Goal: Information Seeking & Learning: Learn about a topic

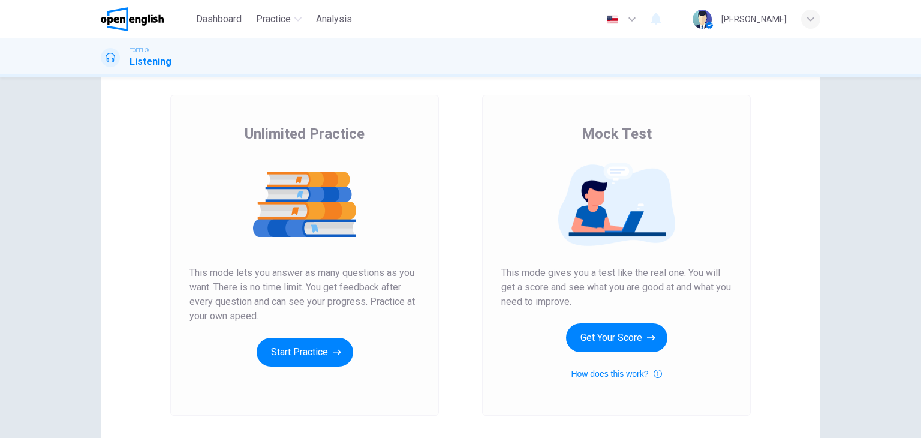
scroll to position [55, 0]
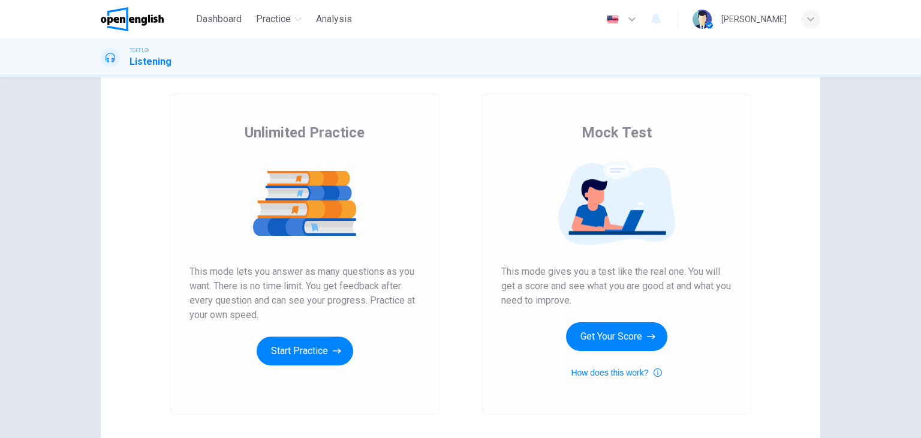
click at [312, 370] on div "Unlimited Practice This mode lets you answer as many questions as you want. The…" at bounding box center [304, 254] width 269 height 321
click at [315, 350] on button "Start Practice" at bounding box center [305, 350] width 97 height 29
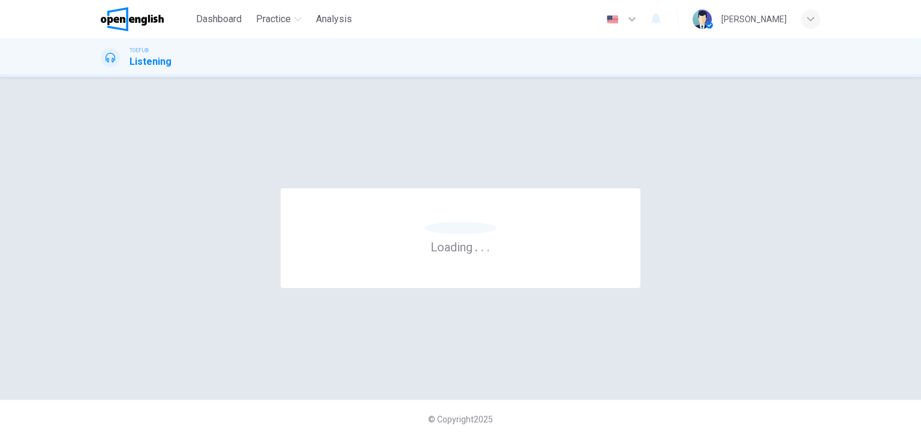
scroll to position [0, 0]
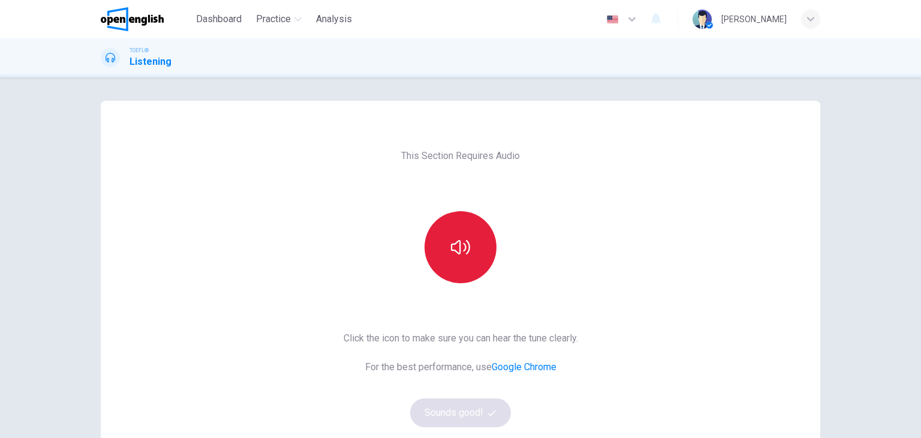
click at [458, 267] on button "button" at bounding box center [461, 247] width 72 height 72
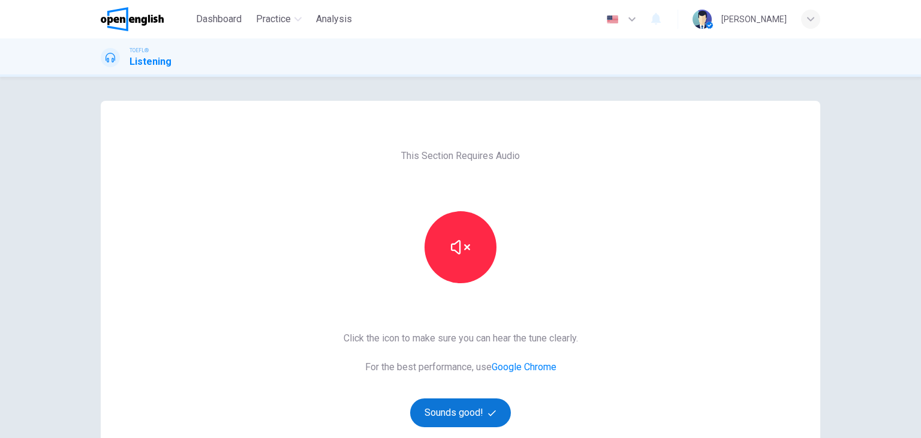
click at [458, 410] on button "Sounds good!" at bounding box center [460, 412] width 101 height 29
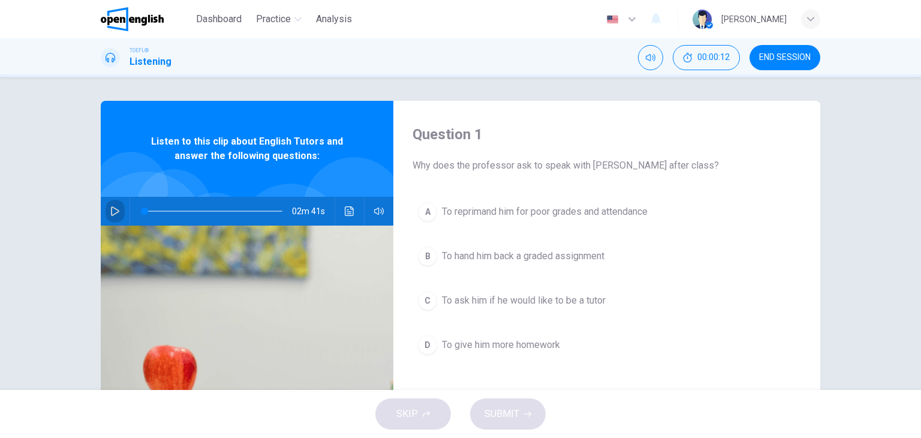
click at [116, 205] on button "button" at bounding box center [115, 211] width 19 height 29
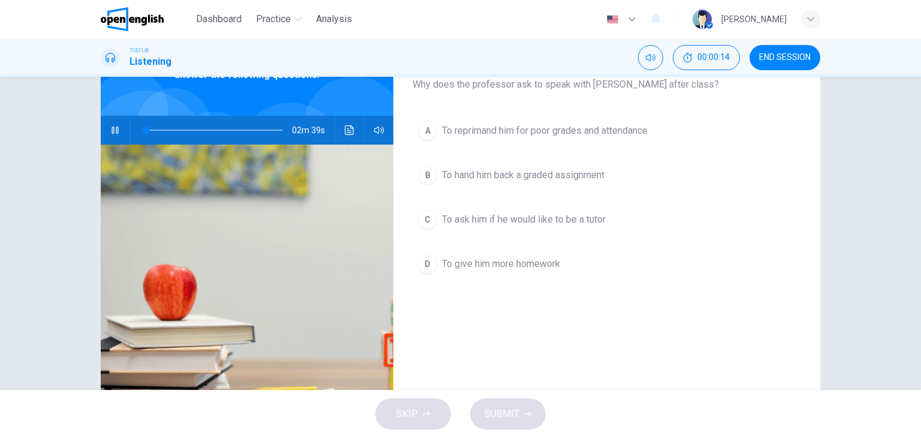
scroll to position [60, 0]
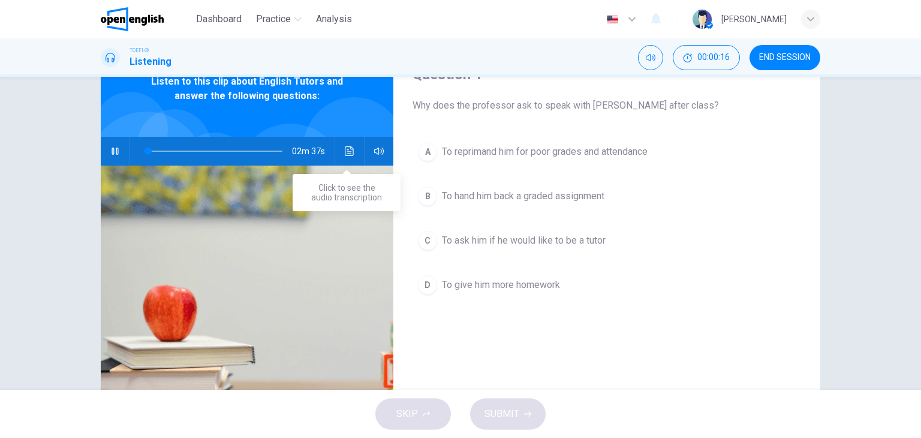
click at [348, 147] on icon "Click to see the audio transcription" at bounding box center [349, 151] width 9 height 10
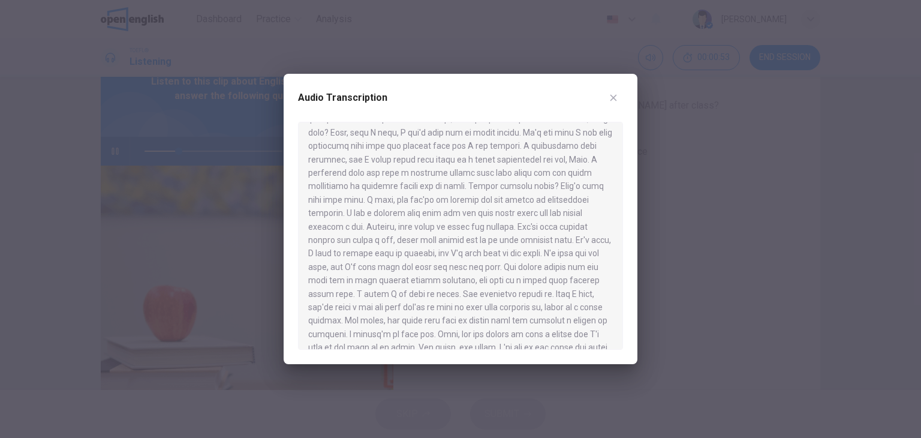
scroll to position [235, 0]
click at [612, 97] on icon "button" at bounding box center [614, 98] width 10 height 10
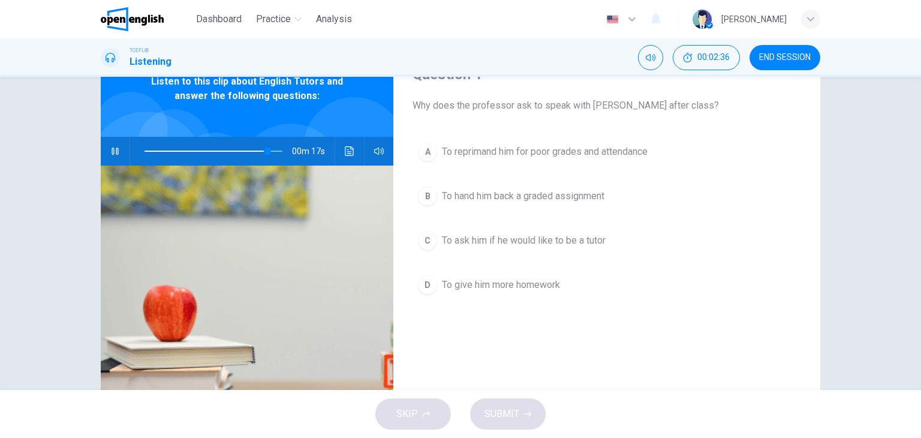
click at [495, 240] on span "To ask him if he would like to be a tutor" at bounding box center [524, 240] width 164 height 14
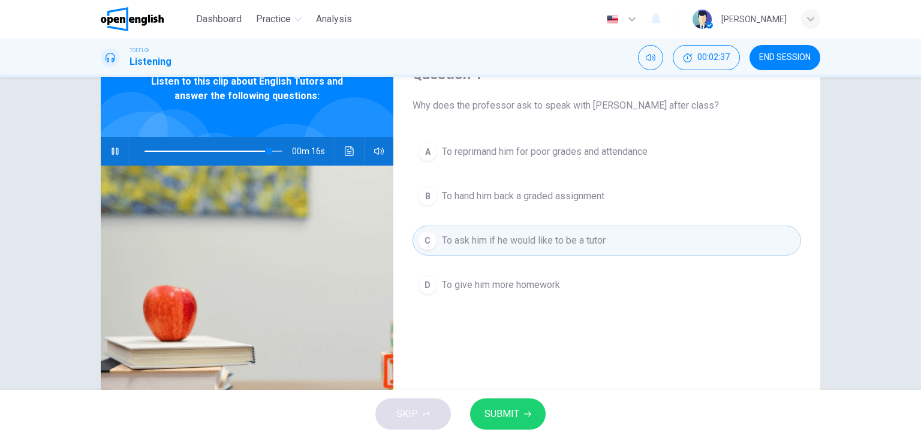
click at [531, 414] on button "SUBMIT" at bounding box center [508, 413] width 76 height 31
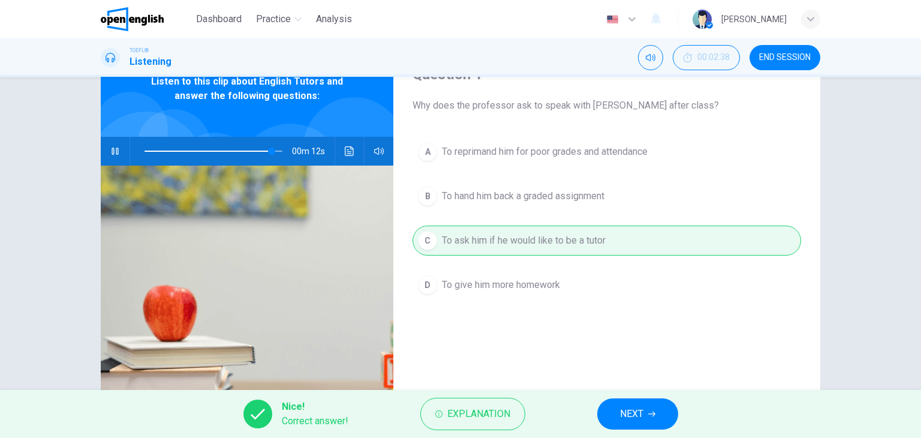
click at [637, 406] on span "NEXT" at bounding box center [631, 413] width 23 height 17
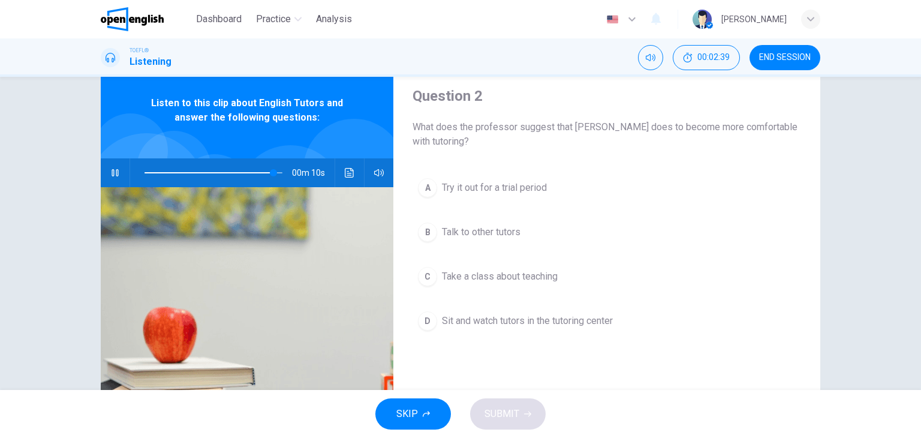
scroll to position [60, 0]
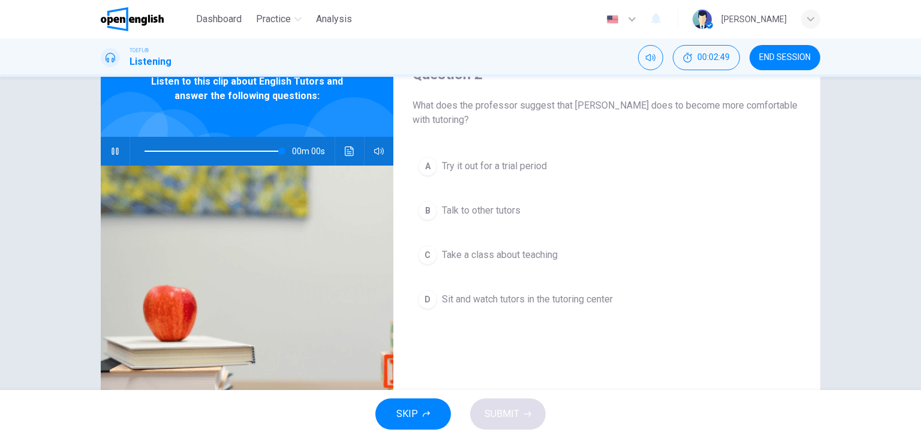
type input "*"
click at [547, 254] on span "Take a class about teaching" at bounding box center [500, 255] width 116 height 14
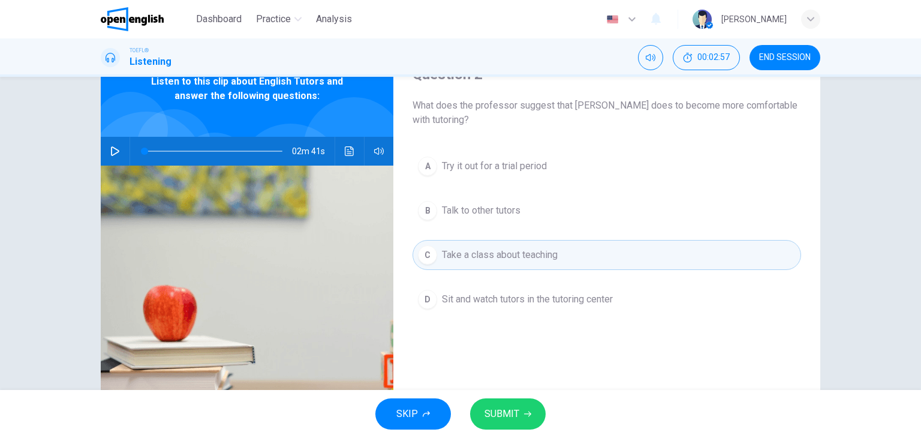
click at [506, 411] on span "SUBMIT" at bounding box center [502, 413] width 35 height 17
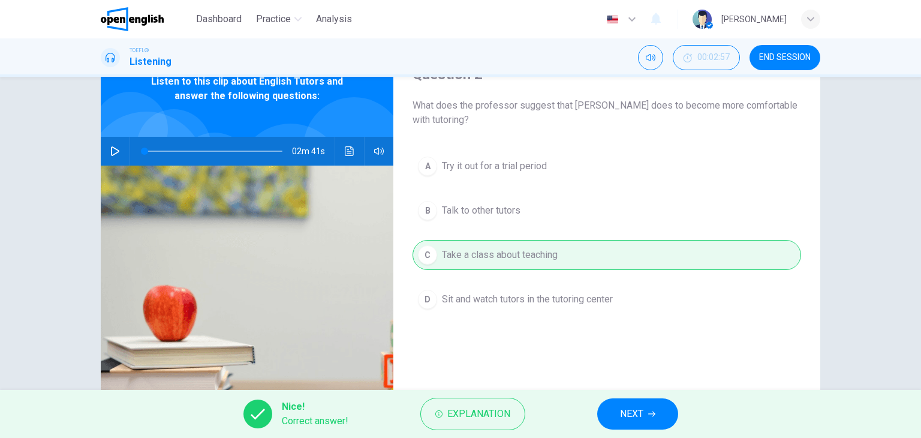
click at [624, 403] on button "NEXT" at bounding box center [637, 413] width 81 height 31
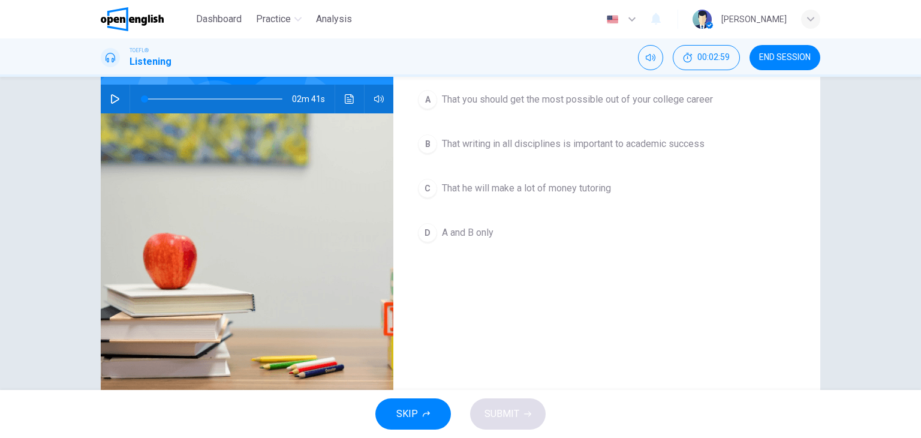
scroll to position [32, 0]
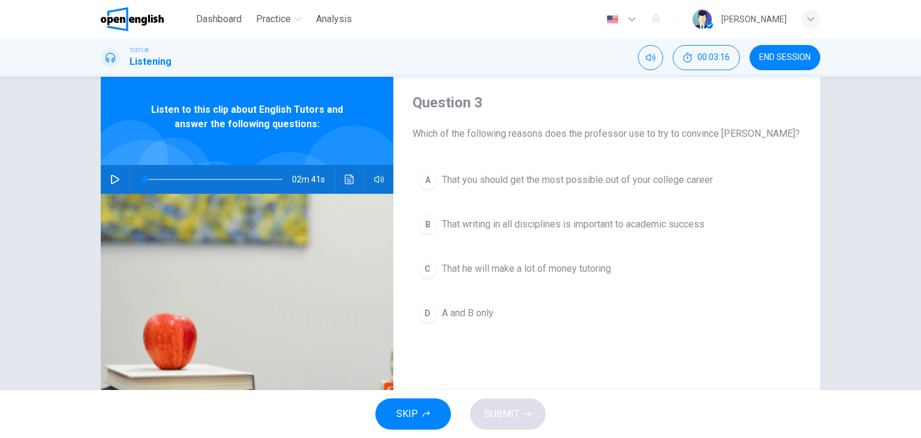
click at [478, 308] on span "A and B only" at bounding box center [468, 313] width 52 height 14
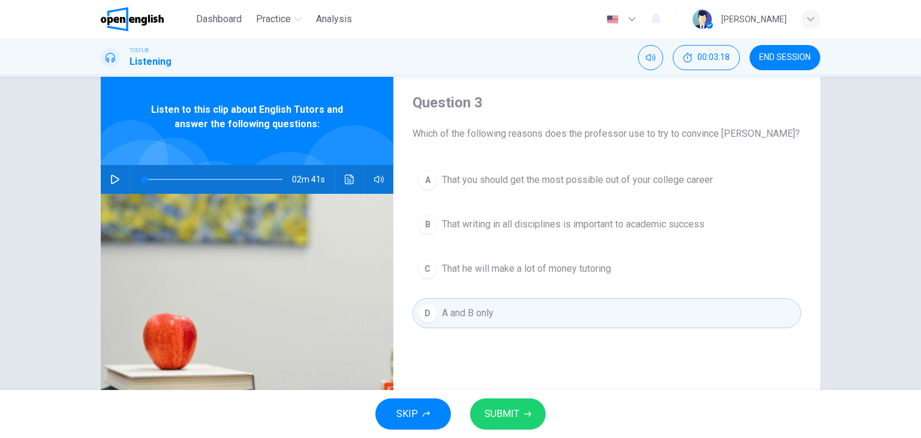
click at [495, 399] on button "SUBMIT" at bounding box center [508, 413] width 76 height 31
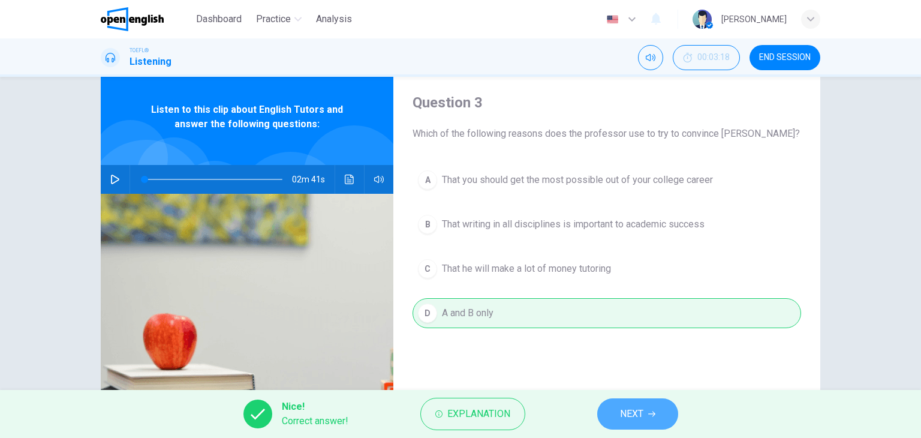
click at [625, 403] on button "NEXT" at bounding box center [637, 413] width 81 height 31
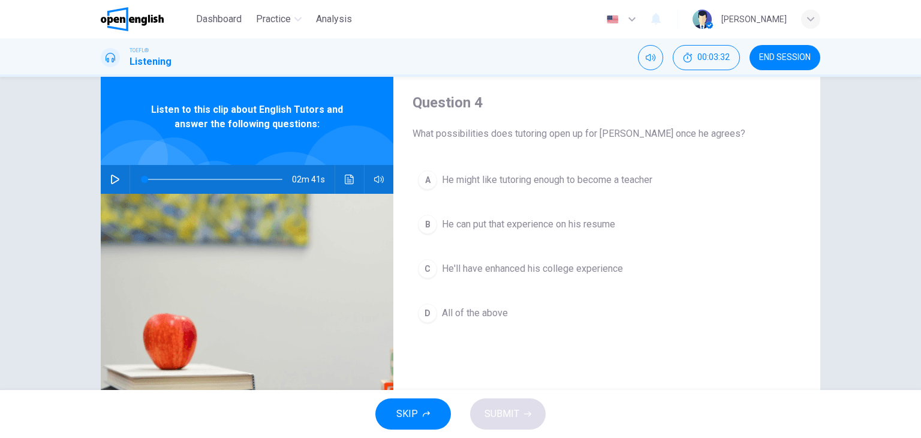
click at [588, 263] on span "He'll have enhanced his college experience" at bounding box center [532, 268] width 181 height 14
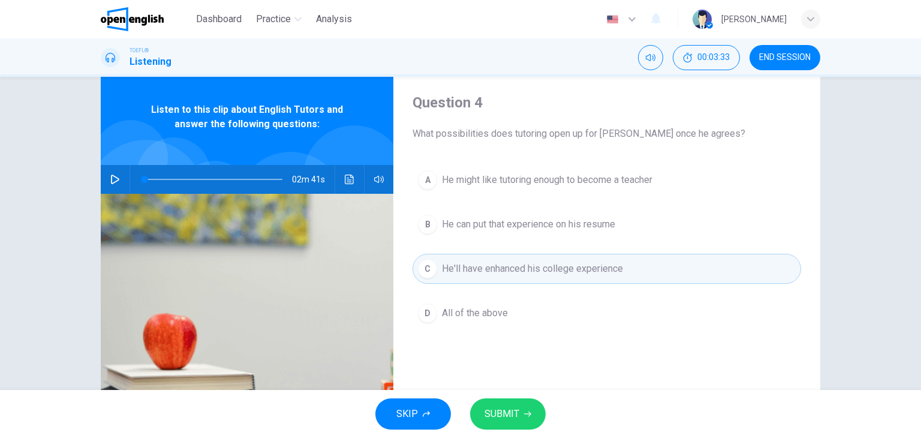
click at [502, 407] on span "SUBMIT" at bounding box center [502, 413] width 35 height 17
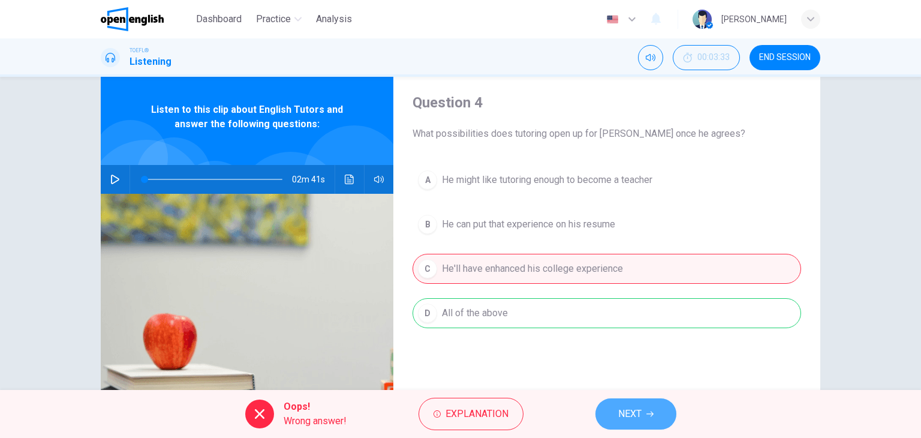
click at [636, 402] on button "NEXT" at bounding box center [636, 413] width 81 height 31
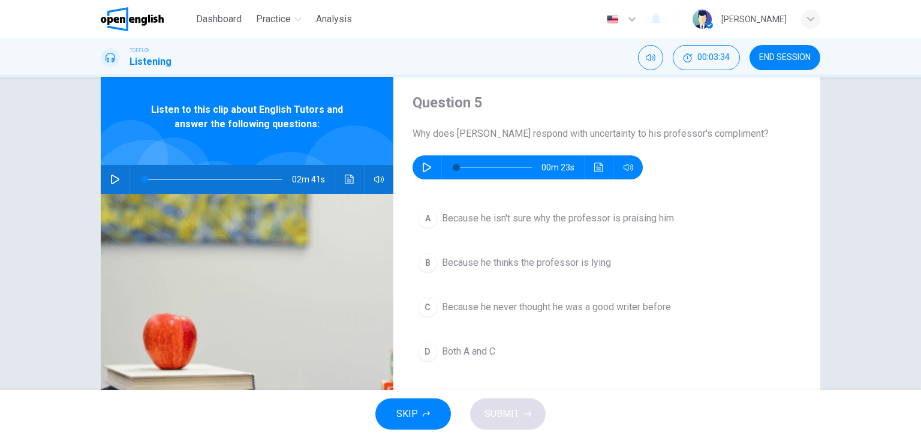
click at [425, 169] on icon "button" at bounding box center [427, 168] width 8 height 10
click at [425, 160] on button "button" at bounding box center [426, 167] width 19 height 24
type input "*"
type input "***"
type input "*"
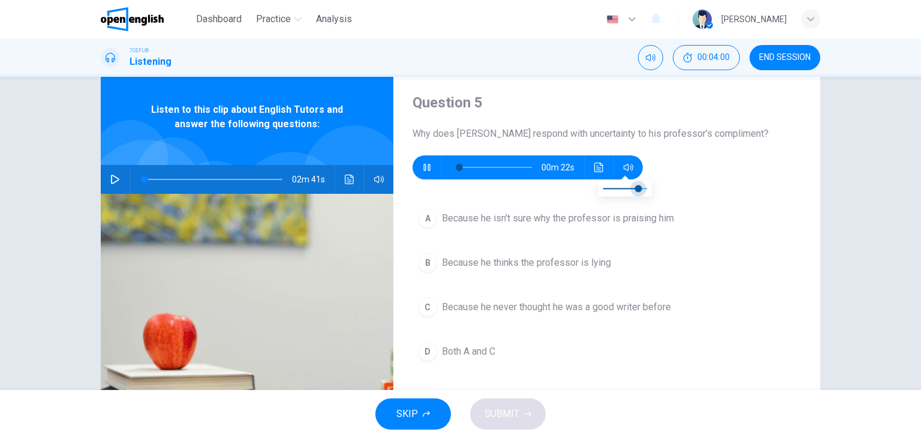
type input "***"
type input "*"
drag, startPoint x: 640, startPoint y: 186, endPoint x: 680, endPoint y: 182, distance: 40.3
click at [665, 184] on body "This site uses cookies, as explained in our Privacy Policy . If you agree to th…" at bounding box center [460, 219] width 921 height 438
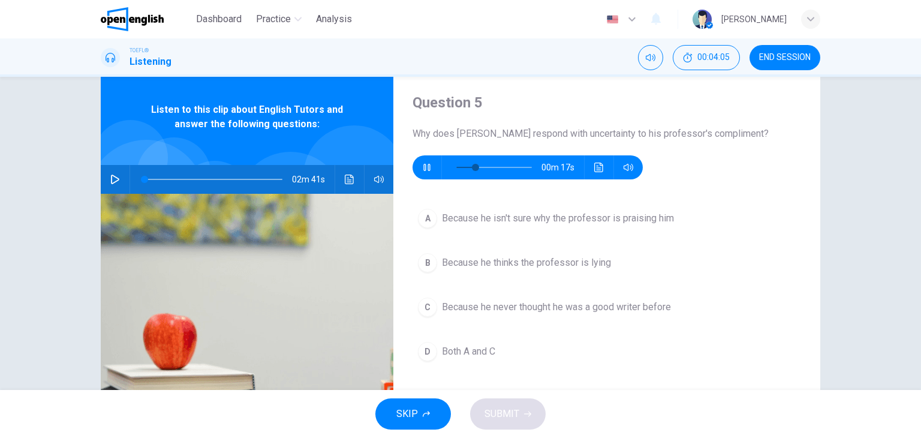
click at [467, 341] on button "D Both A and C" at bounding box center [607, 351] width 389 height 30
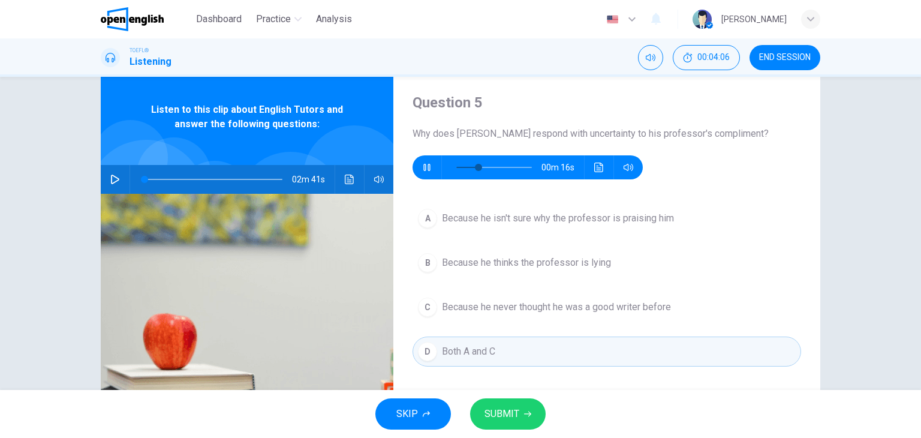
click at [506, 416] on span "SUBMIT" at bounding box center [502, 413] width 35 height 17
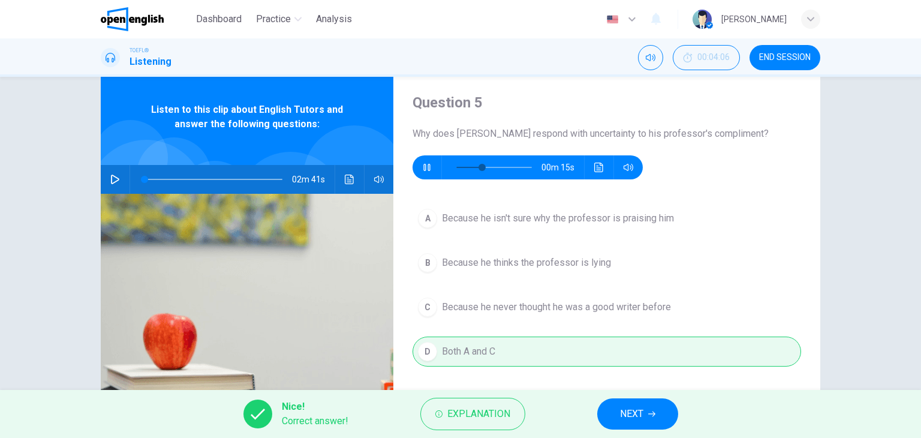
type input "**"
click at [644, 416] on span "NEXT" at bounding box center [631, 413] width 23 height 17
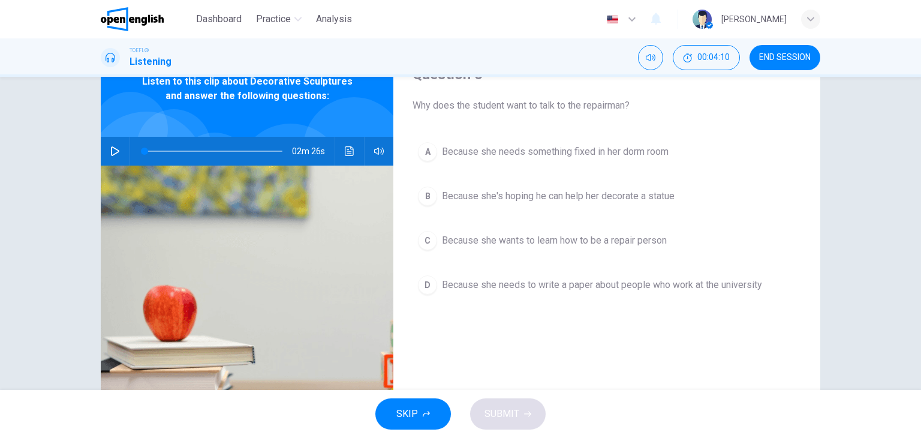
scroll to position [0, 0]
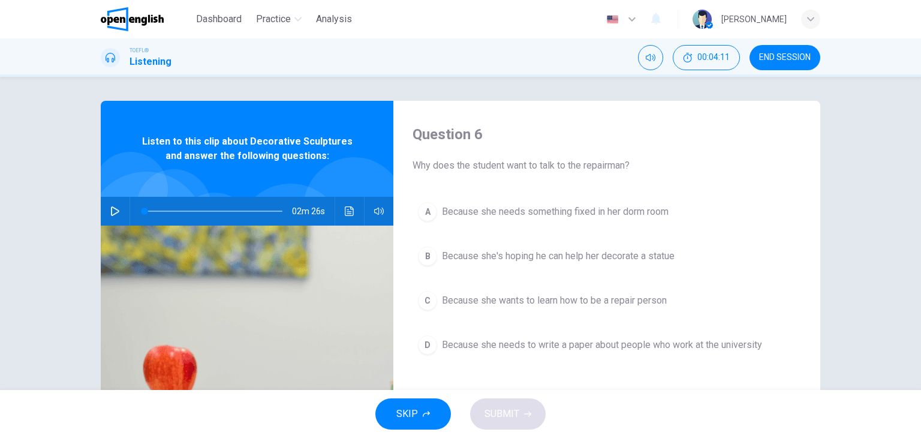
click at [111, 207] on icon "button" at bounding box center [115, 211] width 8 height 10
click at [348, 205] on button "Click to see the audio transcription" at bounding box center [349, 211] width 19 height 29
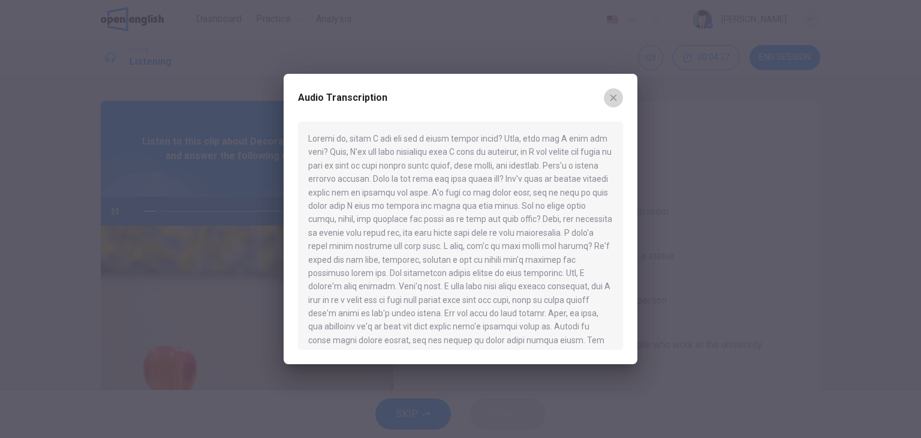
click at [619, 95] on button "button" at bounding box center [613, 97] width 19 height 19
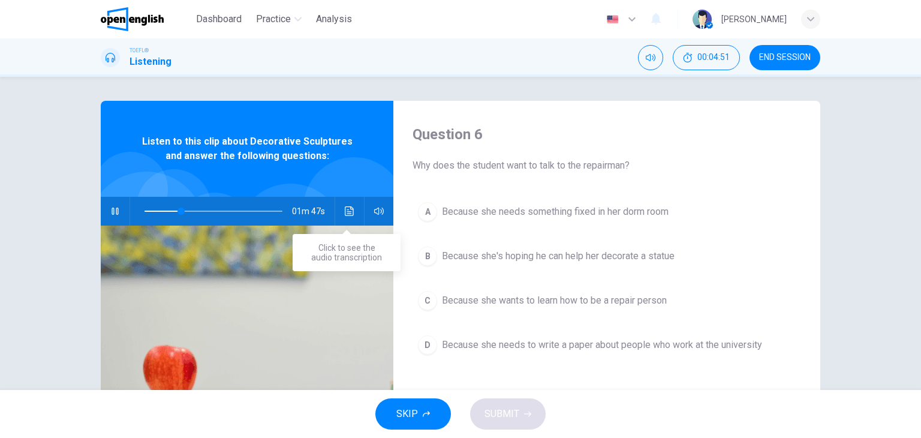
click at [345, 217] on button "Click to see the audio transcription" at bounding box center [349, 211] width 19 height 29
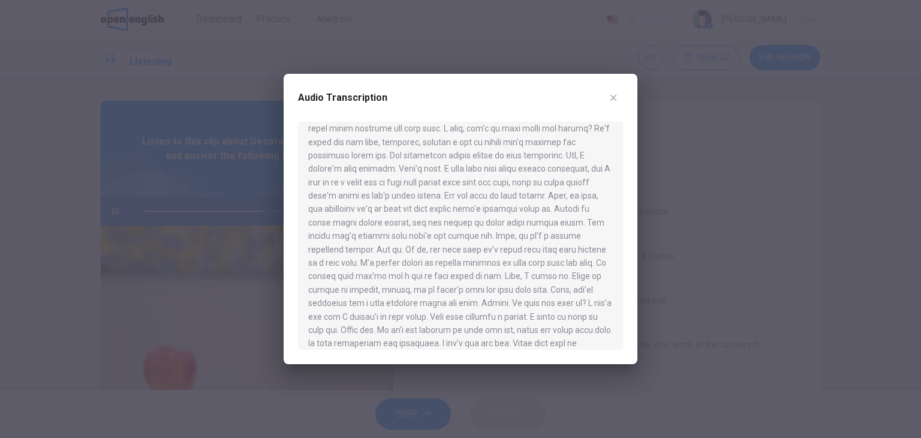
scroll to position [182, 0]
click at [614, 99] on icon "button" at bounding box center [614, 98] width 7 height 7
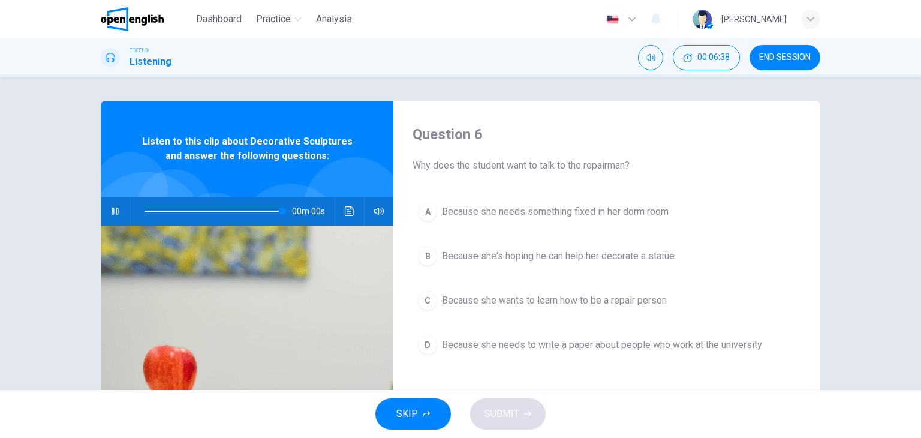
type input "*"
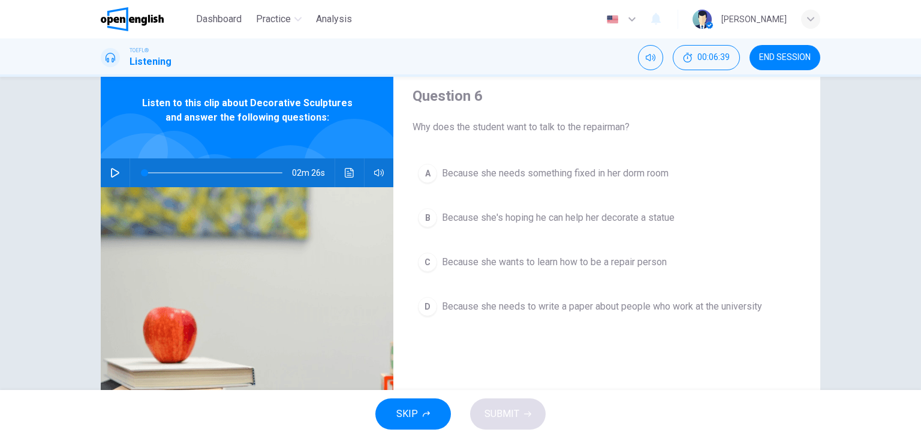
scroll to position [60, 0]
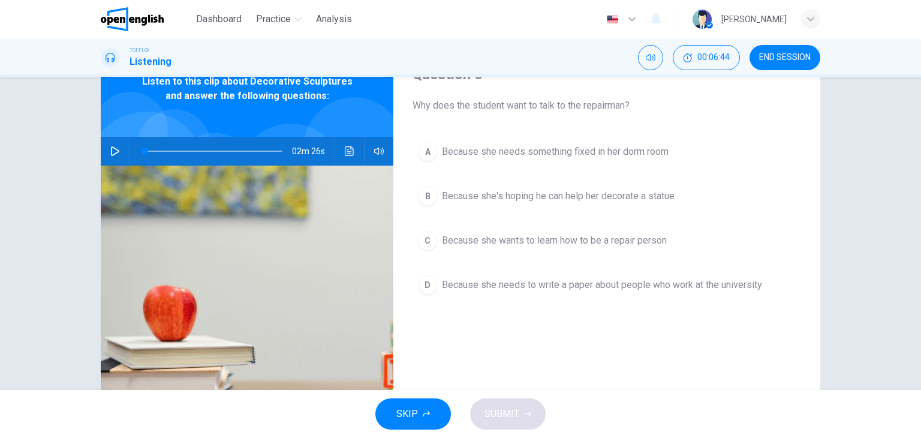
click at [599, 196] on span "Because she's hoping he can help her decorate a statue" at bounding box center [558, 196] width 233 height 14
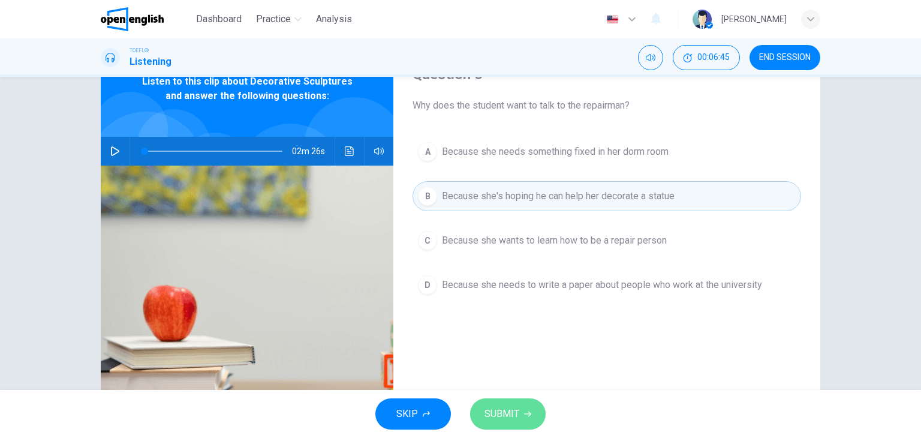
click at [531, 408] on button "SUBMIT" at bounding box center [508, 413] width 76 height 31
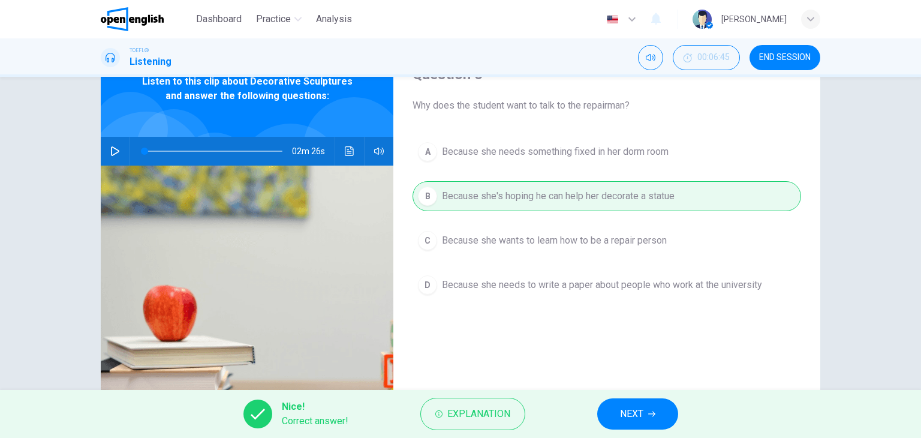
drag, startPoint x: 669, startPoint y: 431, endPoint x: 669, endPoint y: 423, distance: 7.2
click at [669, 430] on div "Nice! Correct answer! Explanation NEXT" at bounding box center [460, 414] width 921 height 48
click at [667, 419] on button "NEXT" at bounding box center [637, 413] width 81 height 31
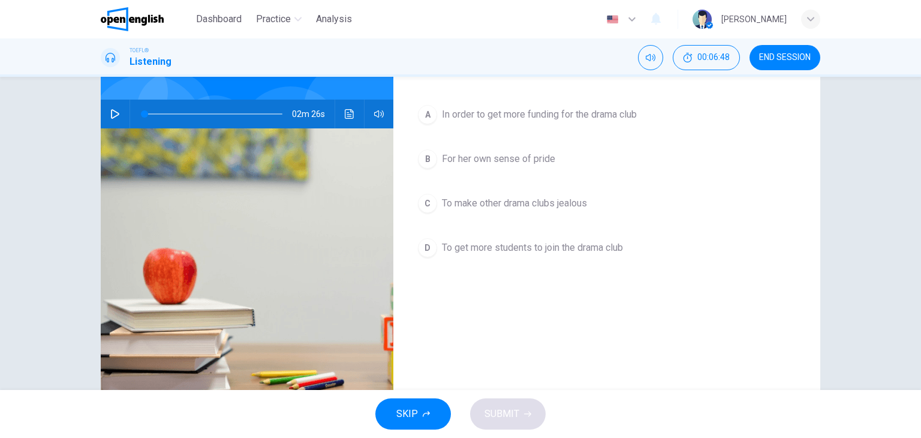
scroll to position [32, 0]
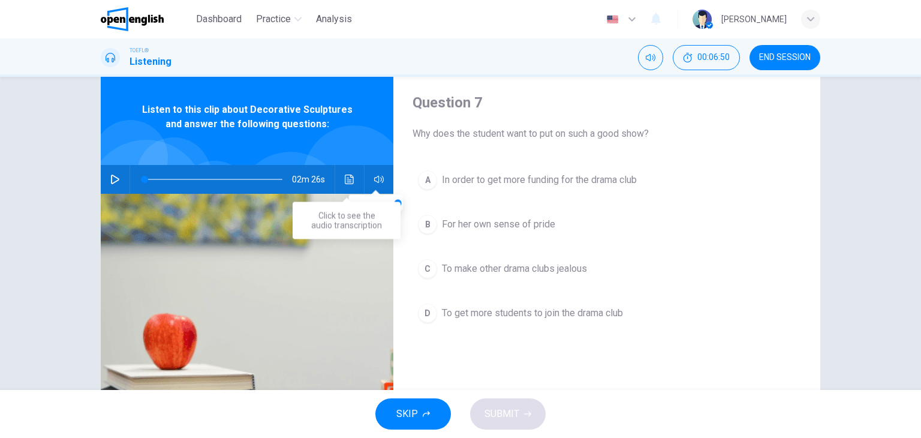
click at [353, 176] on button "Click to see the audio transcription" at bounding box center [349, 179] width 19 height 29
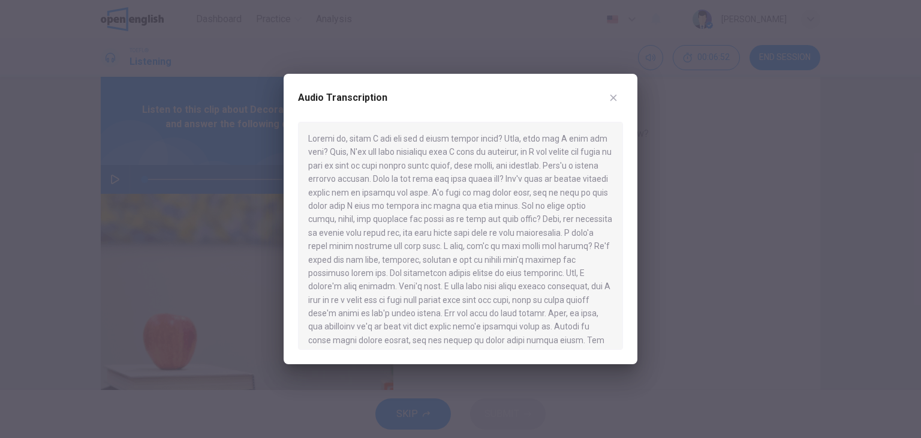
click at [614, 94] on icon "button" at bounding box center [614, 98] width 10 height 10
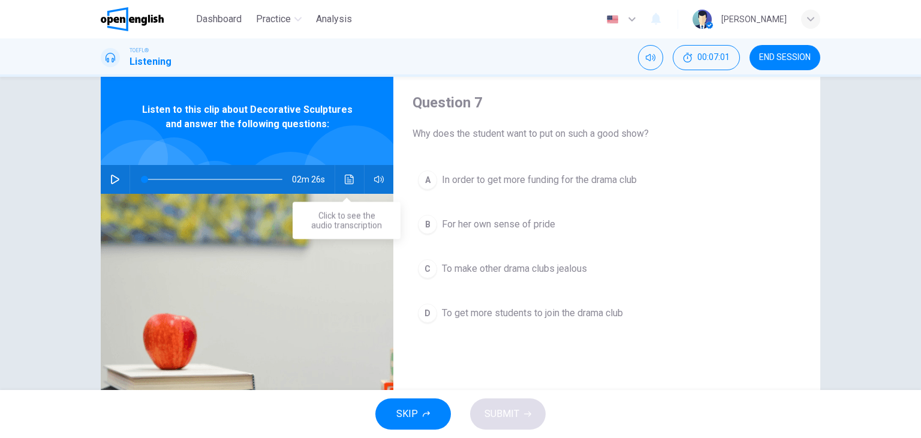
click at [341, 178] on button "Click to see the audio transcription" at bounding box center [349, 179] width 19 height 29
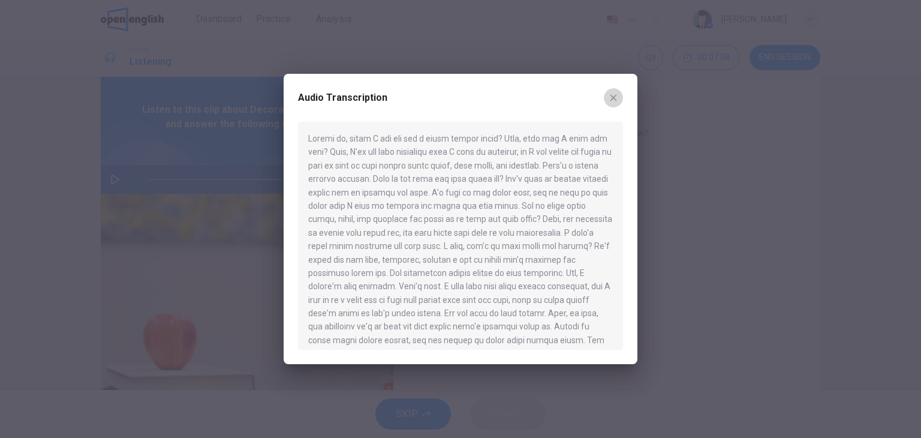
click at [617, 97] on icon "button" at bounding box center [614, 98] width 10 height 10
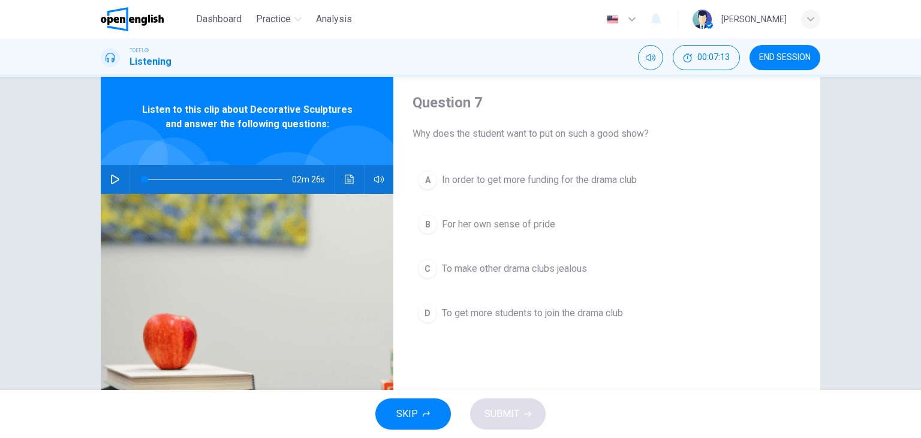
click at [582, 313] on span "To get more students to join the drama club" at bounding box center [532, 313] width 181 height 14
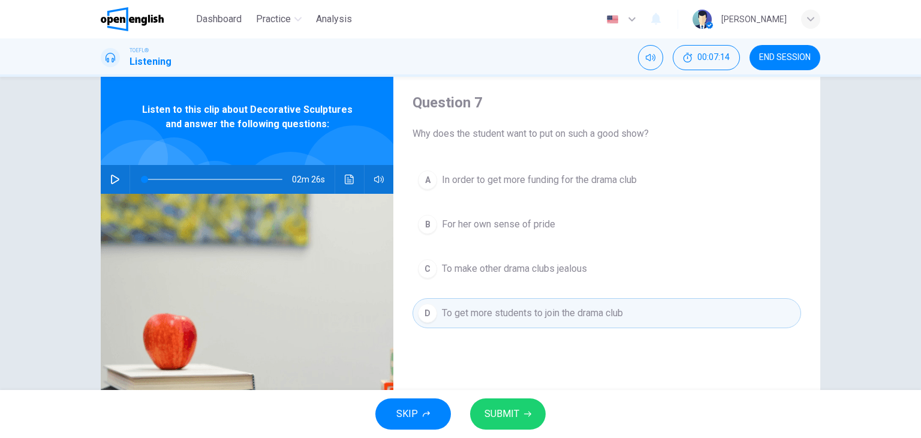
click at [521, 413] on button "SUBMIT" at bounding box center [508, 413] width 76 height 31
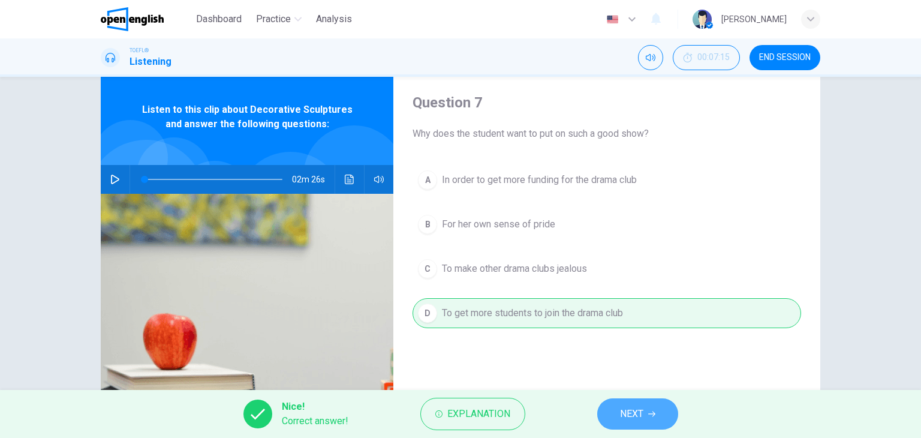
click at [641, 414] on span "NEXT" at bounding box center [631, 413] width 23 height 17
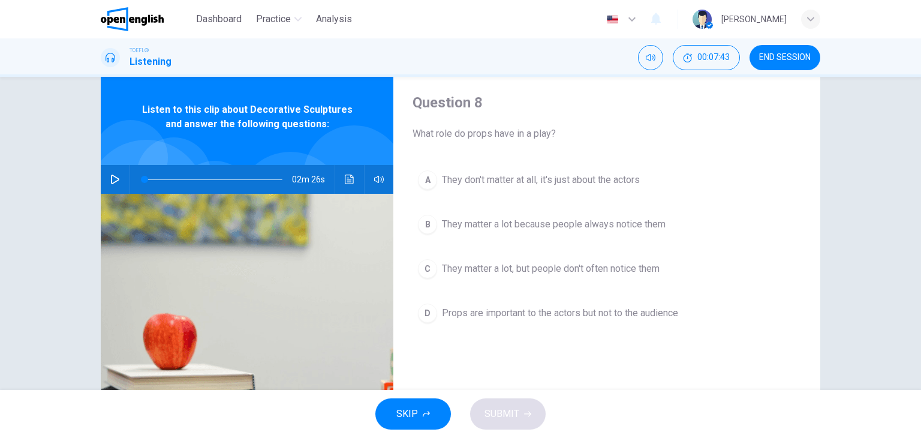
click at [348, 175] on icon "Click to see the audio transcription" at bounding box center [349, 180] width 9 height 10
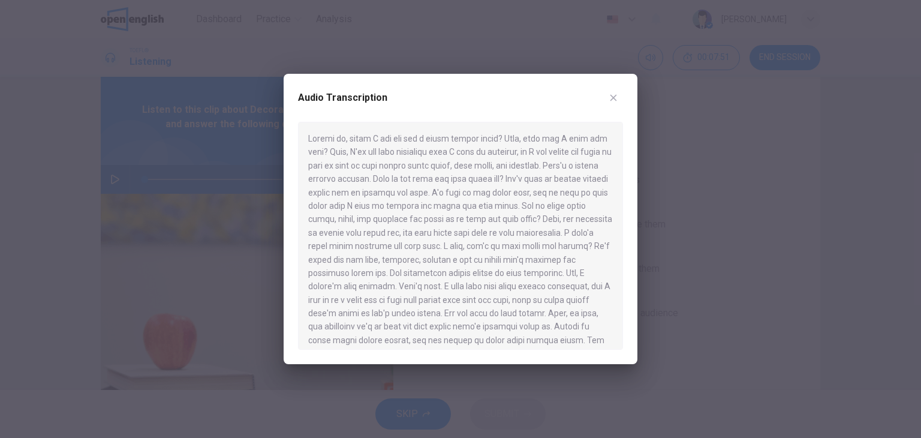
drag, startPoint x: 607, startPoint y: 87, endPoint x: 612, endPoint y: 94, distance: 8.2
click at [612, 94] on div "Audio Transcription" at bounding box center [461, 219] width 354 height 290
click at [612, 94] on icon "button" at bounding box center [614, 98] width 10 height 10
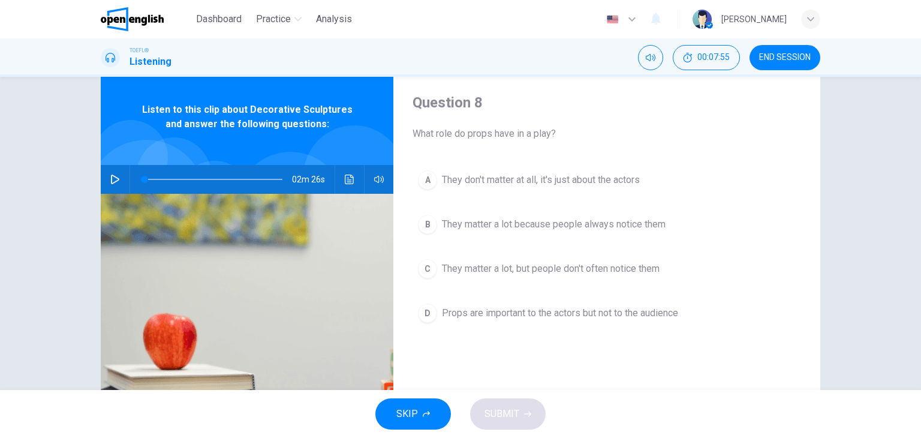
click at [558, 311] on span "Props are important to the actors but not to the audience" at bounding box center [560, 313] width 236 height 14
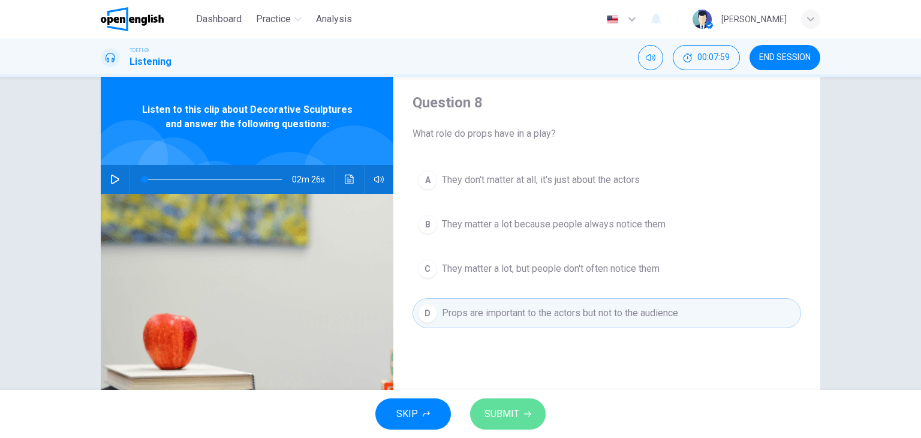
click at [525, 399] on button "SUBMIT" at bounding box center [508, 413] width 76 height 31
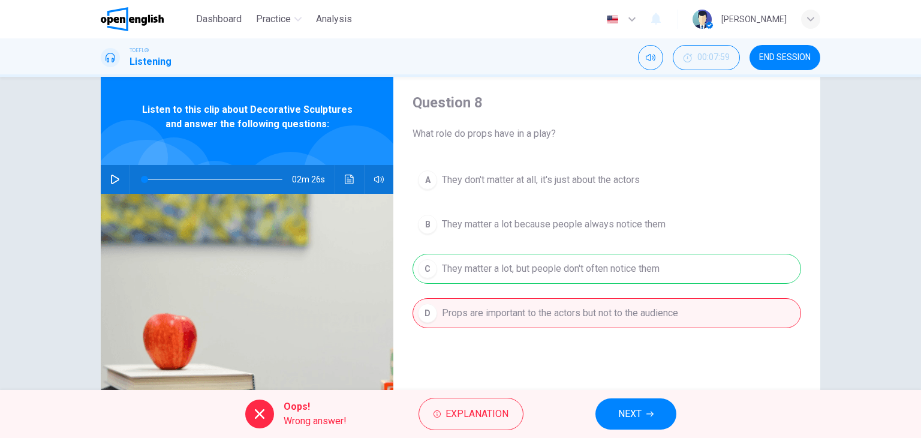
click at [626, 390] on div "Oops! Wrong answer! Explanation NEXT" at bounding box center [460, 414] width 921 height 48
click at [626, 398] on button "NEXT" at bounding box center [636, 413] width 81 height 31
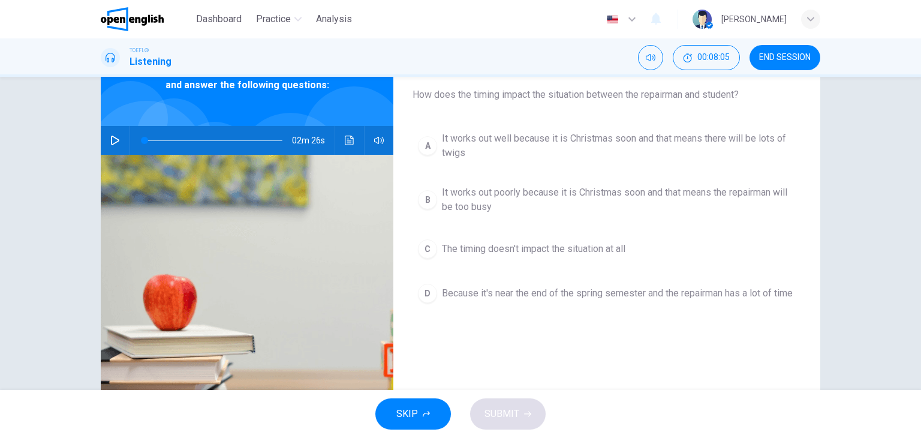
scroll to position [92, 0]
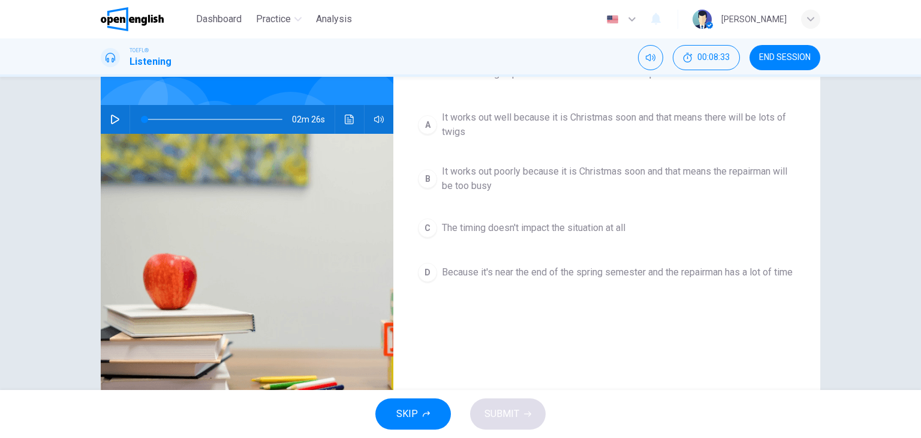
click at [353, 116] on button "Click to see the audio transcription" at bounding box center [349, 119] width 19 height 29
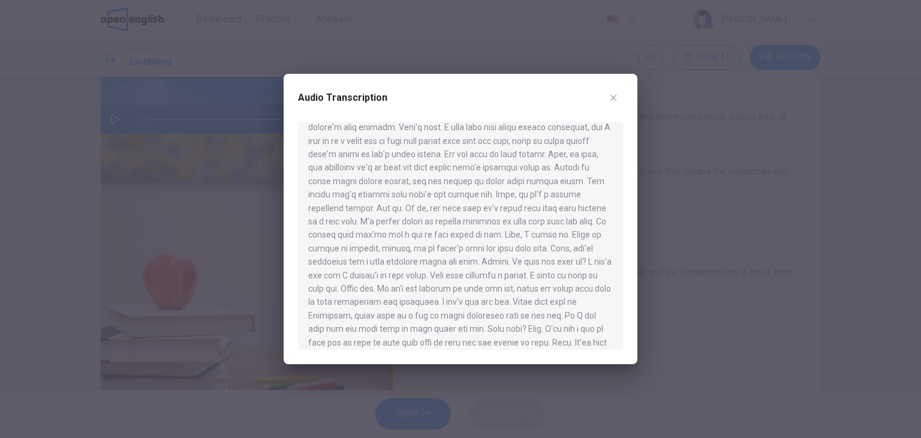
scroll to position [180, 0]
click at [617, 97] on icon "button" at bounding box center [614, 98] width 10 height 10
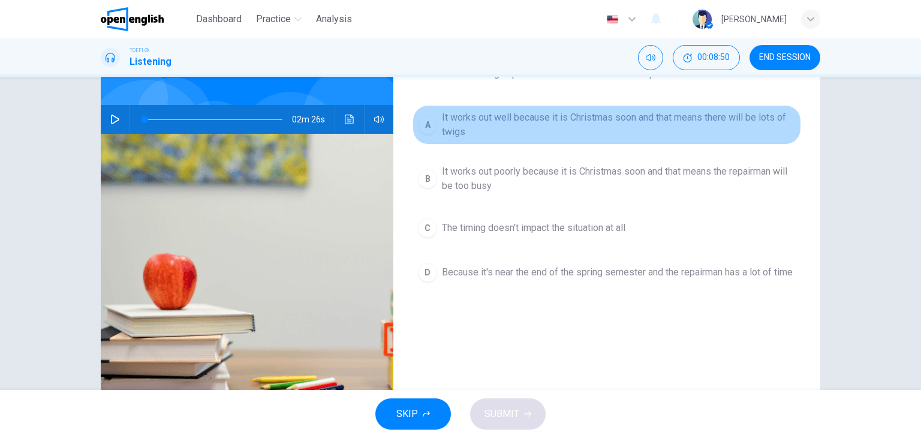
click at [615, 117] on span "It works out well because it is Christmas soon and that means there will be lot…" at bounding box center [619, 124] width 354 height 29
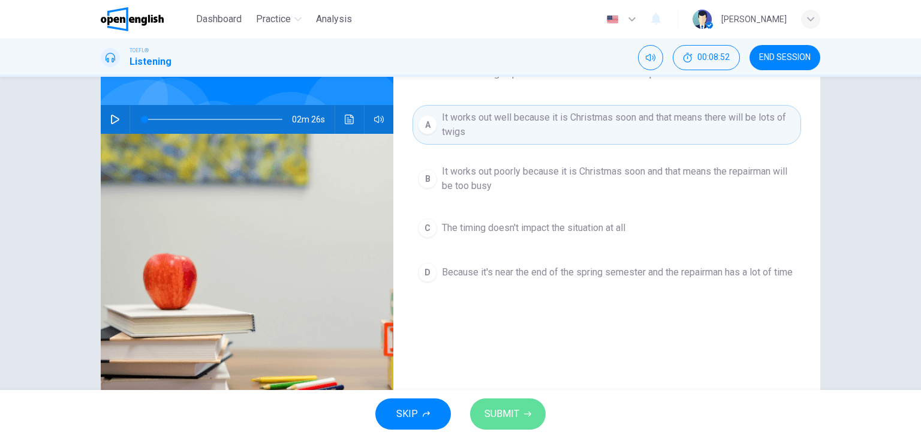
click at [513, 401] on button "SUBMIT" at bounding box center [508, 413] width 76 height 31
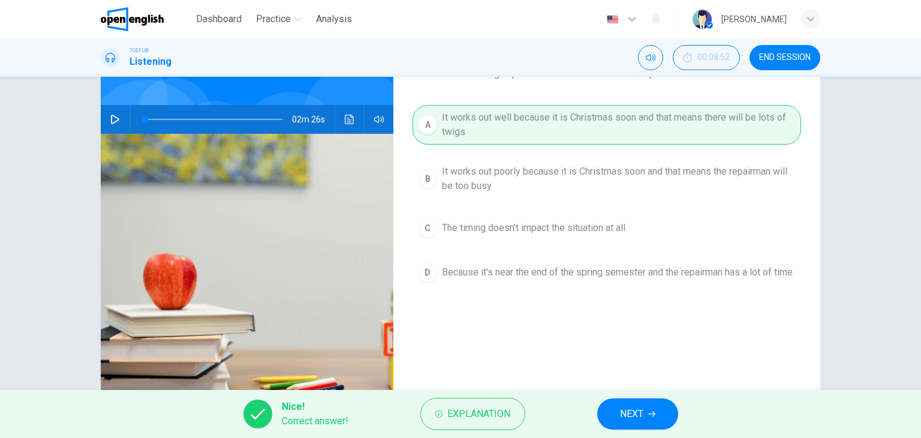
click at [630, 416] on span "NEXT" at bounding box center [631, 413] width 23 height 17
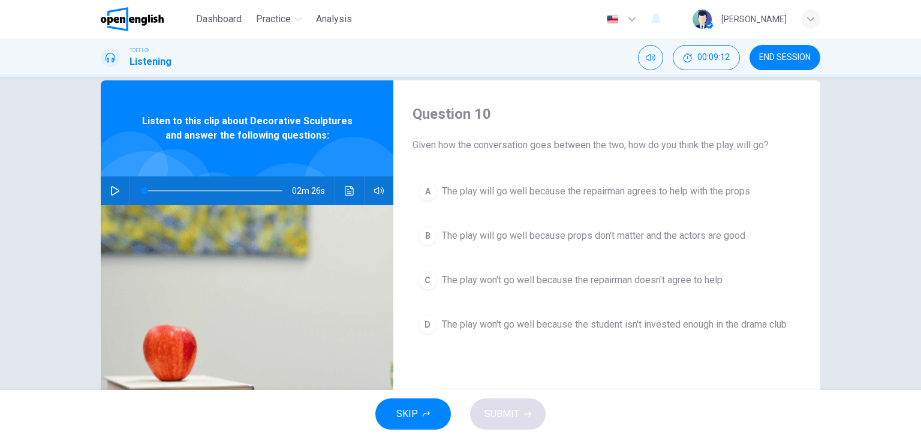
scroll to position [0, 0]
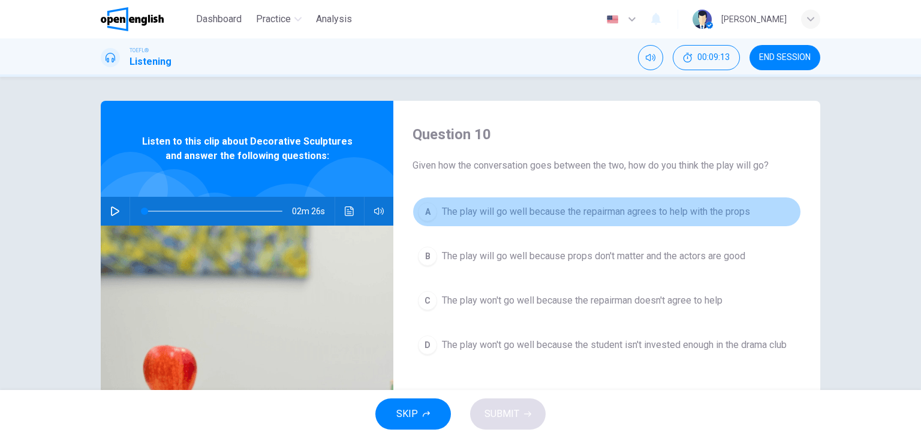
click at [564, 212] on span "The play will go well because the repairman agrees to help with the props" at bounding box center [596, 212] width 308 height 14
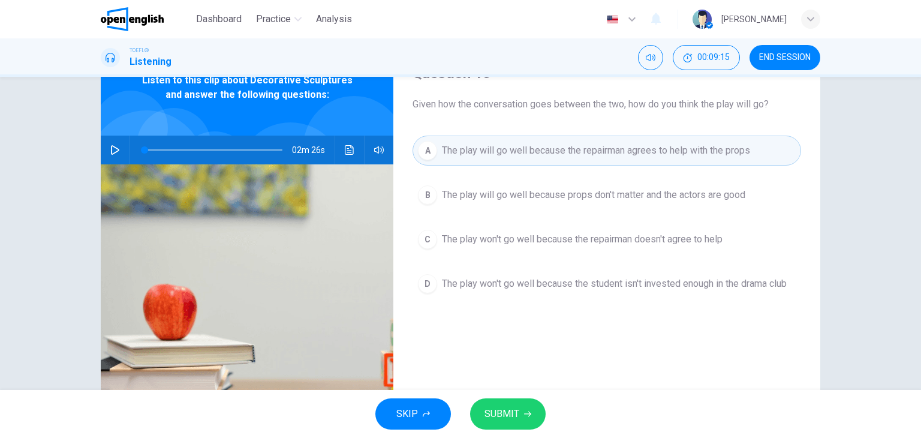
scroll to position [120, 0]
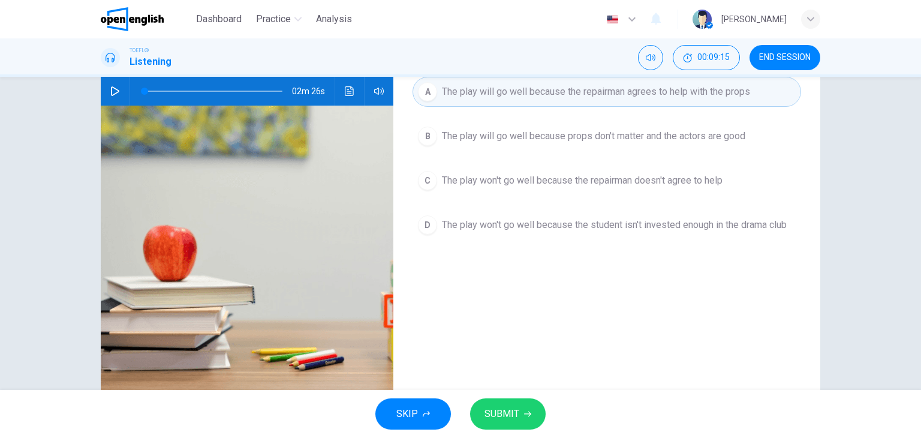
click at [511, 396] on div "SKIP SUBMIT" at bounding box center [460, 414] width 921 height 48
click at [512, 401] on button "SUBMIT" at bounding box center [508, 413] width 76 height 31
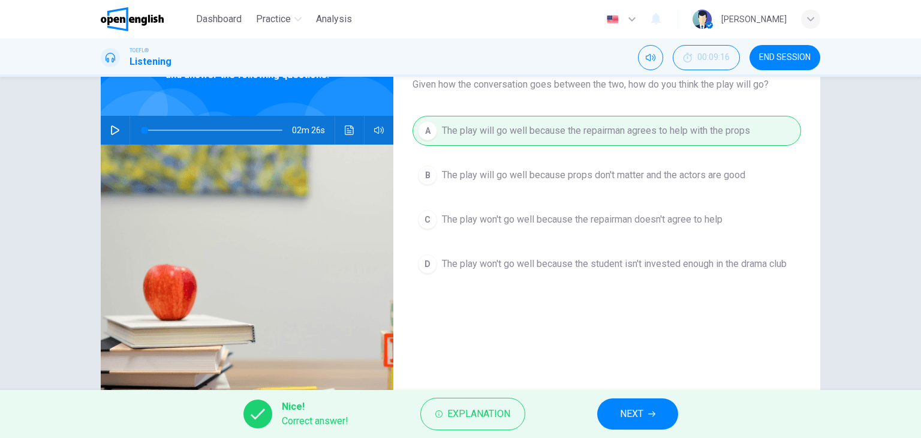
scroll to position [60, 0]
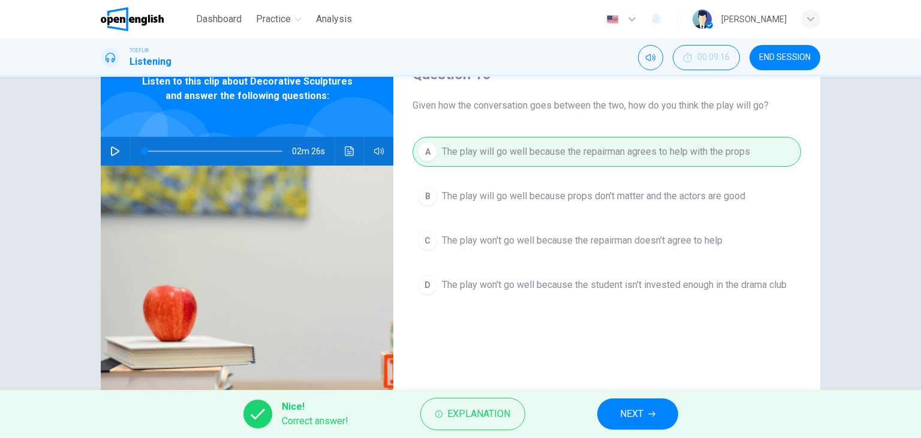
click at [658, 408] on button "NEXT" at bounding box center [637, 413] width 81 height 31
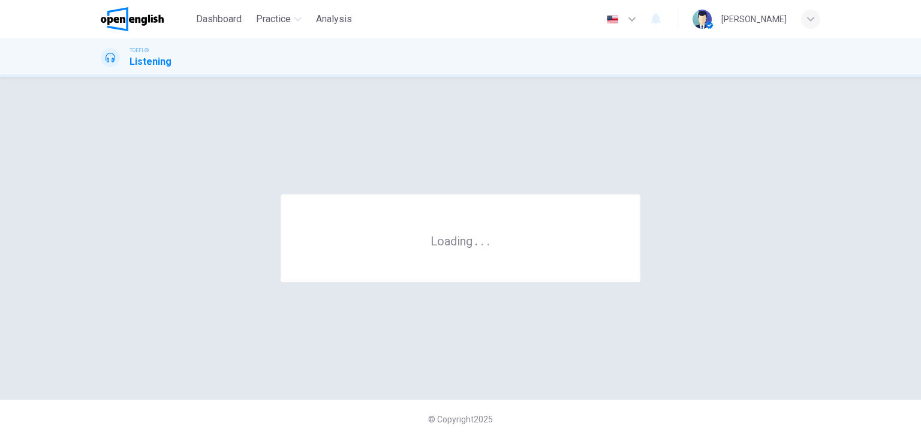
scroll to position [0, 0]
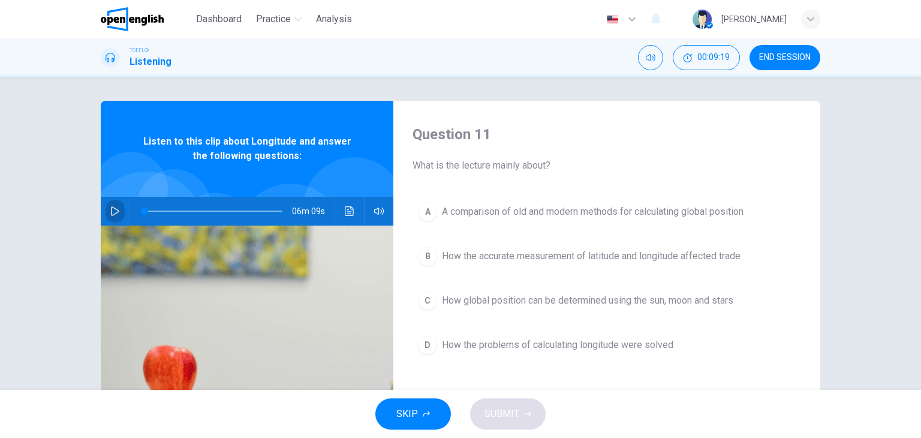
click at [113, 205] on button "button" at bounding box center [115, 211] width 19 height 29
click at [345, 207] on icon "Click to see the audio transcription" at bounding box center [350, 211] width 10 height 10
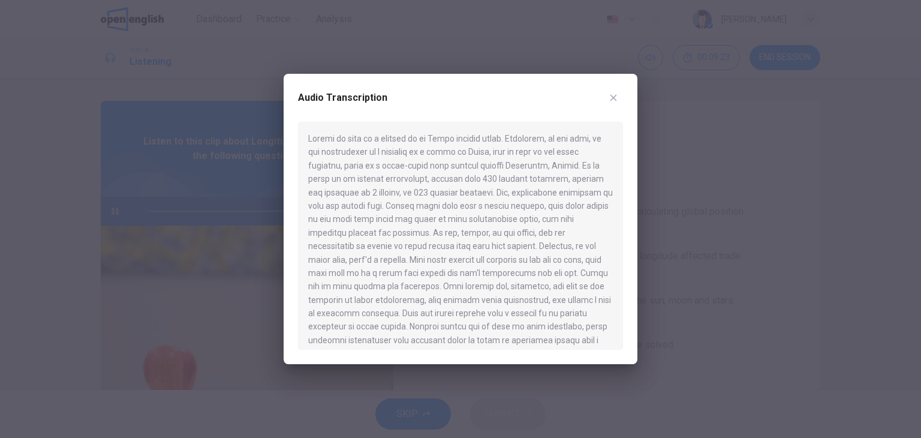
type input "*"
click at [609, 97] on icon "button" at bounding box center [614, 98] width 10 height 10
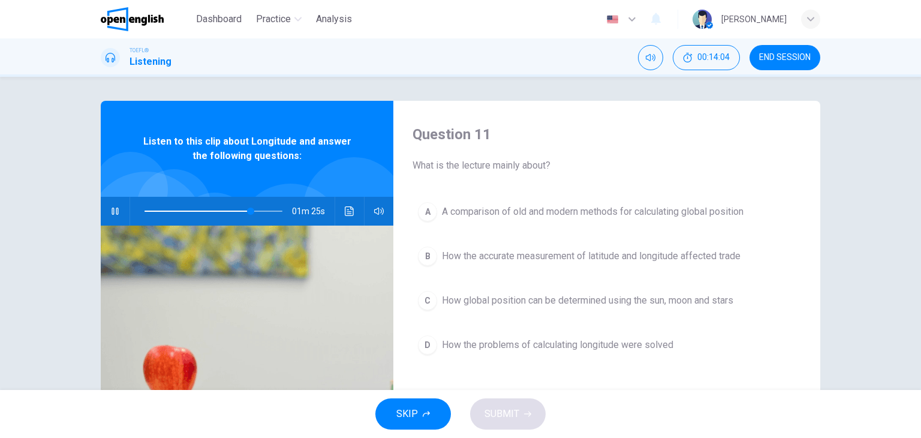
scroll to position [60, 0]
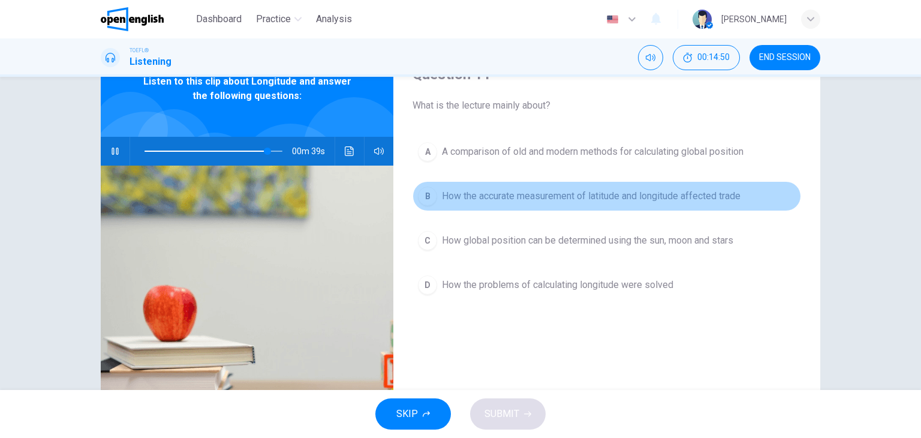
click at [630, 190] on span "How the accurate measurement of latitude and longitude affected trade" at bounding box center [591, 196] width 299 height 14
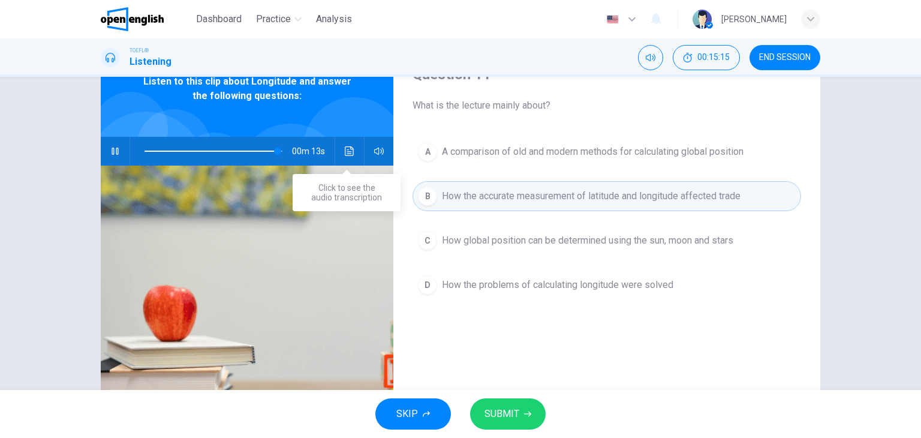
click at [345, 151] on icon "Click to see the audio transcription" at bounding box center [349, 151] width 9 height 10
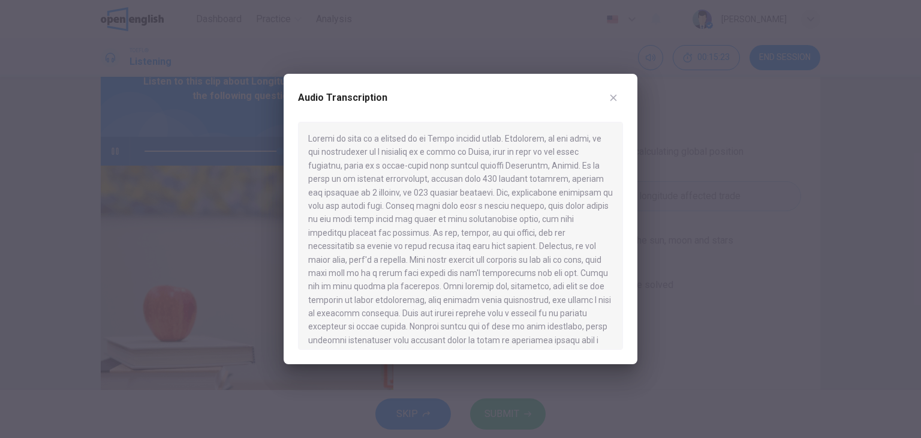
click at [619, 97] on button "button" at bounding box center [613, 97] width 19 height 19
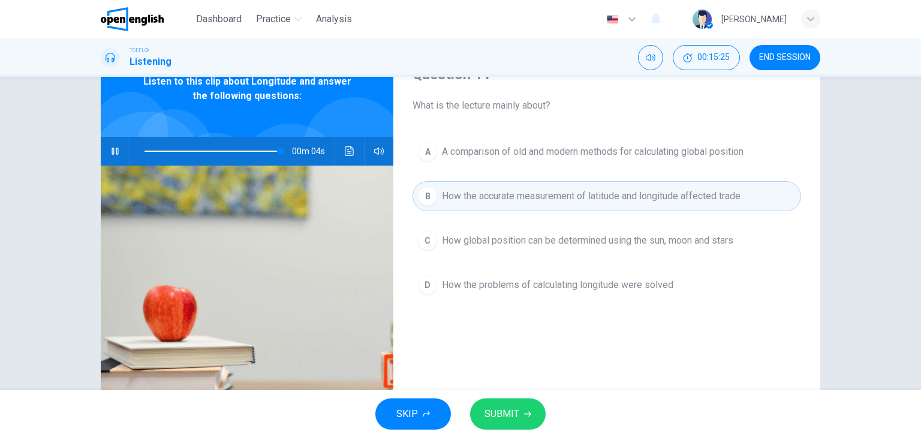
click at [525, 399] on button "SUBMIT" at bounding box center [508, 413] width 76 height 31
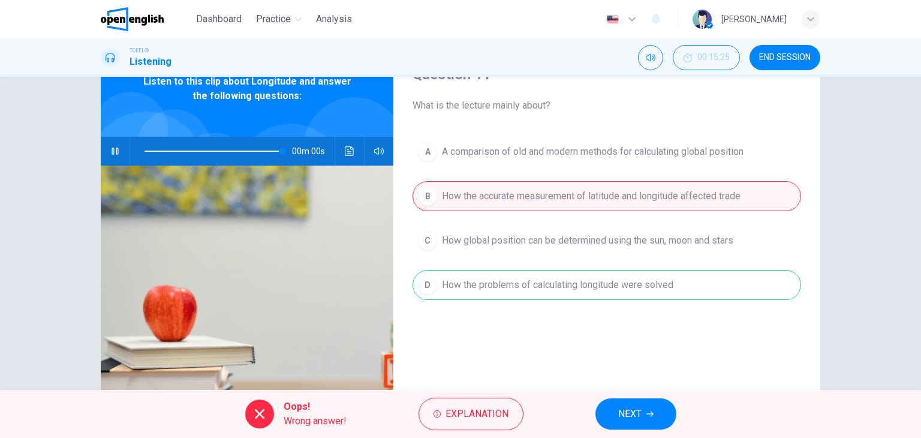
type input "*"
click at [642, 412] on span "NEXT" at bounding box center [629, 413] width 23 height 17
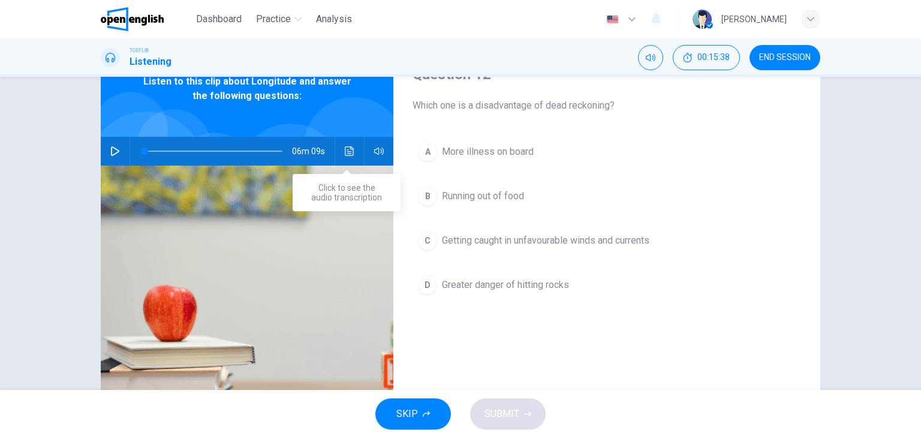
click at [350, 152] on icon "Click to see the audio transcription" at bounding box center [350, 151] width 10 height 10
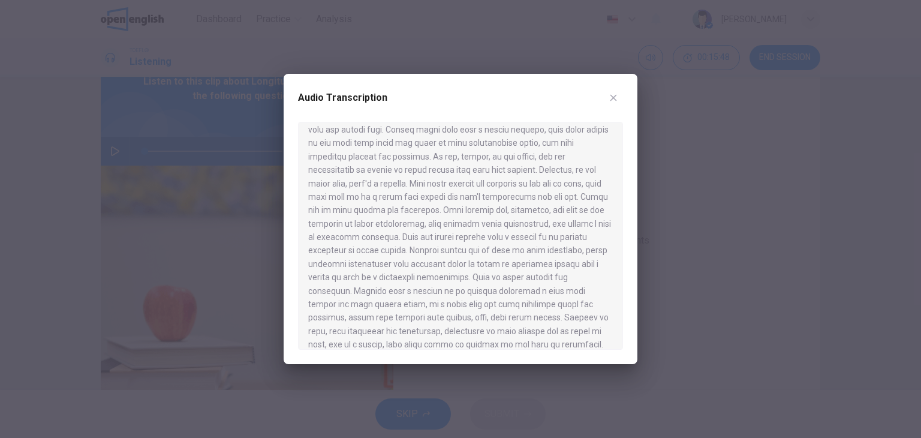
scroll to position [80, 0]
click at [617, 95] on icon "button" at bounding box center [614, 98] width 10 height 10
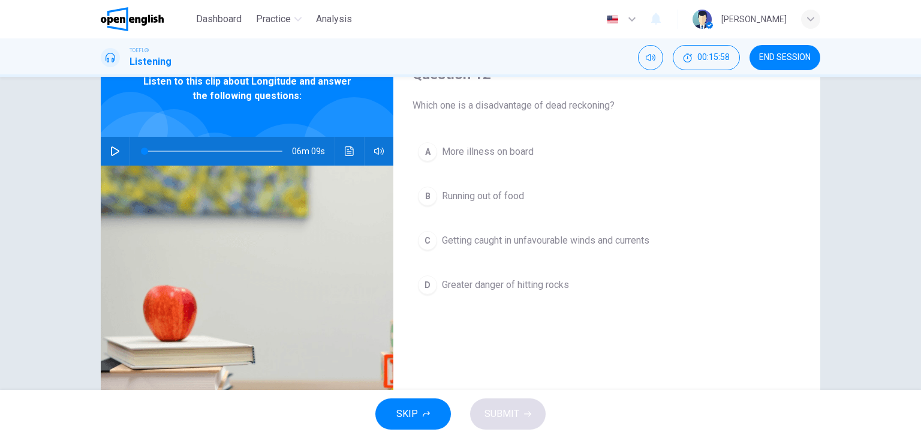
click at [501, 154] on span "More illness on board" at bounding box center [488, 152] width 92 height 14
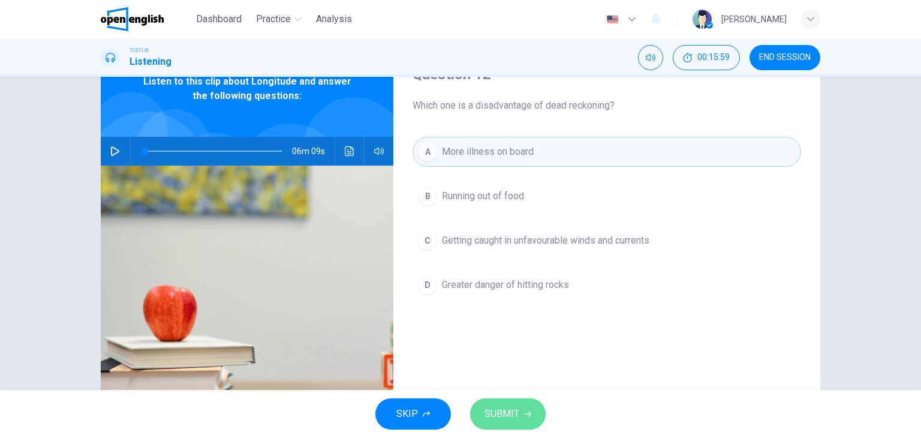
click at [515, 406] on span "SUBMIT" at bounding box center [502, 413] width 35 height 17
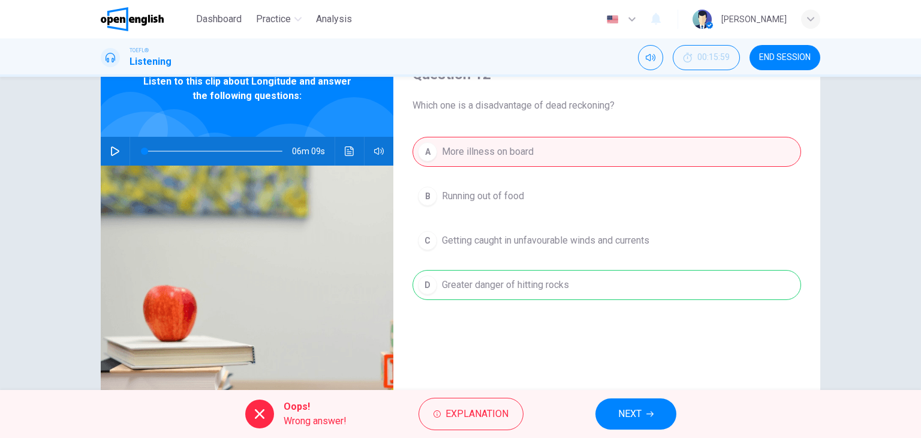
click at [650, 405] on button "NEXT" at bounding box center [636, 413] width 81 height 31
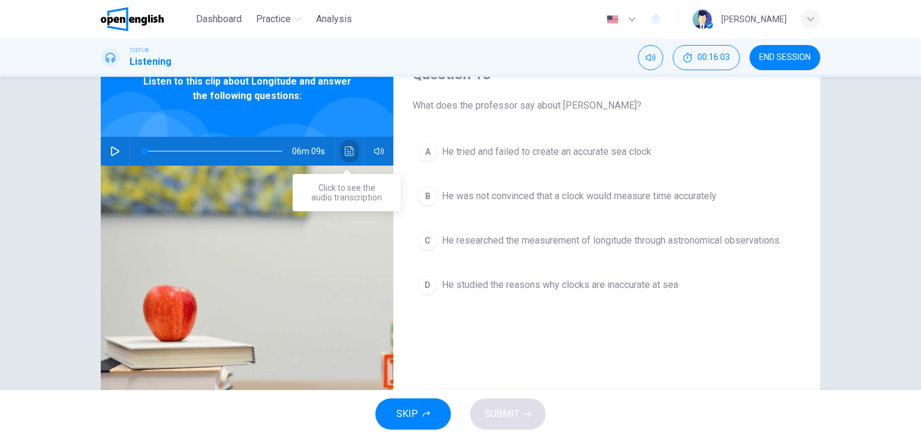
click at [346, 154] on icon "Click to see the audio transcription" at bounding box center [349, 151] width 9 height 10
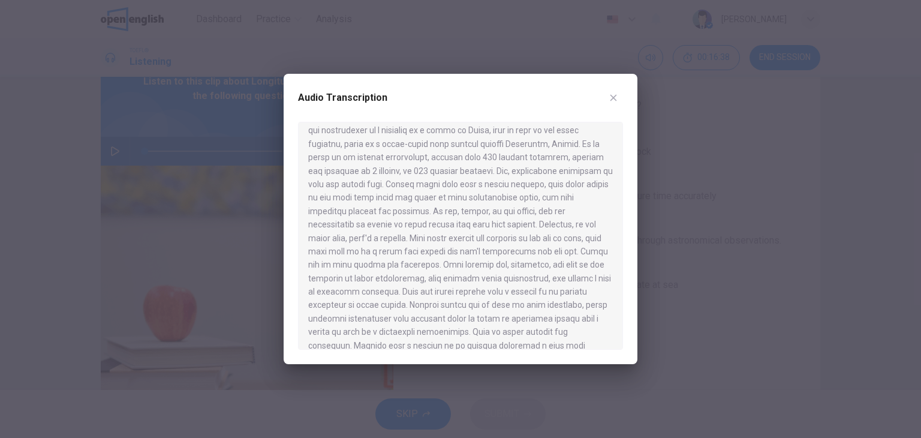
scroll to position [20, 0]
click at [619, 95] on button "button" at bounding box center [613, 97] width 19 height 19
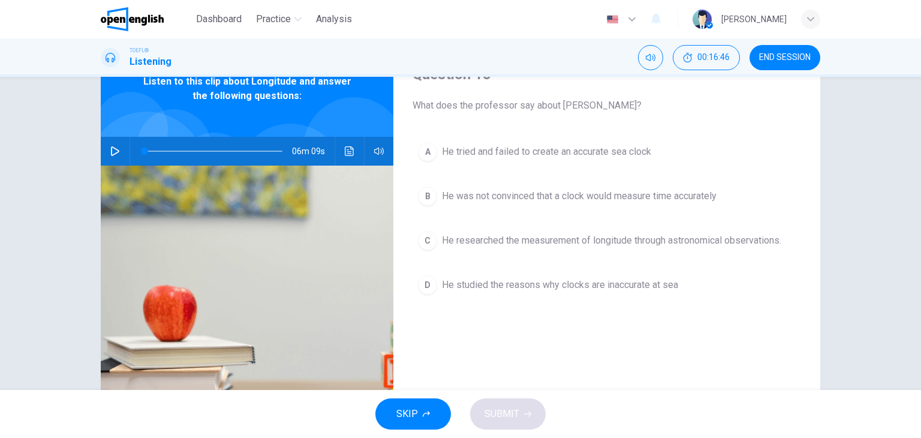
click at [615, 244] on span "He researched the measurement of longitude through astronomical observations." at bounding box center [611, 240] width 339 height 14
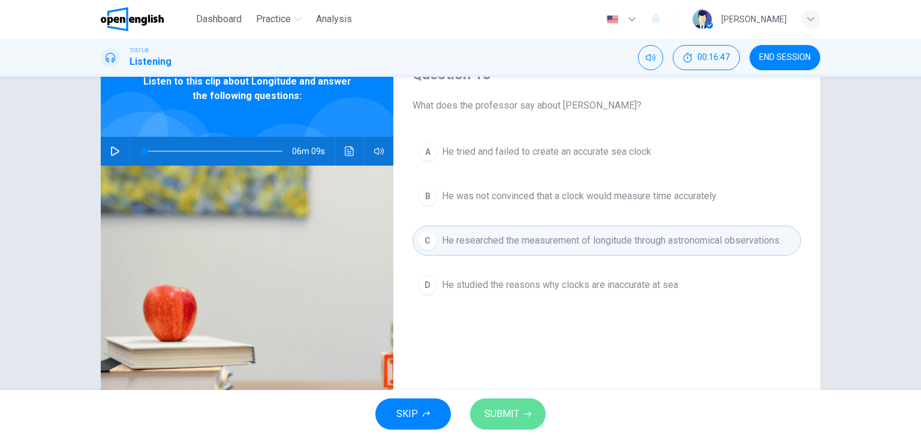
click at [533, 404] on button "SUBMIT" at bounding box center [508, 413] width 76 height 31
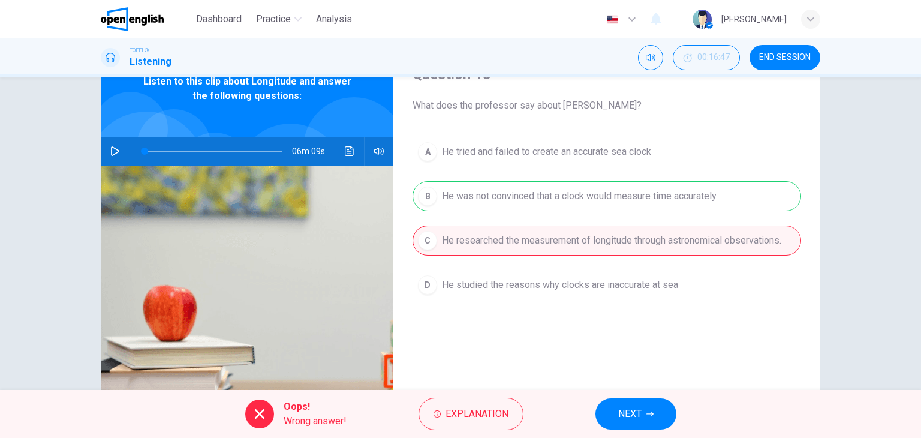
click at [636, 414] on span "NEXT" at bounding box center [629, 413] width 23 height 17
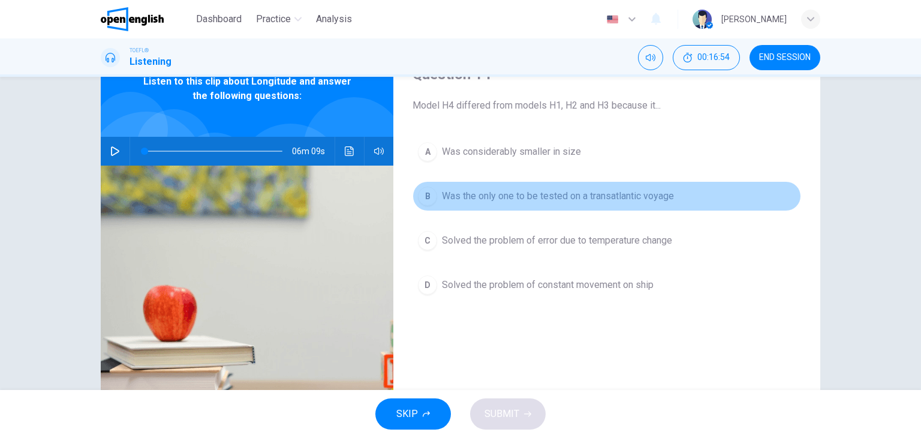
click at [522, 204] on button "B Was the only one to be tested on a transatlantic voyage" at bounding box center [607, 196] width 389 height 30
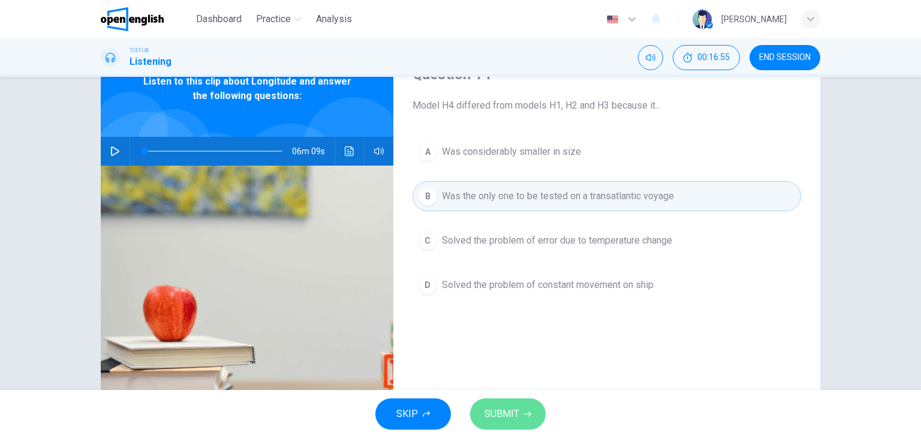
click at [523, 418] on button "SUBMIT" at bounding box center [508, 413] width 76 height 31
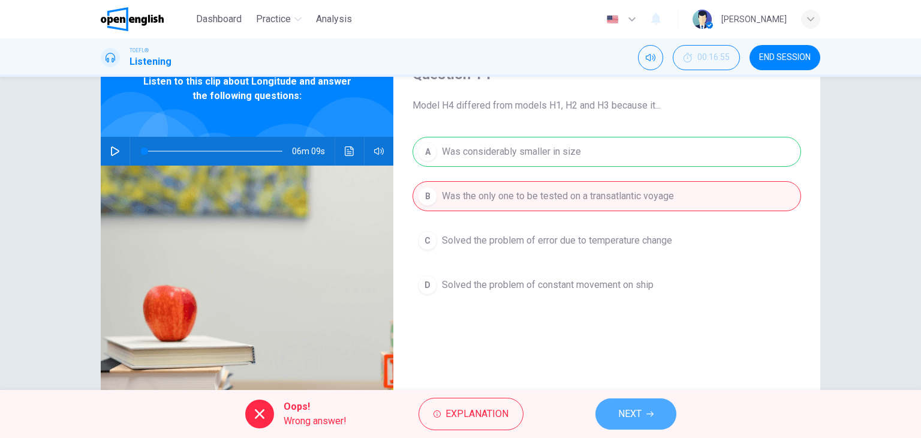
click at [648, 405] on button "NEXT" at bounding box center [636, 413] width 81 height 31
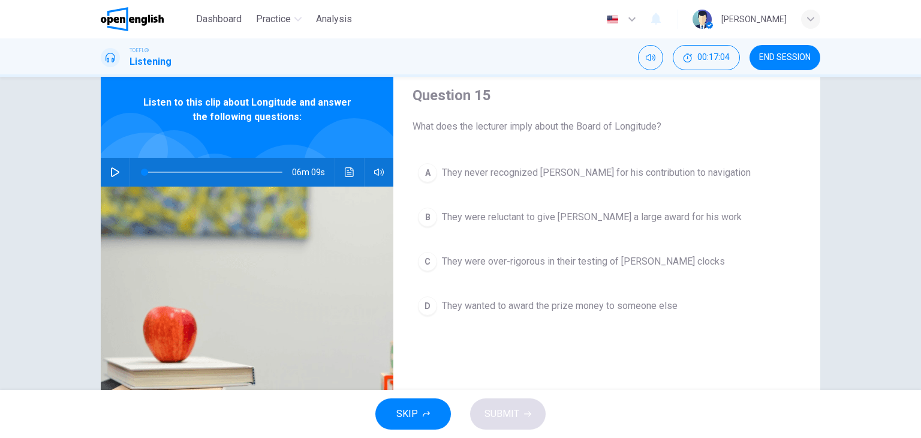
scroll to position [60, 0]
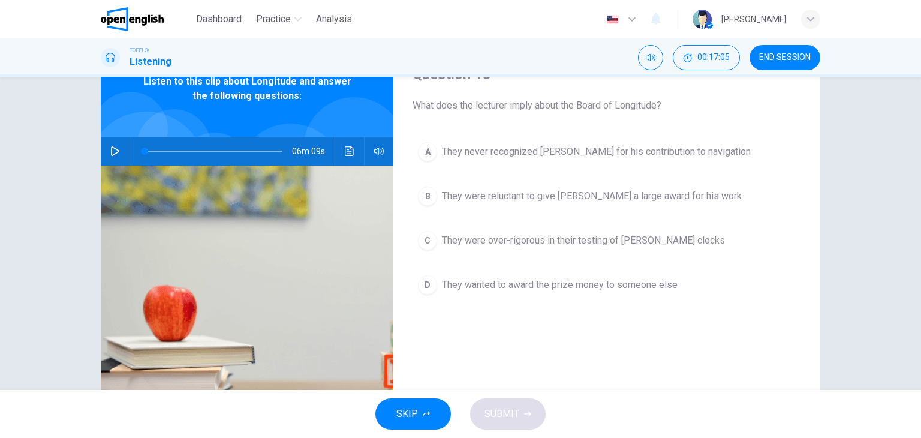
click at [552, 142] on button "A They never recognized [PERSON_NAME] for his contribution to navigation" at bounding box center [607, 152] width 389 height 30
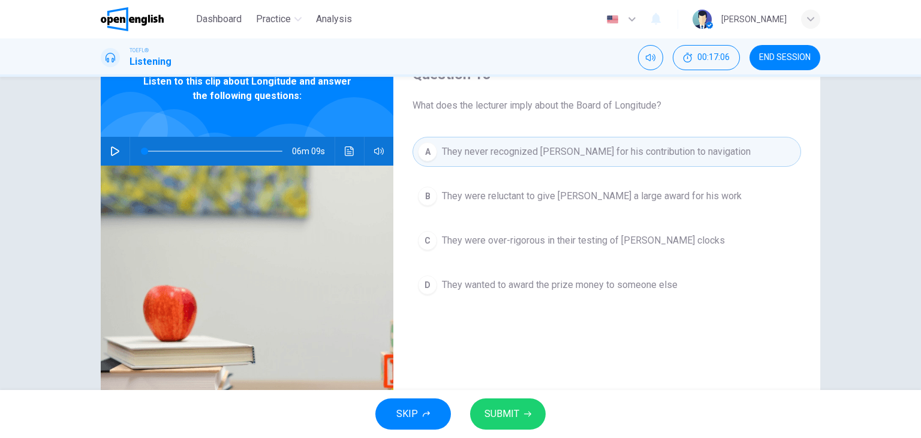
click at [522, 420] on button "SUBMIT" at bounding box center [508, 413] width 76 height 31
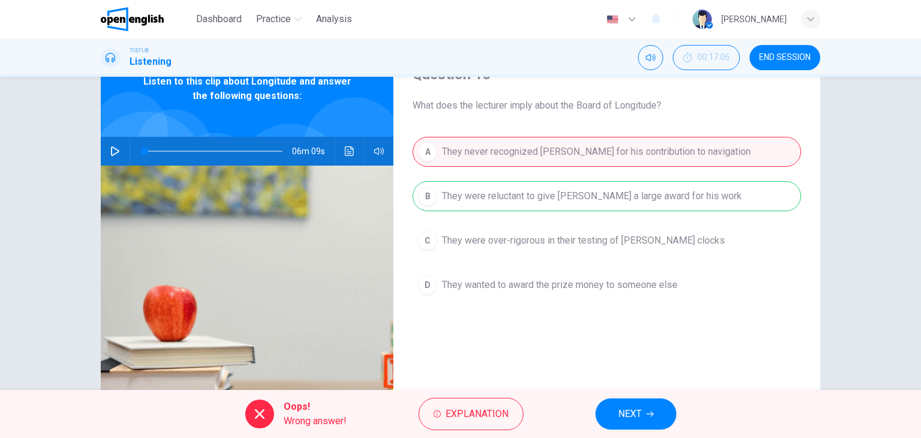
click at [627, 408] on span "NEXT" at bounding box center [629, 413] width 23 height 17
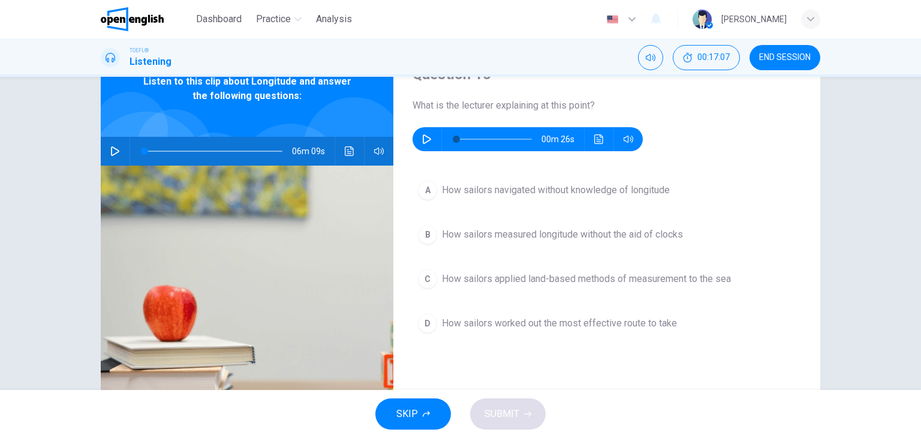
click at [424, 140] on icon "button" at bounding box center [427, 139] width 10 height 10
click at [594, 143] on icon "Click to see the audio transcription" at bounding box center [598, 139] width 9 height 10
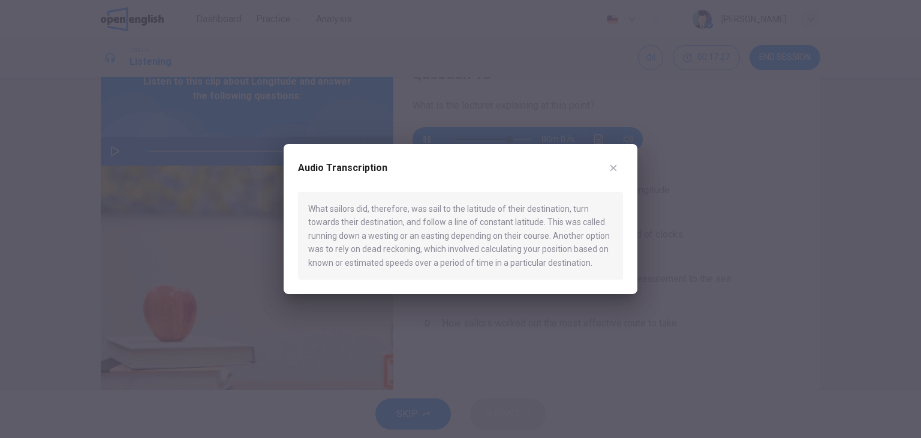
click at [620, 166] on button "button" at bounding box center [613, 167] width 19 height 19
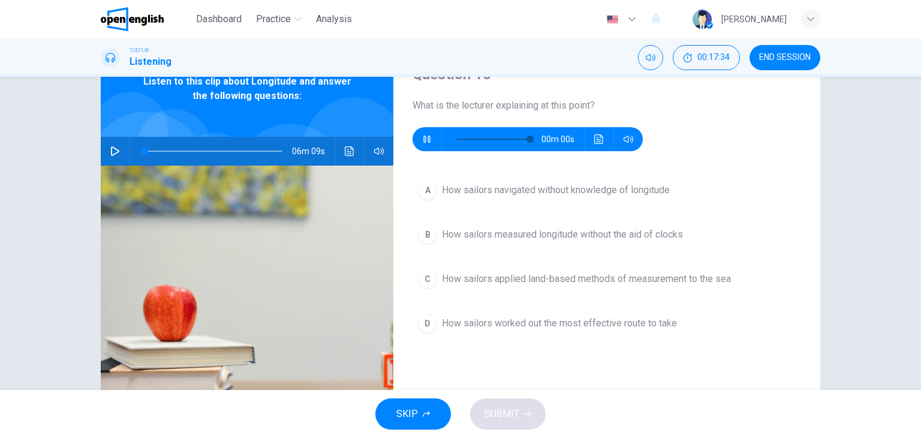
type input "*"
click at [634, 328] on span "How sailors worked out the most effective route to take" at bounding box center [559, 323] width 235 height 14
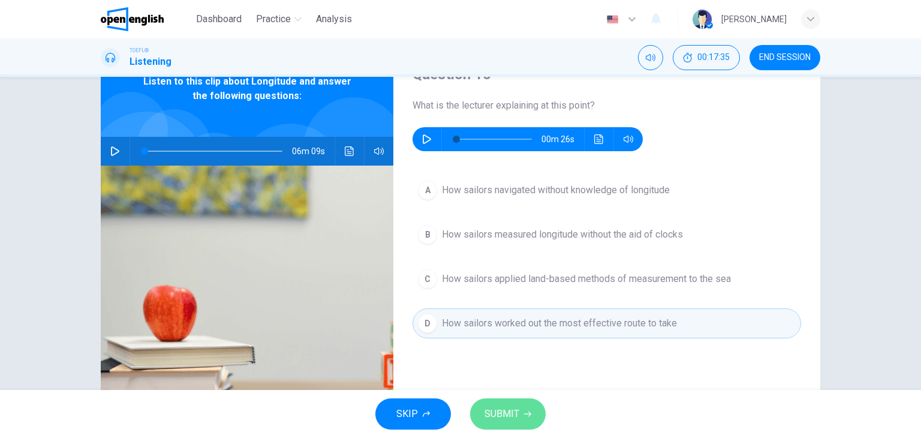
click at [504, 411] on span "SUBMIT" at bounding box center [502, 413] width 35 height 17
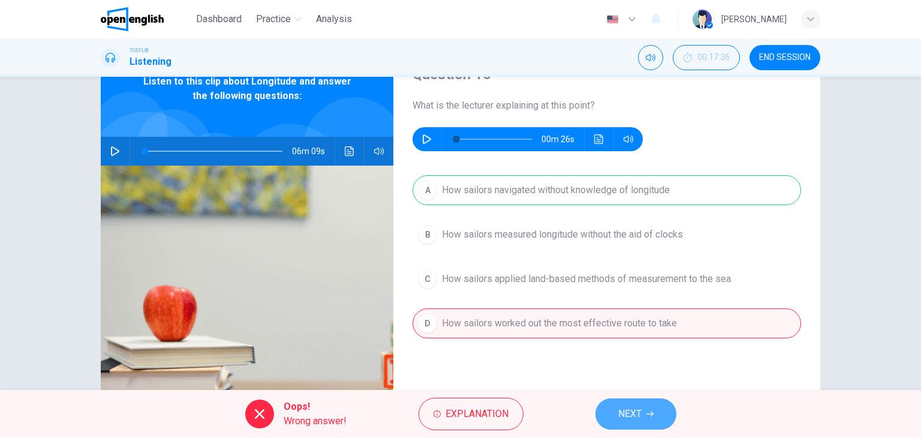
click at [638, 407] on span "NEXT" at bounding box center [629, 413] width 23 height 17
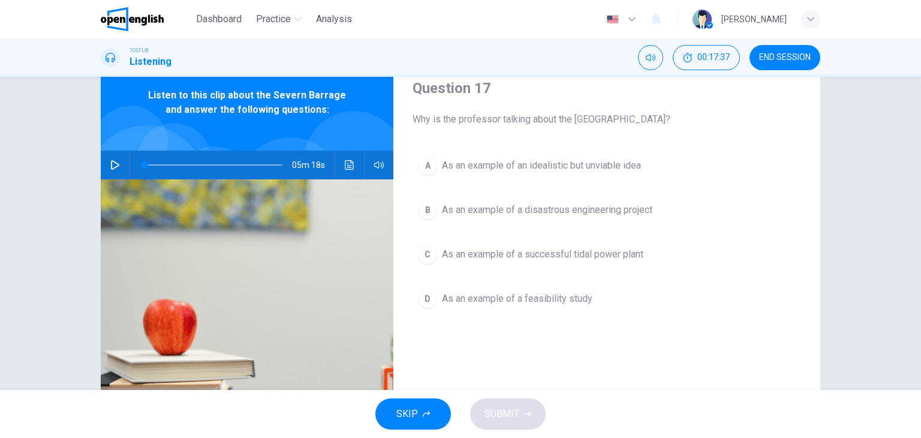
scroll to position [32, 0]
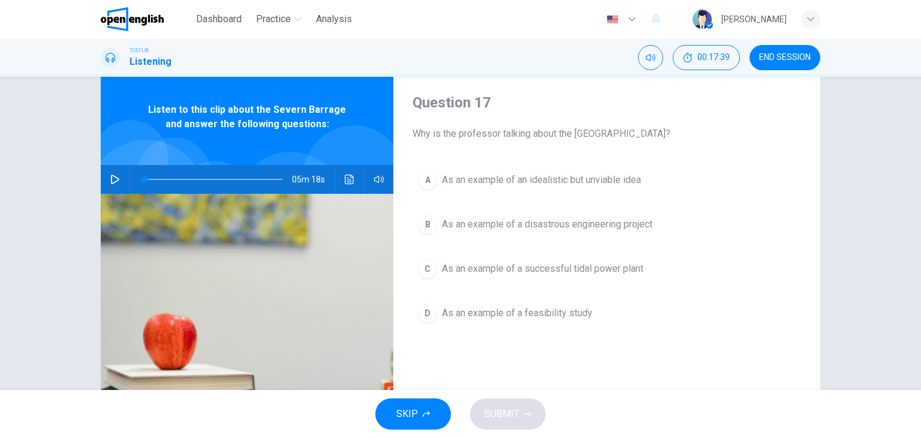
click at [113, 178] on icon "button" at bounding box center [115, 180] width 10 height 10
click at [350, 181] on icon "Click to see the audio transcription" at bounding box center [350, 180] width 10 height 10
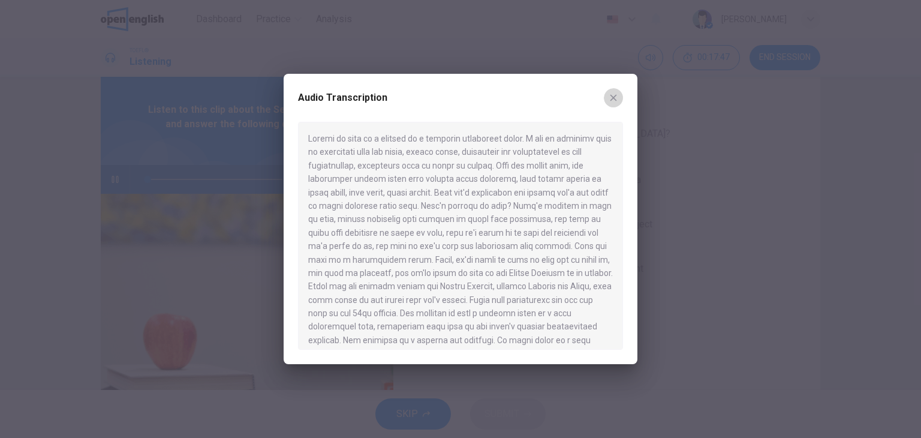
click at [617, 94] on icon "button" at bounding box center [614, 98] width 10 height 10
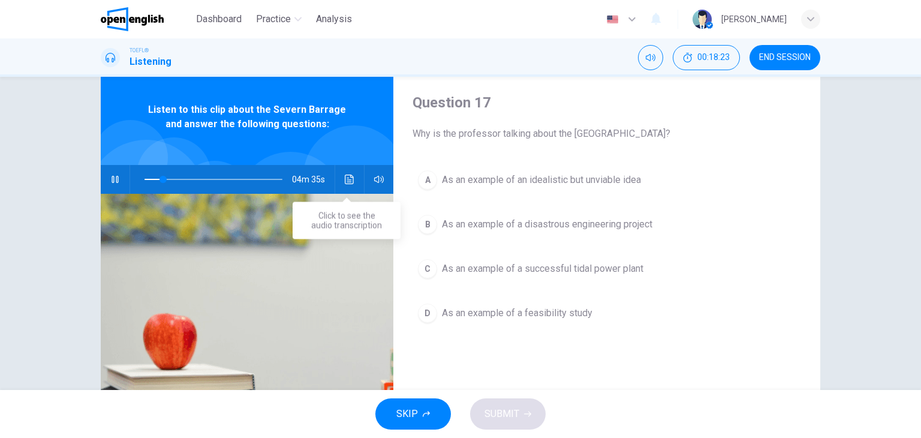
click at [345, 178] on icon "Click to see the audio transcription" at bounding box center [350, 180] width 10 height 10
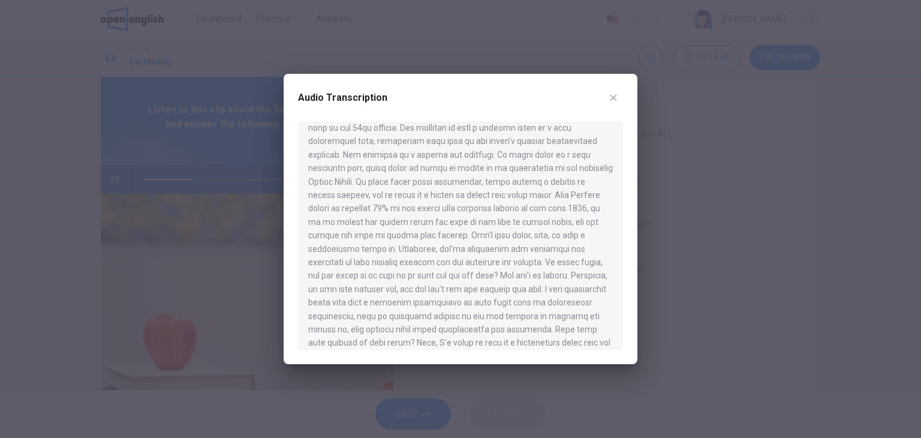
scroll to position [206, 0]
click at [612, 94] on icon "button" at bounding box center [614, 98] width 10 height 10
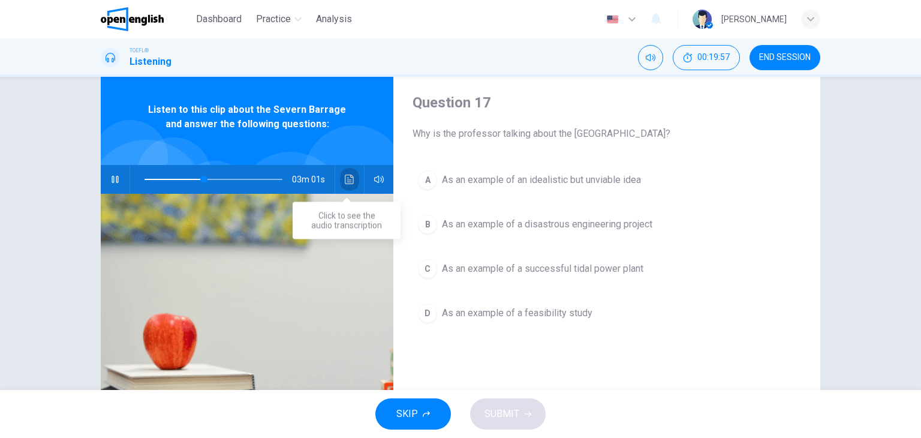
click at [347, 184] on button "Click to see the audio transcription" at bounding box center [349, 179] width 19 height 29
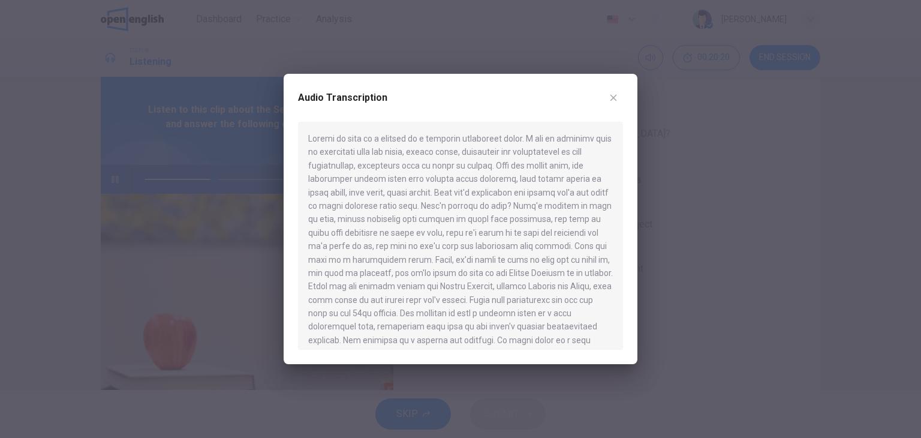
click at [617, 96] on icon "button" at bounding box center [614, 98] width 10 height 10
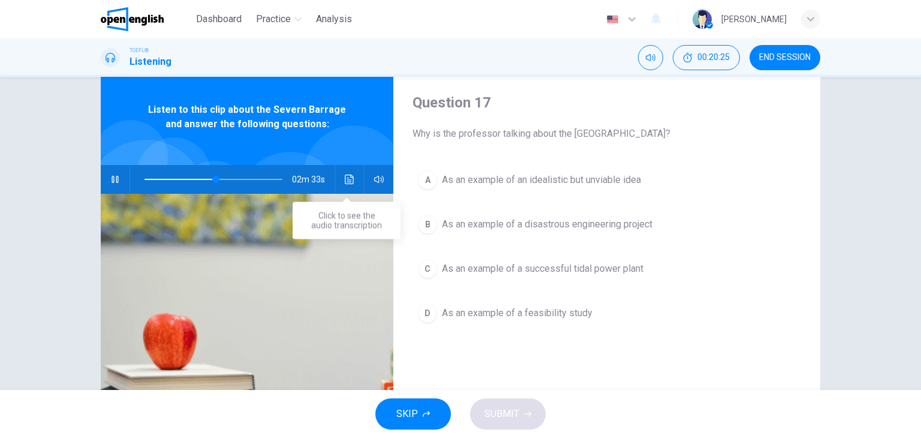
click at [353, 176] on button "Click to see the audio transcription" at bounding box center [349, 179] width 19 height 29
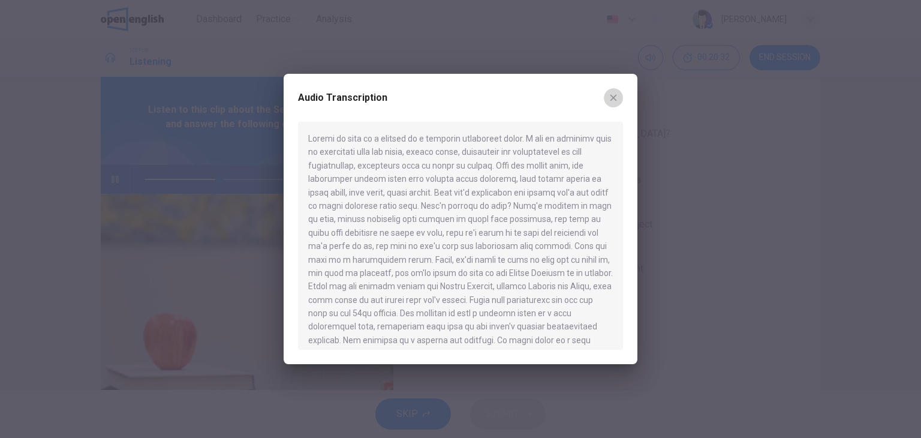
click at [619, 94] on button "button" at bounding box center [613, 97] width 19 height 19
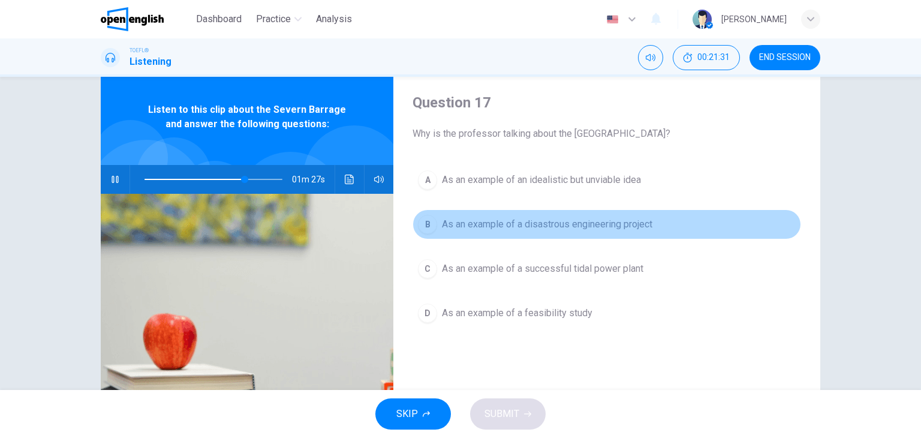
click at [578, 233] on button "B As an example of a disastrous engineering project" at bounding box center [607, 224] width 389 height 30
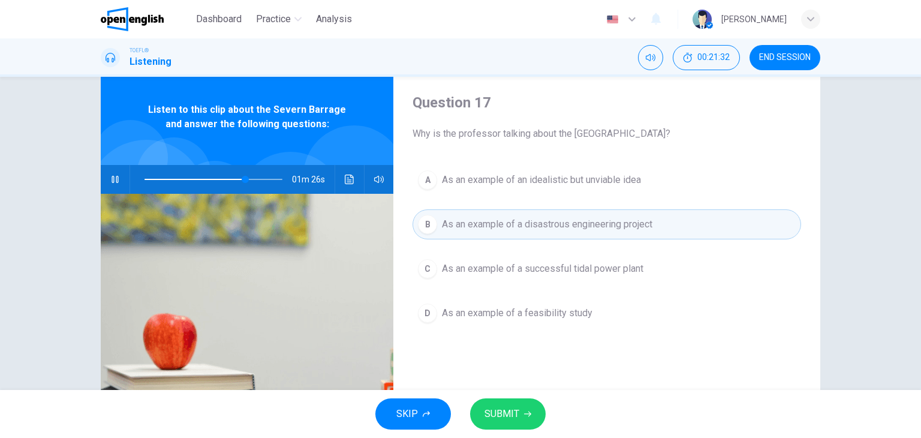
click at [518, 404] on button "SUBMIT" at bounding box center [508, 413] width 76 height 31
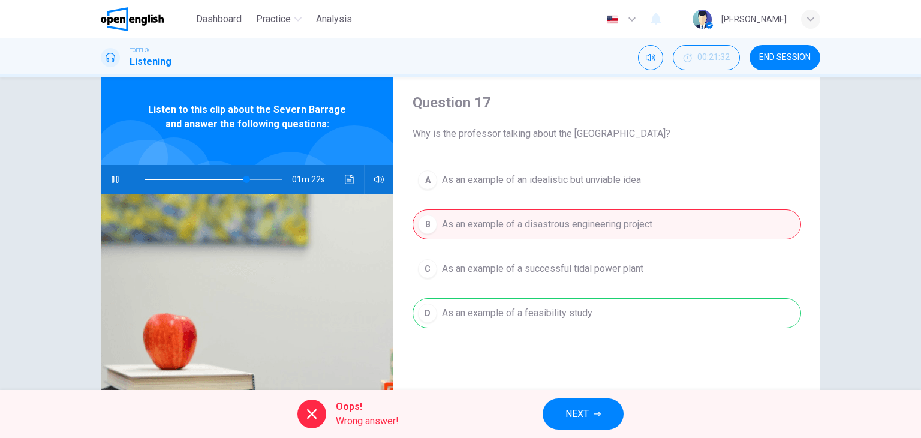
click at [582, 405] on span "NEXT" at bounding box center [577, 413] width 23 height 17
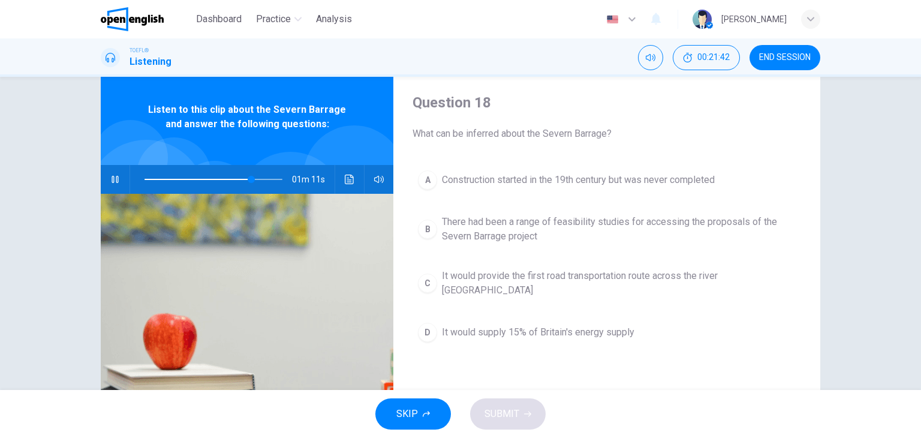
click at [584, 225] on span "There had been a range of feasibility studies for accessing the proposals of th…" at bounding box center [619, 229] width 354 height 29
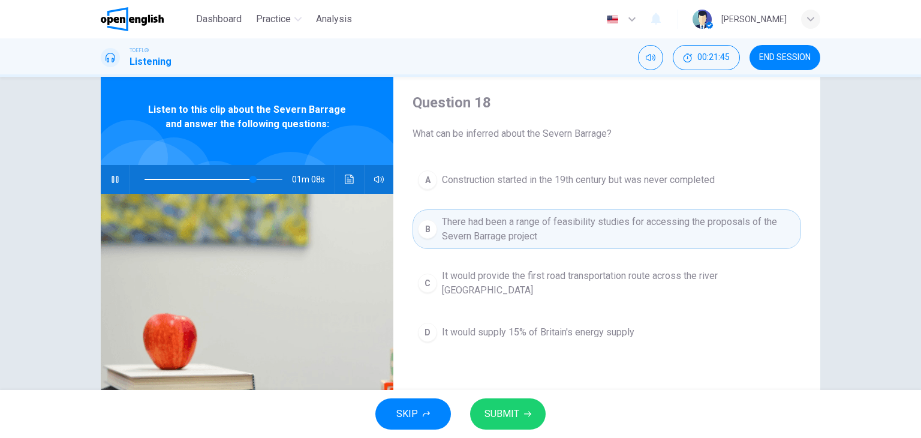
click at [521, 400] on button "SUBMIT" at bounding box center [508, 413] width 76 height 31
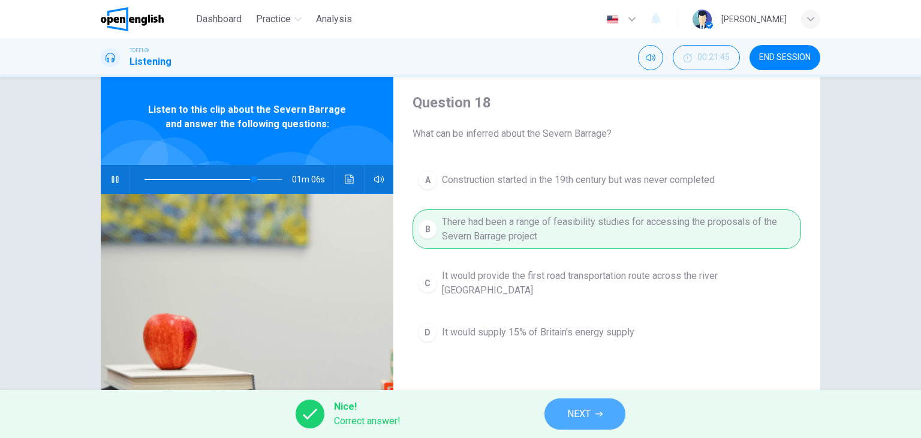
click at [588, 405] on span "NEXT" at bounding box center [578, 413] width 23 height 17
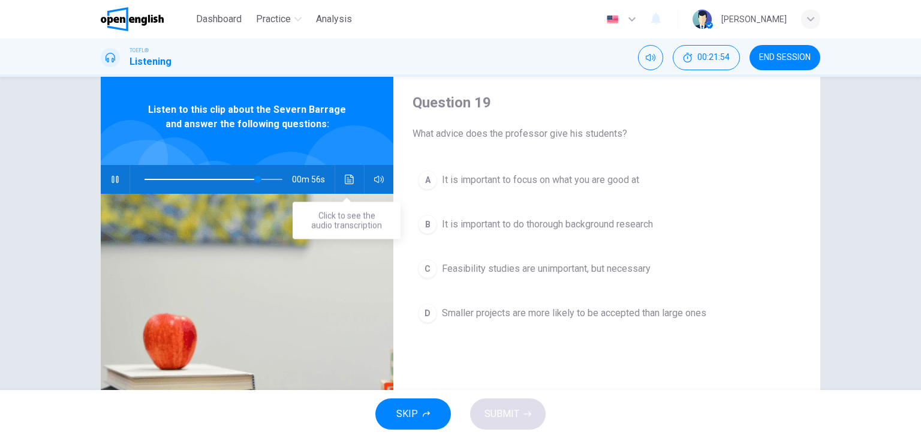
click at [346, 175] on icon "Click to see the audio transcription" at bounding box center [350, 180] width 10 height 10
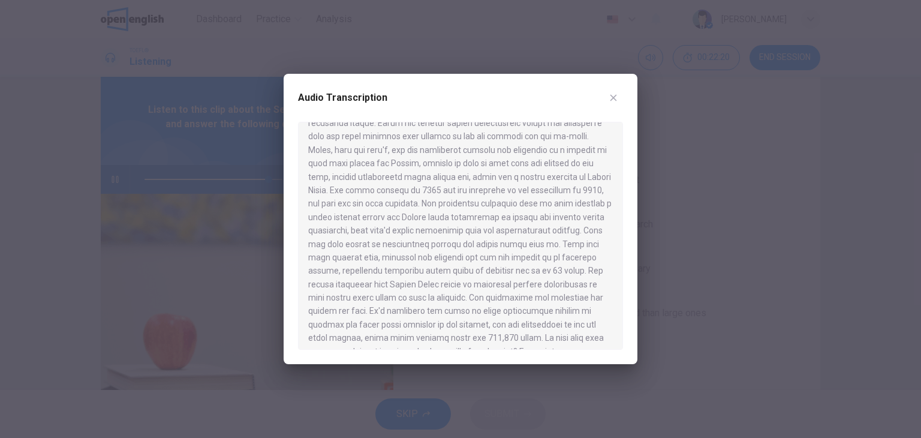
scroll to position [665, 0]
click at [614, 89] on button "button" at bounding box center [613, 97] width 19 height 19
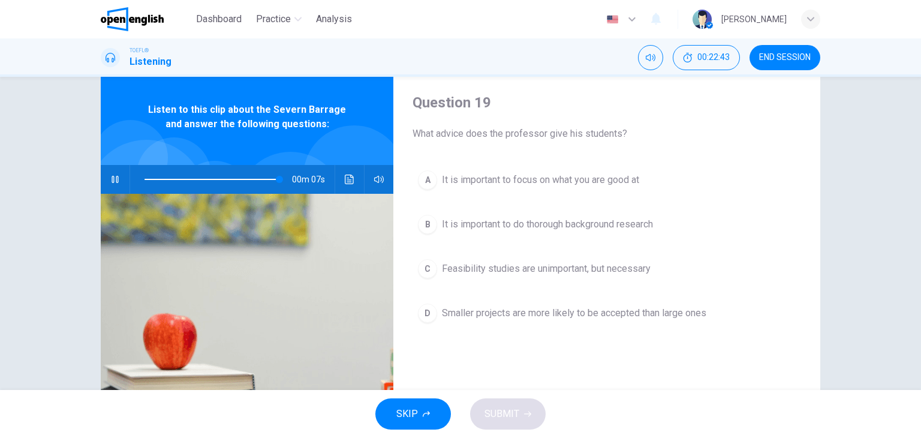
click at [467, 190] on button "A It is important to focus on what you are good at" at bounding box center [607, 180] width 389 height 30
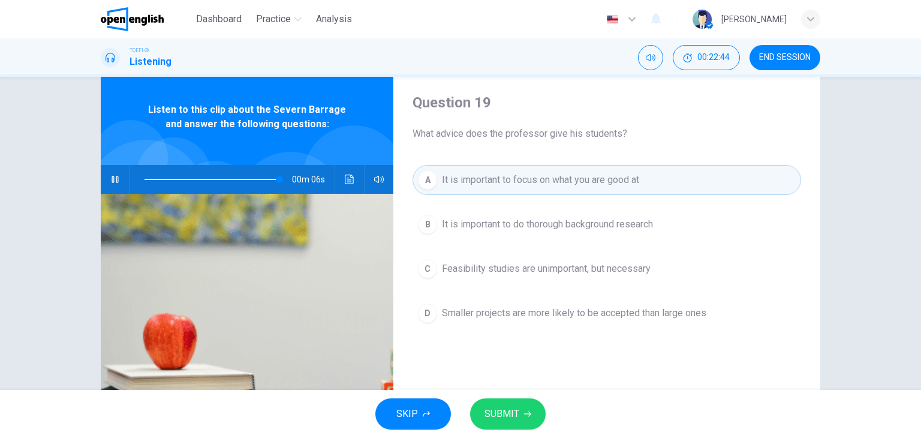
click at [535, 419] on button "SUBMIT" at bounding box center [508, 413] width 76 height 31
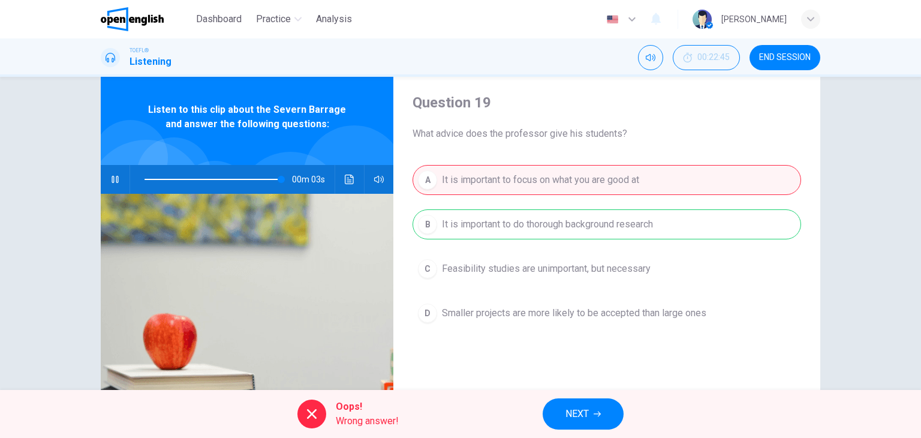
click at [593, 387] on div "Question 19 What advice does the professor give his students? A It is important…" at bounding box center [606, 277] width 427 height 417
click at [588, 397] on div "Oops! Wrong answer! NEXT" at bounding box center [460, 414] width 921 height 48
click at [587, 404] on button "NEXT" at bounding box center [583, 413] width 81 height 31
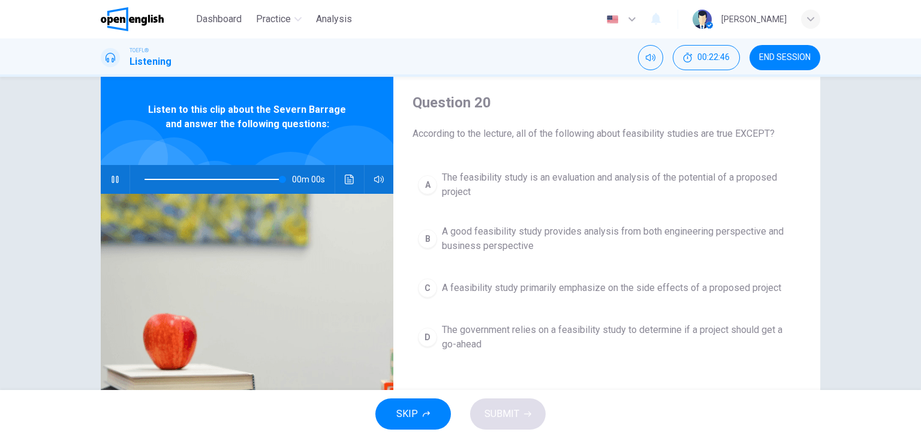
type input "*"
click at [593, 286] on span "A feasibility study primarily emphasize on the side effects of a proposed proje…" at bounding box center [611, 288] width 339 height 14
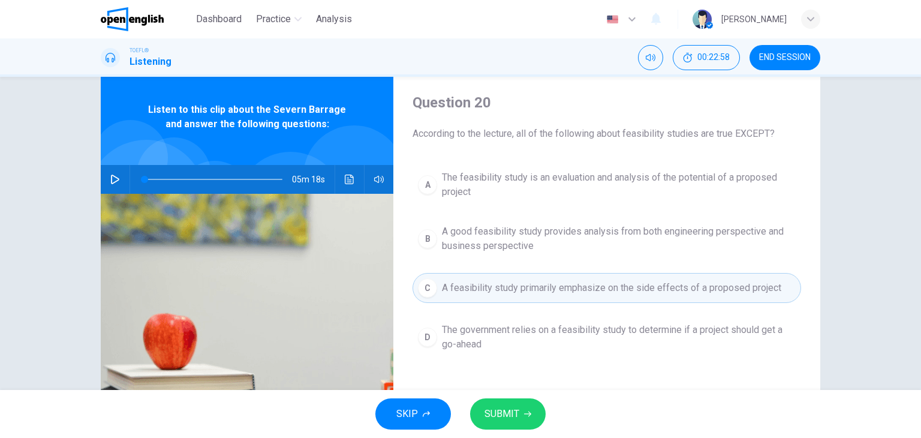
click at [506, 423] on button "SUBMIT" at bounding box center [508, 413] width 76 height 31
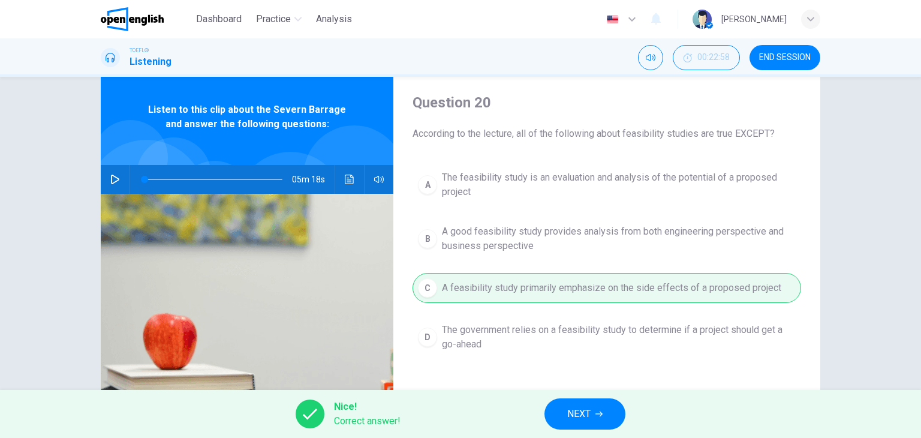
click at [584, 399] on button "NEXT" at bounding box center [585, 413] width 81 height 31
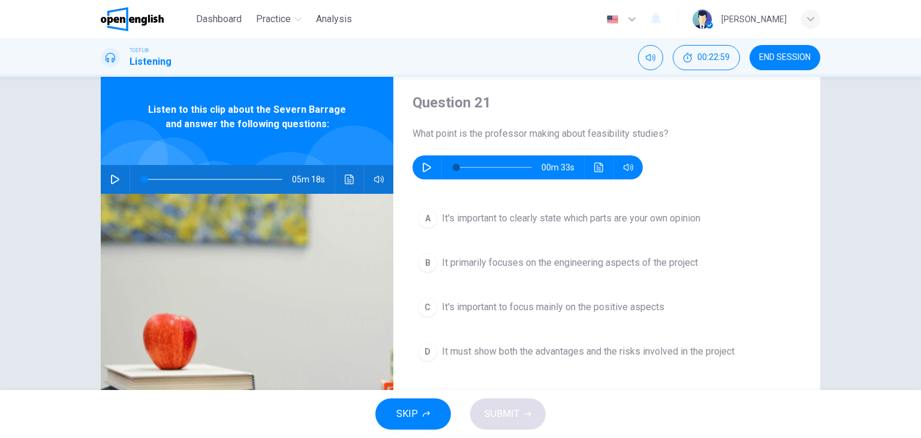
click at [429, 171] on button "button" at bounding box center [426, 167] width 19 height 24
click at [590, 170] on button "Click to see the audio transcription" at bounding box center [599, 167] width 19 height 24
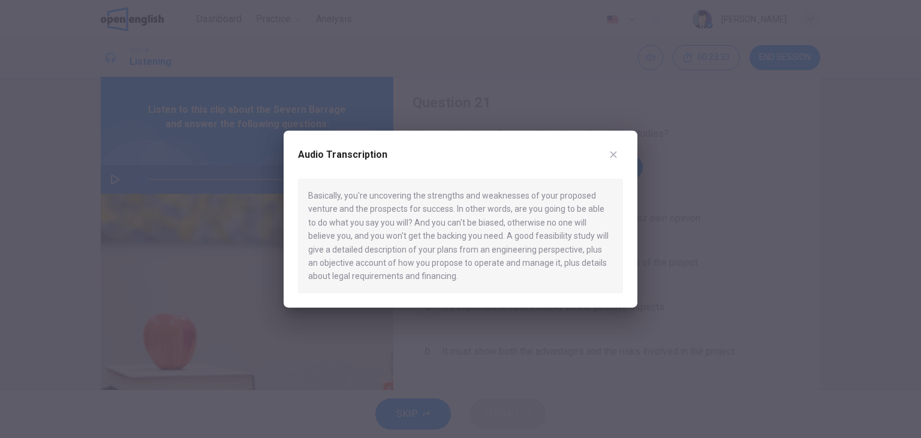
type input "*"
click at [619, 153] on button "button" at bounding box center [613, 154] width 19 height 19
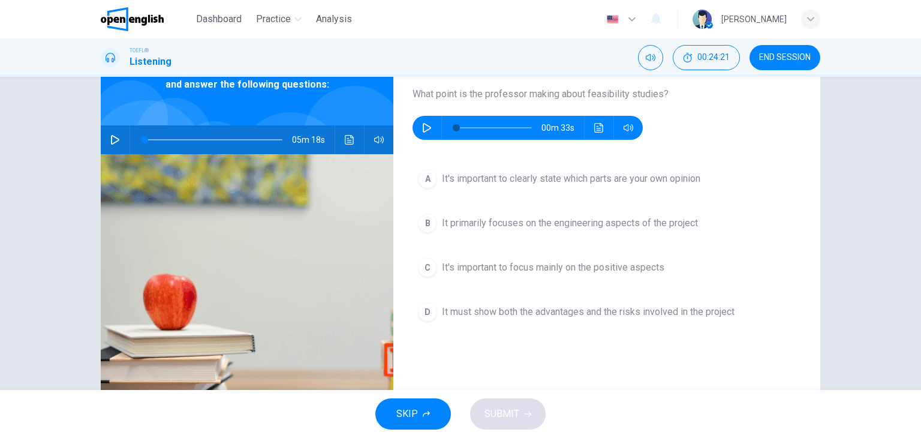
scroll to position [92, 0]
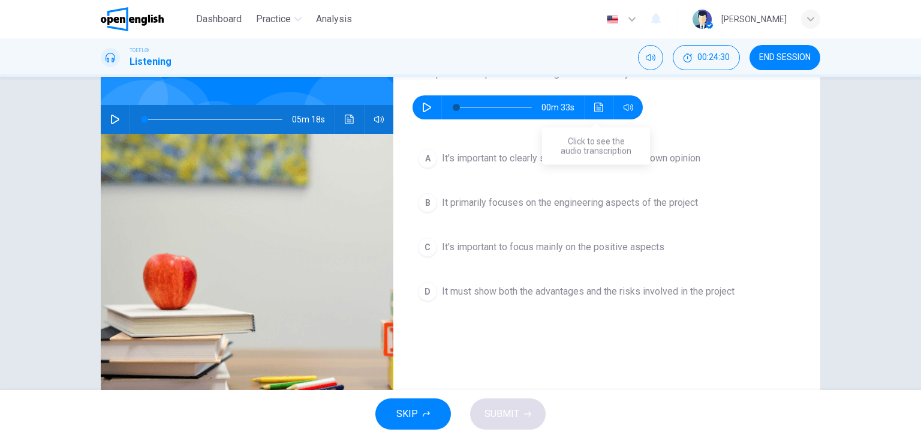
click at [594, 111] on icon "Click to see the audio transcription" at bounding box center [599, 108] width 10 height 10
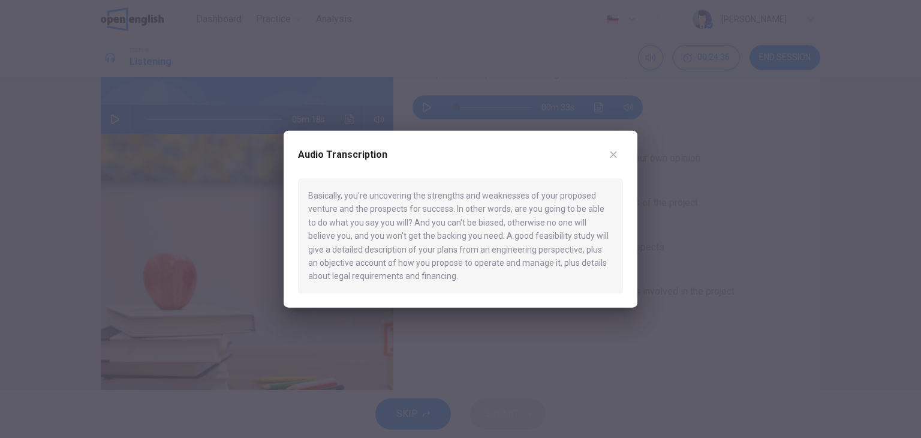
click at [609, 159] on icon "button" at bounding box center [614, 155] width 10 height 10
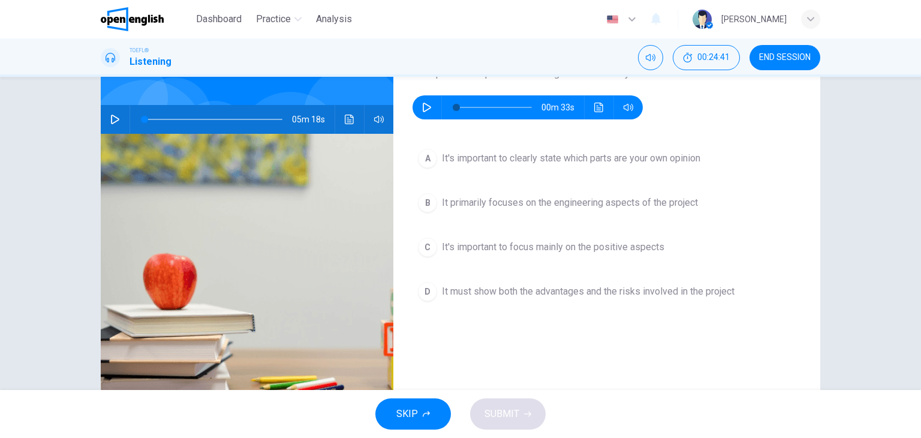
click at [581, 242] on span "It's important to focus mainly on the positive aspects" at bounding box center [553, 247] width 223 height 14
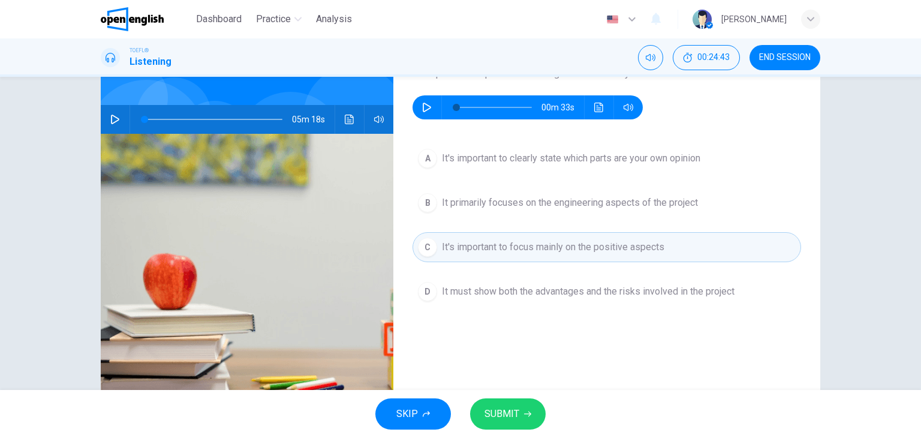
click at [518, 411] on span "SUBMIT" at bounding box center [502, 413] width 35 height 17
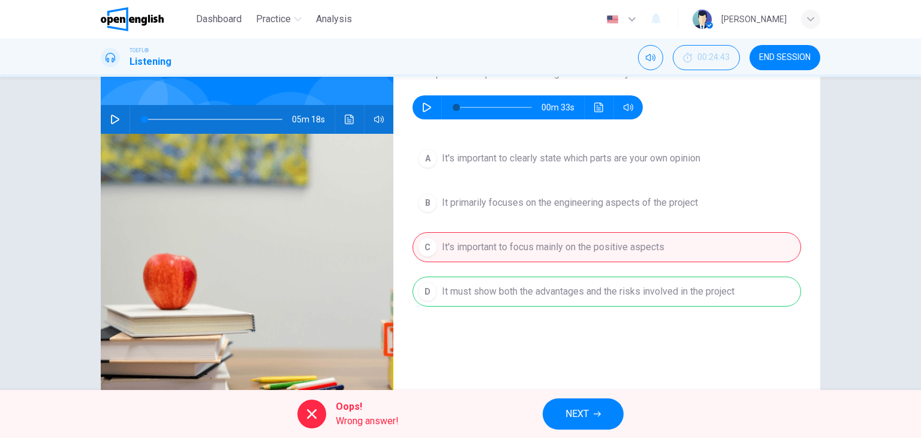
click at [599, 418] on button "NEXT" at bounding box center [583, 413] width 81 height 31
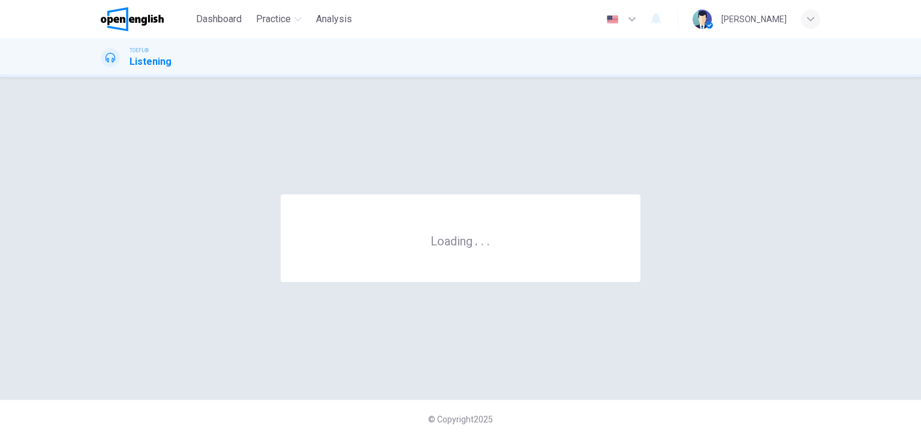
scroll to position [0, 0]
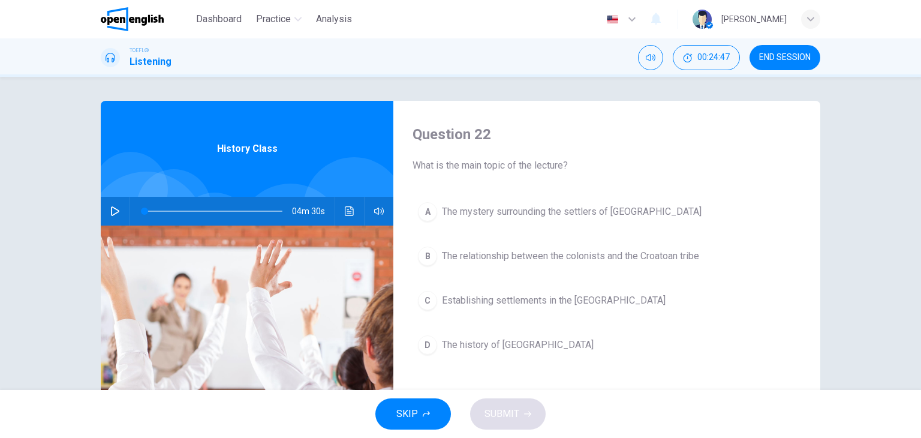
click at [115, 208] on icon "button" at bounding box center [115, 211] width 10 height 10
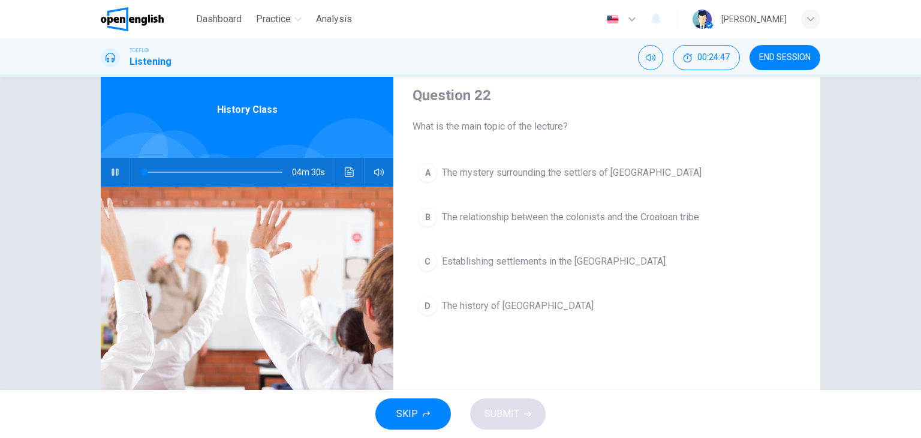
scroll to position [60, 0]
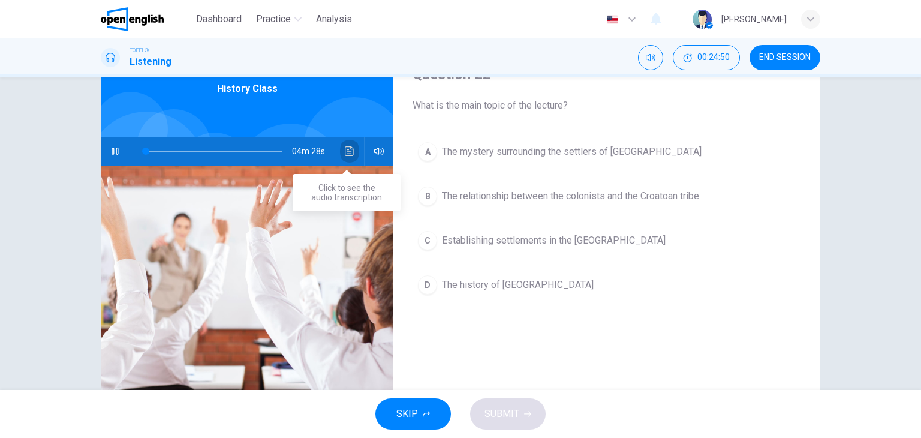
click at [348, 152] on icon "Click to see the audio transcription" at bounding box center [350, 151] width 10 height 10
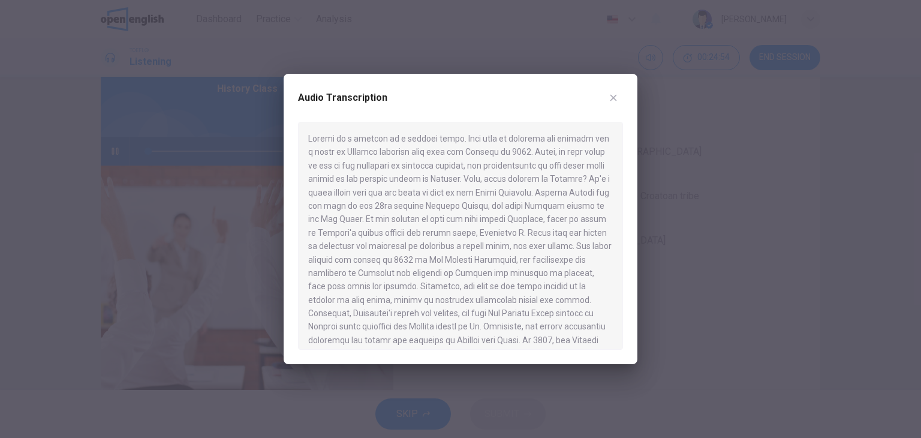
click at [613, 97] on icon "button" at bounding box center [614, 98] width 7 height 7
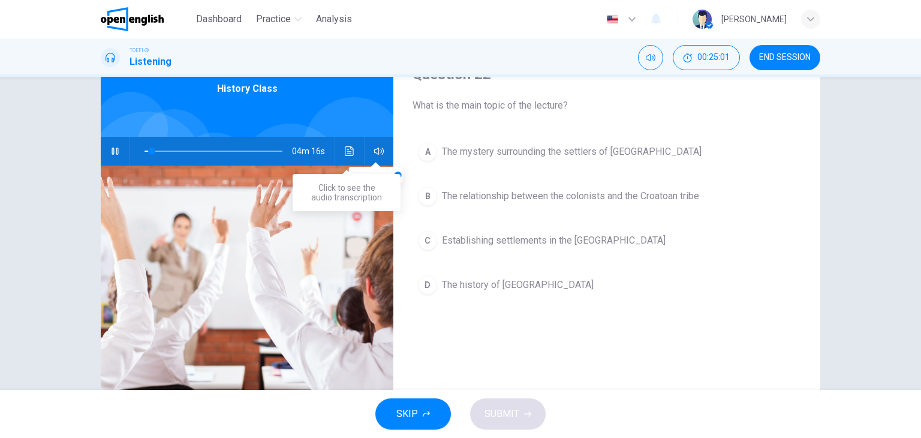
click at [350, 149] on icon "Click to see the audio transcription" at bounding box center [350, 151] width 10 height 10
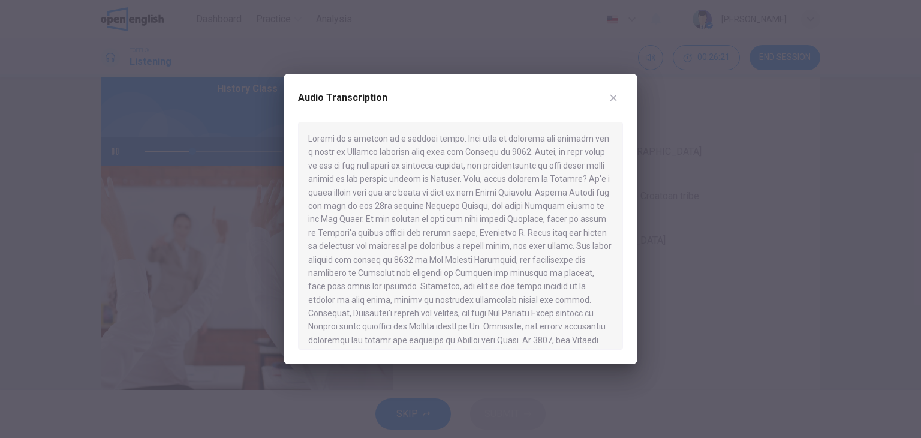
drag, startPoint x: 623, startPoint y: 173, endPoint x: 621, endPoint y: 182, distance: 9.2
click at [624, 185] on div "Audio Transcription" at bounding box center [461, 219] width 354 height 290
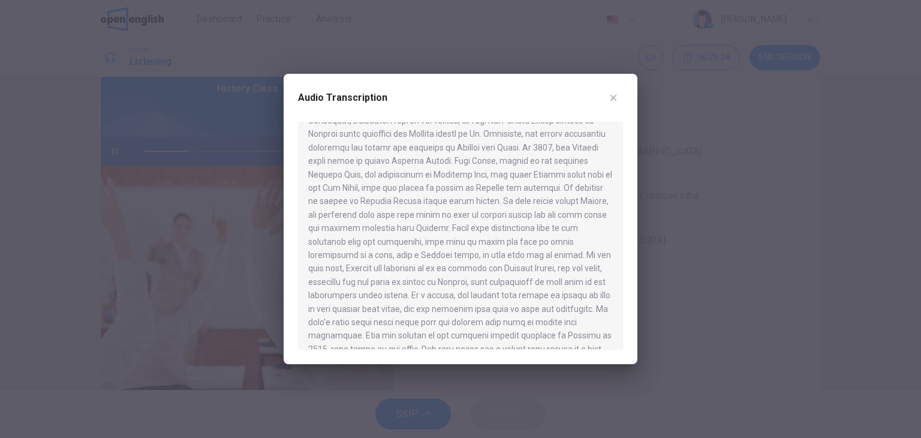
scroll to position [197, 0]
click at [617, 99] on icon "button" at bounding box center [614, 98] width 10 height 10
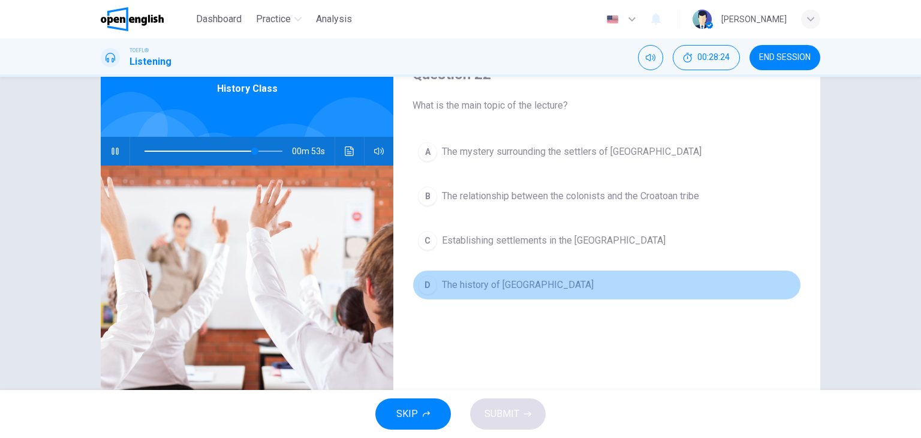
click at [506, 279] on span "The history of [GEOGRAPHIC_DATA]" at bounding box center [518, 285] width 152 height 14
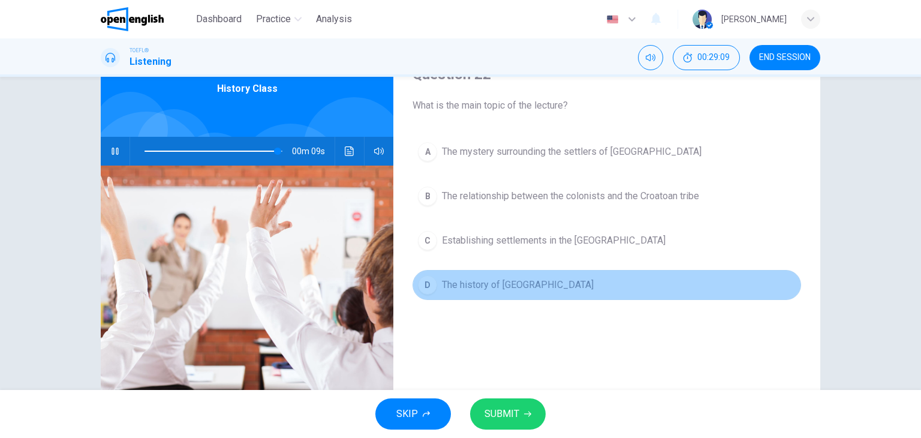
click at [505, 278] on span "The history of [GEOGRAPHIC_DATA]" at bounding box center [518, 285] width 152 height 14
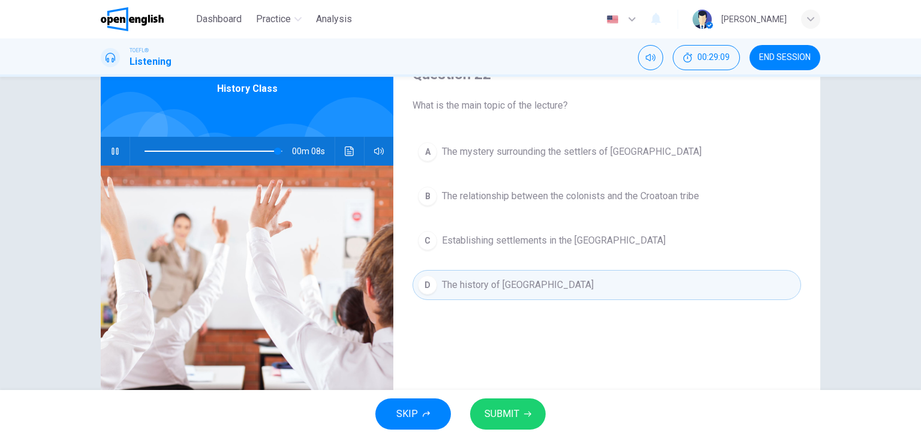
click at [492, 401] on button "SUBMIT" at bounding box center [508, 413] width 76 height 31
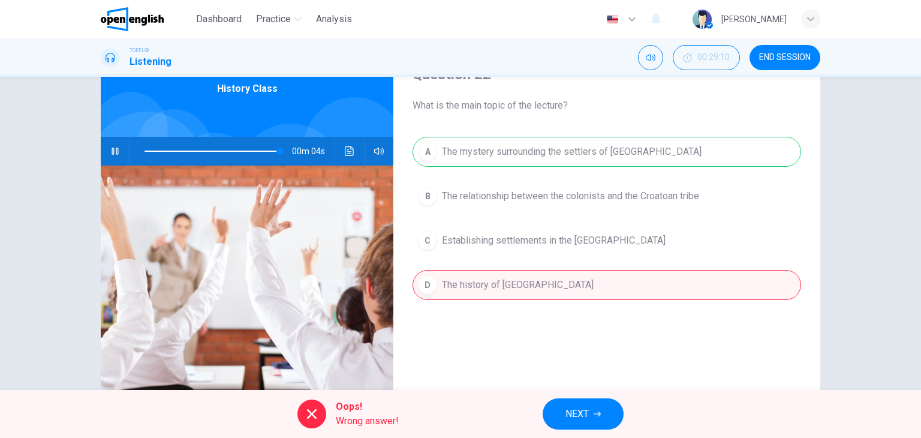
click at [591, 399] on button "NEXT" at bounding box center [583, 413] width 81 height 31
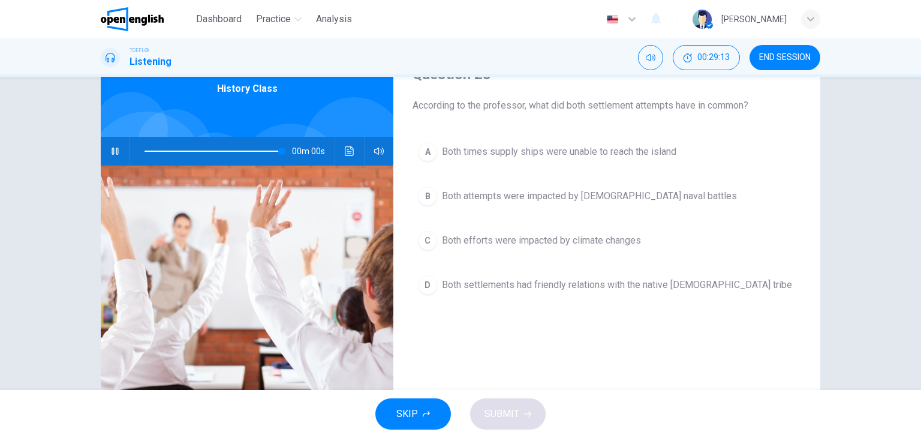
type input "*"
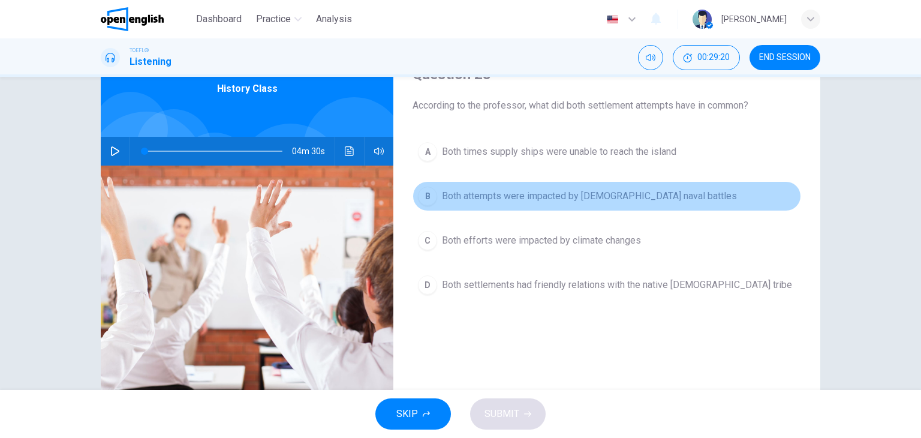
click at [606, 197] on span "Both attempts were impacted by [DEMOGRAPHIC_DATA] naval battles" at bounding box center [589, 196] width 295 height 14
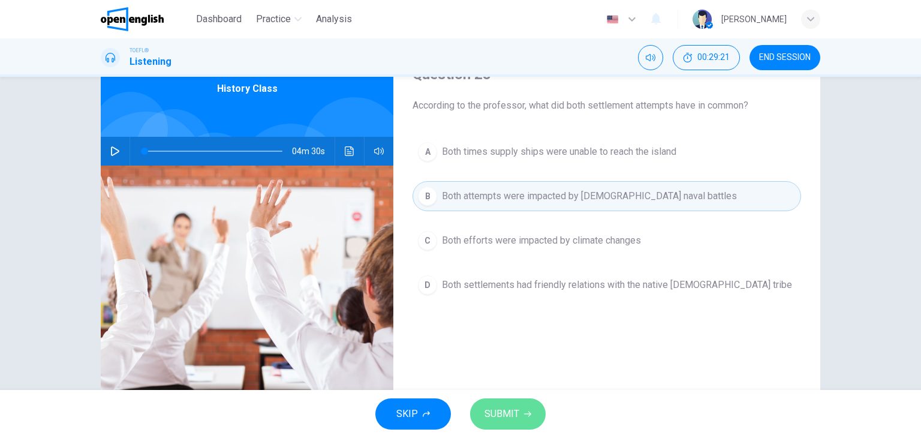
click at [524, 411] on icon "button" at bounding box center [527, 413] width 7 height 7
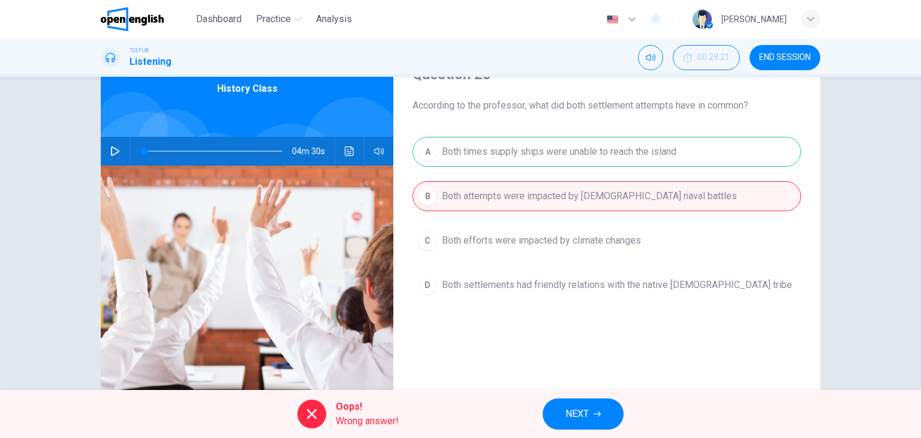
click at [618, 411] on button "NEXT" at bounding box center [583, 413] width 81 height 31
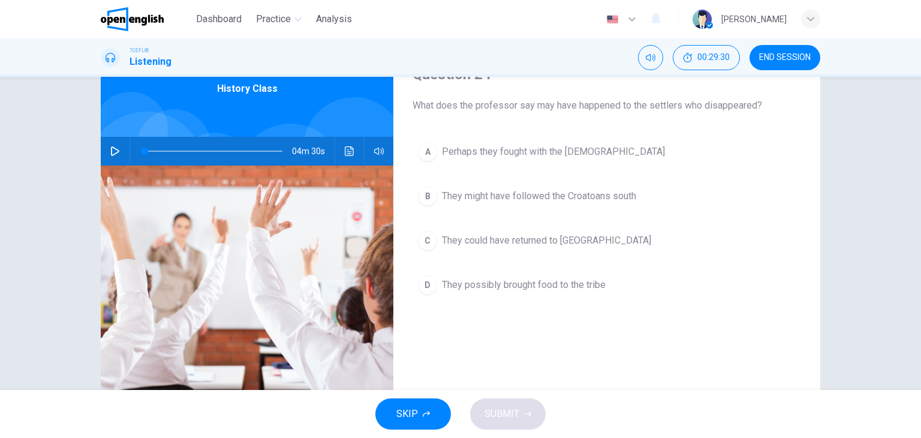
click at [576, 239] on span "They could have returned to [GEOGRAPHIC_DATA]" at bounding box center [546, 240] width 209 height 14
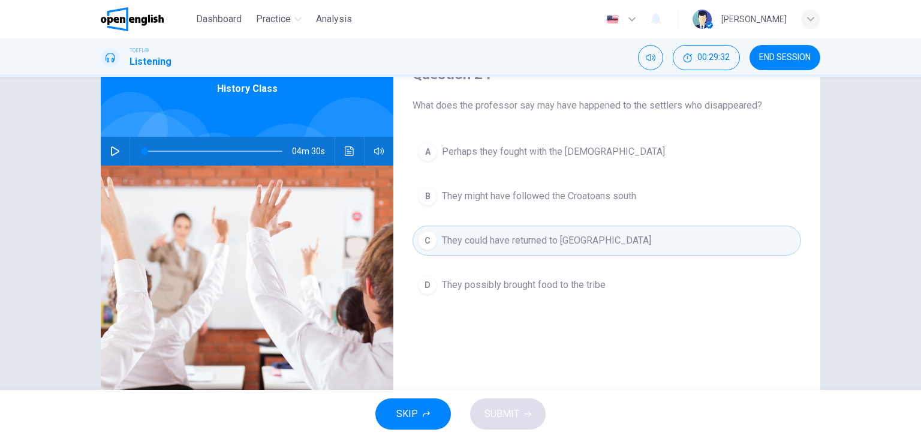
click at [596, 240] on button "C They could have returned to [GEOGRAPHIC_DATA]" at bounding box center [607, 240] width 389 height 30
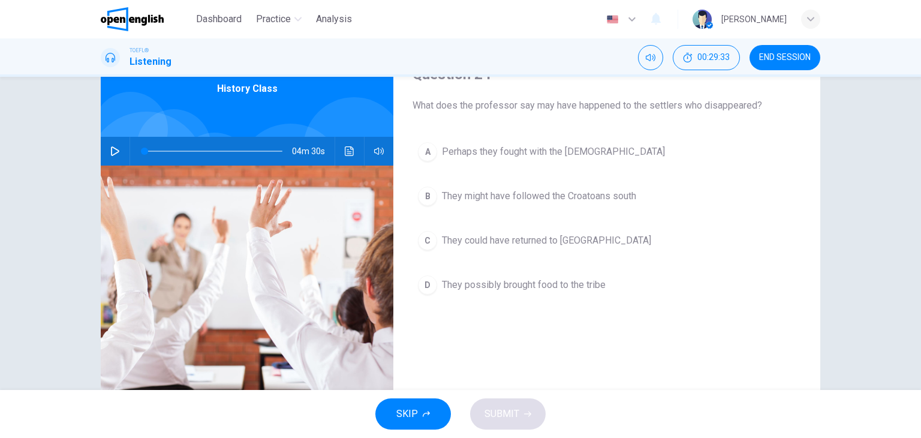
click at [533, 211] on div "A Perhaps they fought with the [DEMOGRAPHIC_DATA] B They might have followed th…" at bounding box center [607, 230] width 389 height 187
click at [530, 197] on span "They might have followed the Croatoans south" at bounding box center [539, 196] width 194 height 14
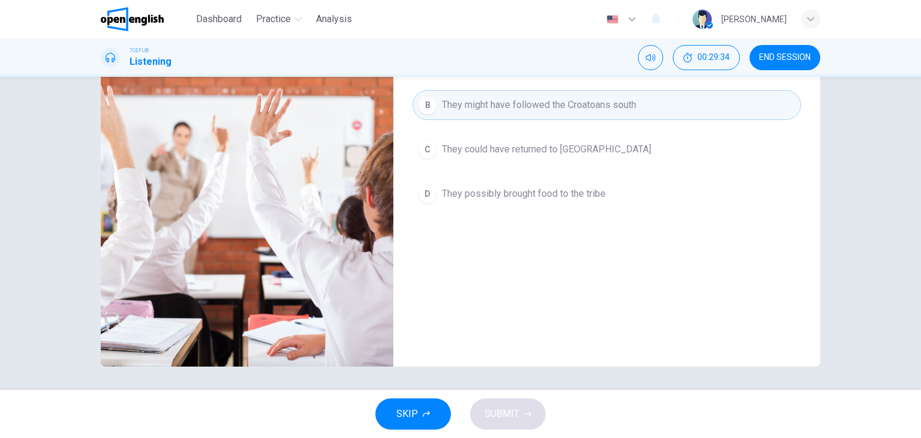
scroll to position [152, 0]
click at [519, 144] on span "They could have returned to [GEOGRAPHIC_DATA]" at bounding box center [546, 149] width 209 height 14
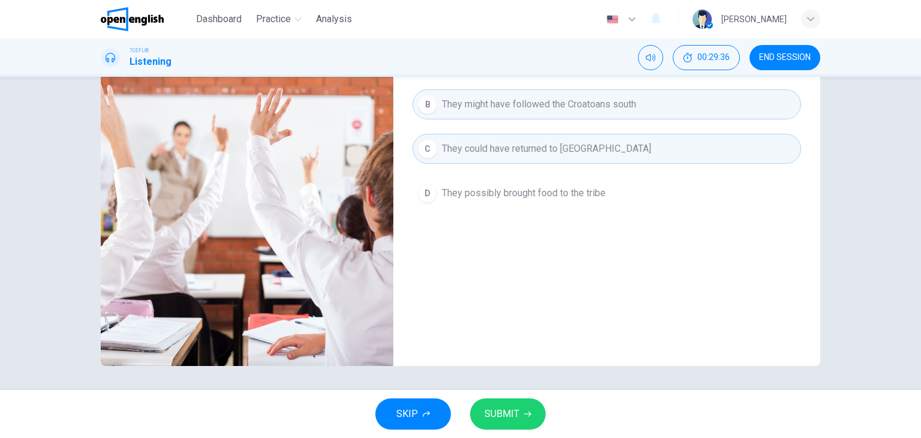
click at [531, 106] on span "They might have followed the Croatoans south" at bounding box center [539, 104] width 194 height 14
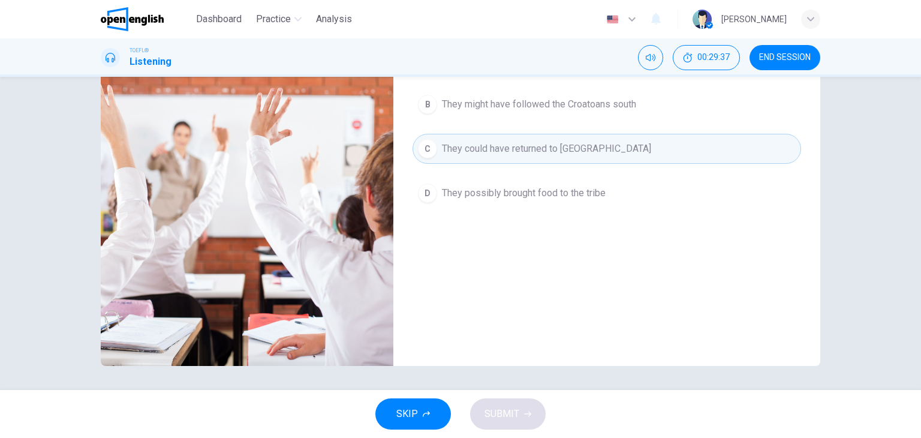
scroll to position [32, 0]
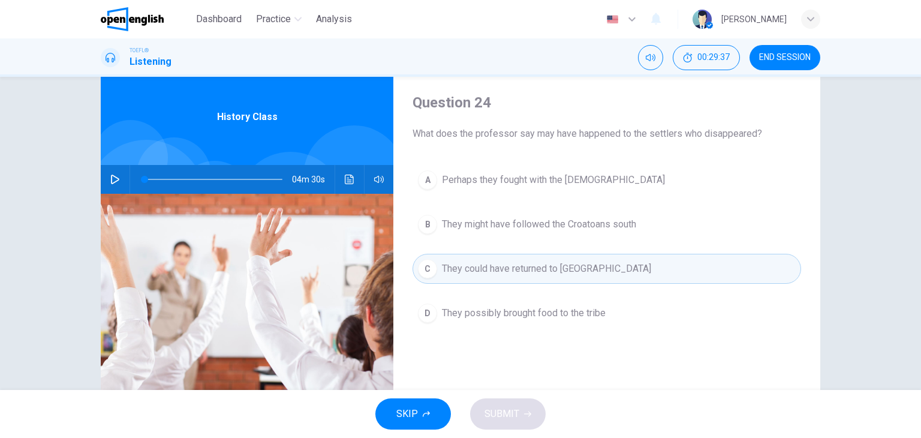
click at [499, 195] on div "A Perhaps they fought with the [DEMOGRAPHIC_DATA] B They might have followed th…" at bounding box center [607, 258] width 389 height 187
click at [499, 223] on span "They might have followed the Croatoans south" at bounding box center [539, 224] width 194 height 14
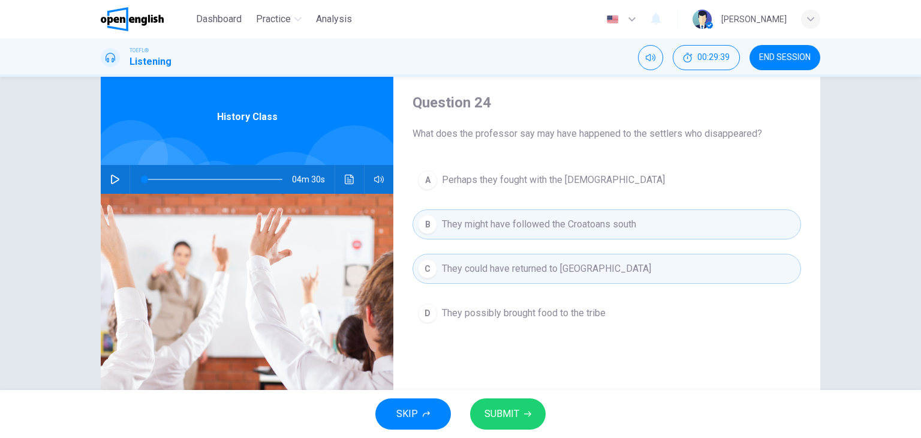
click at [500, 170] on button "A Perhaps they fought with the [DEMOGRAPHIC_DATA]" at bounding box center [607, 180] width 389 height 30
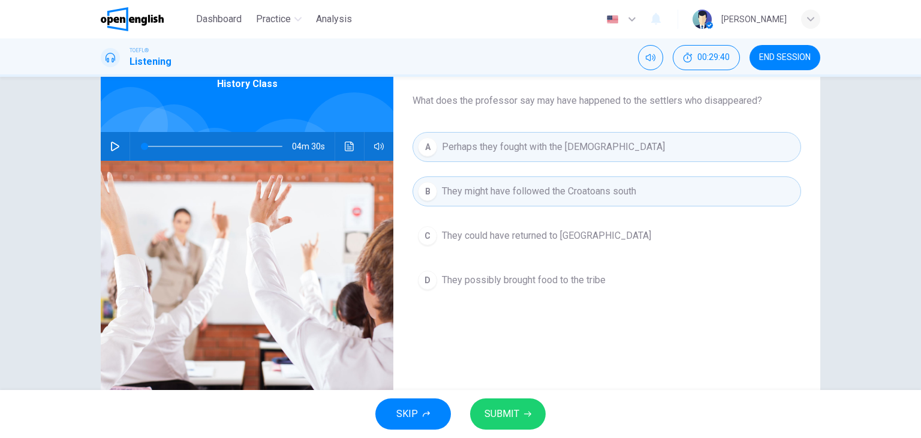
scroll to position [92, 0]
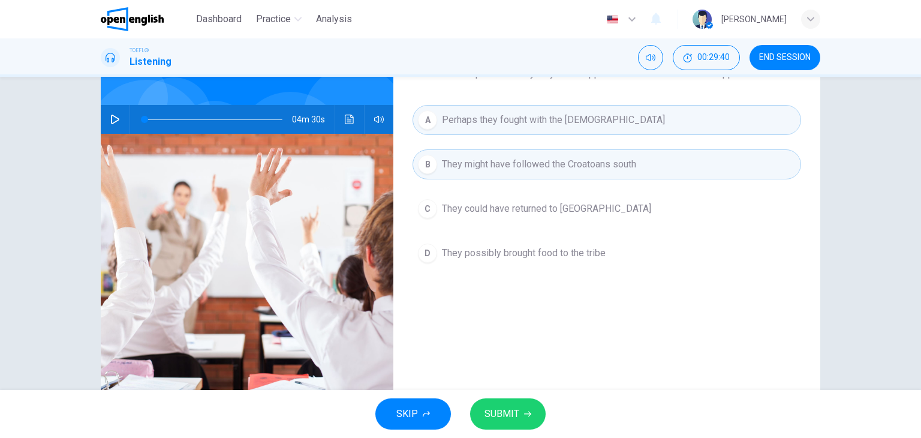
click at [492, 217] on button "C They could have returned to [GEOGRAPHIC_DATA]" at bounding box center [607, 209] width 389 height 30
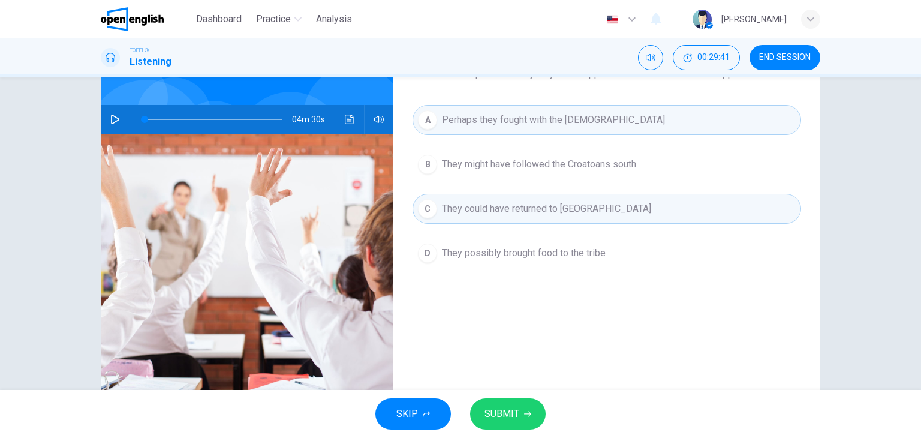
click at [498, 255] on span "They possibly brought food to the tribe" at bounding box center [524, 253] width 164 height 14
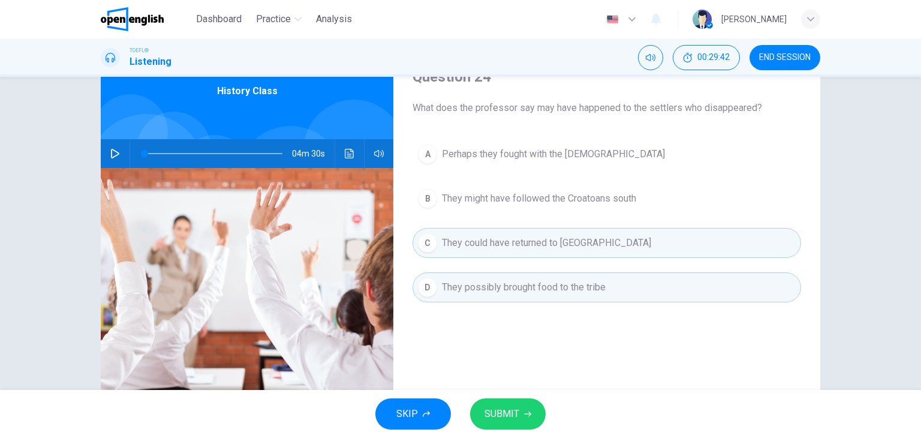
scroll to position [32, 0]
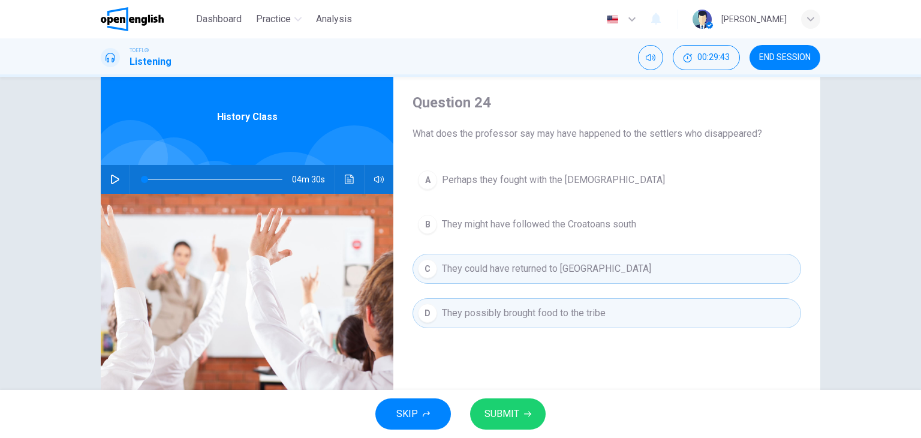
click at [506, 231] on button "B They might have followed the Croatoans south" at bounding box center [607, 224] width 389 height 30
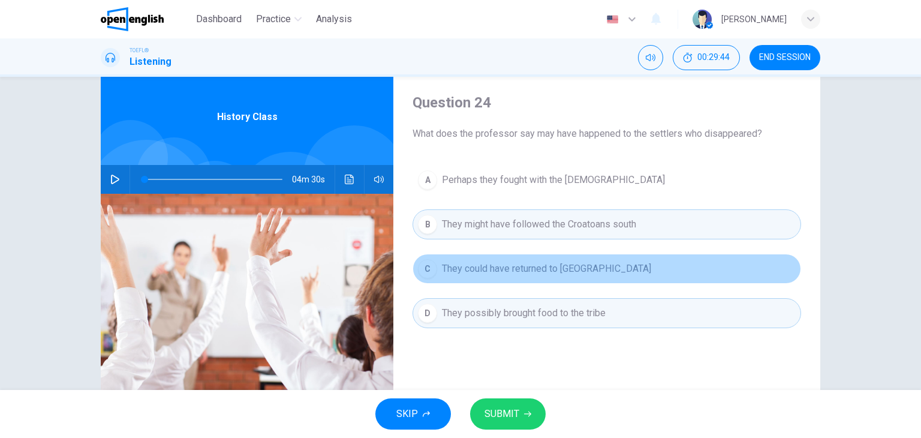
click at [509, 264] on span "They could have returned to [GEOGRAPHIC_DATA]" at bounding box center [546, 268] width 209 height 14
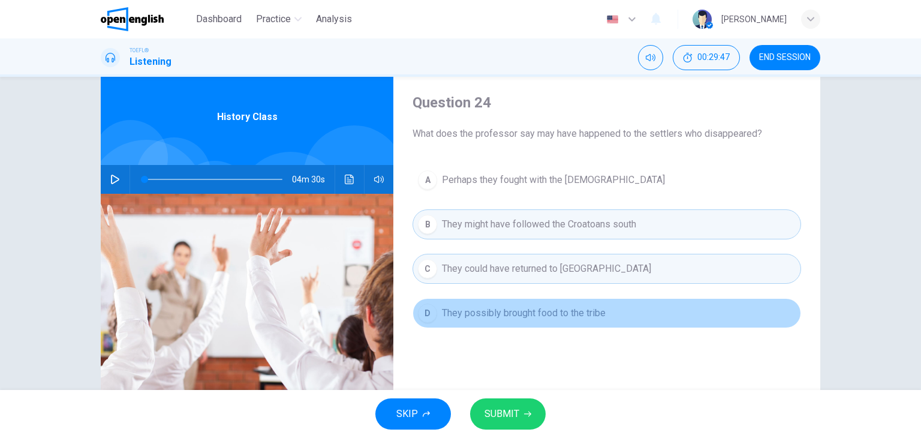
click at [521, 306] on span "They possibly brought food to the tribe" at bounding box center [524, 313] width 164 height 14
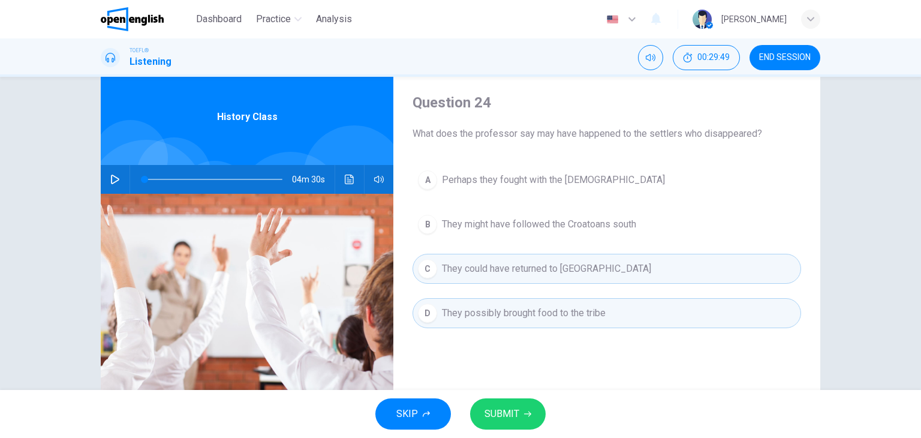
click at [518, 405] on span "SUBMIT" at bounding box center [502, 413] width 35 height 17
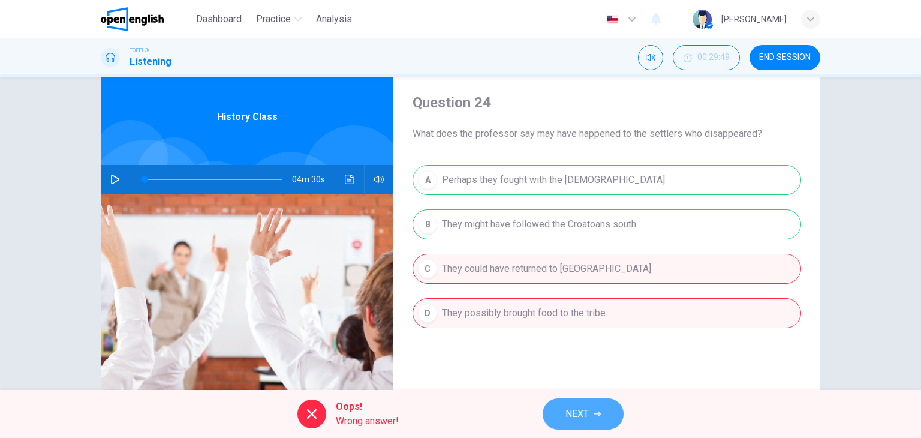
click at [593, 414] on button "NEXT" at bounding box center [583, 413] width 81 height 31
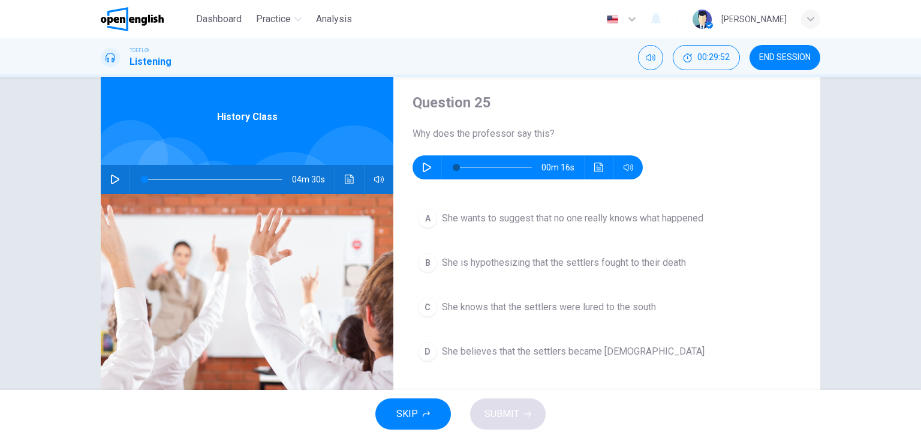
click at [427, 168] on icon "button" at bounding box center [427, 168] width 10 height 10
click at [601, 166] on button "Click to see the audio transcription" at bounding box center [599, 167] width 19 height 24
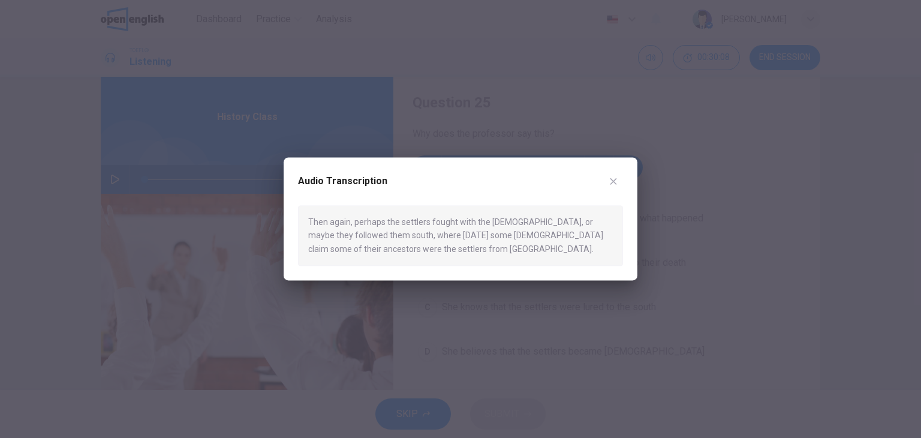
type input "*"
click at [617, 181] on icon "button" at bounding box center [614, 181] width 10 height 10
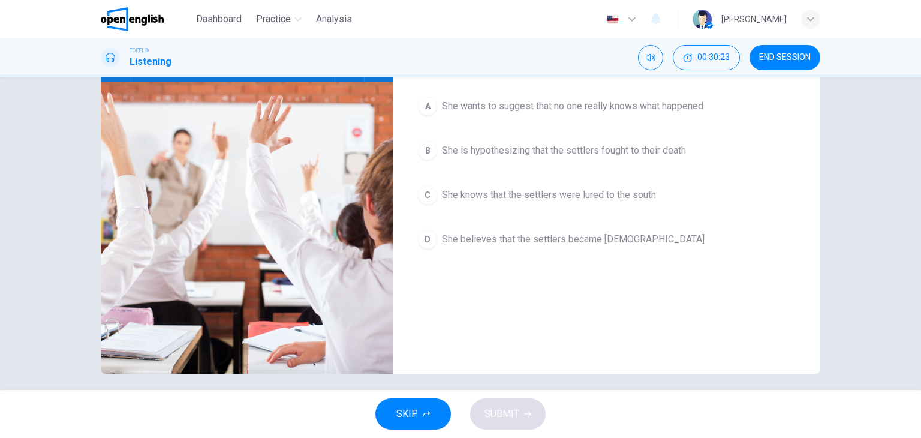
scroll to position [152, 0]
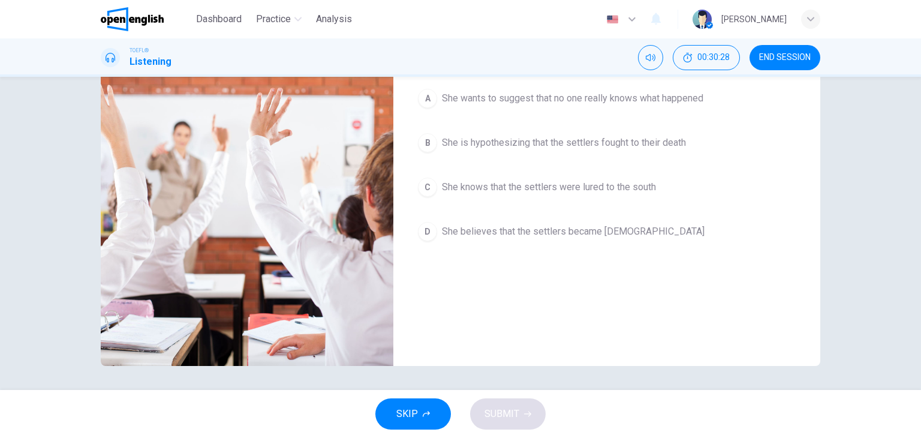
click at [596, 228] on span "She believes that the settlers became [DEMOGRAPHIC_DATA]" at bounding box center [573, 231] width 263 height 14
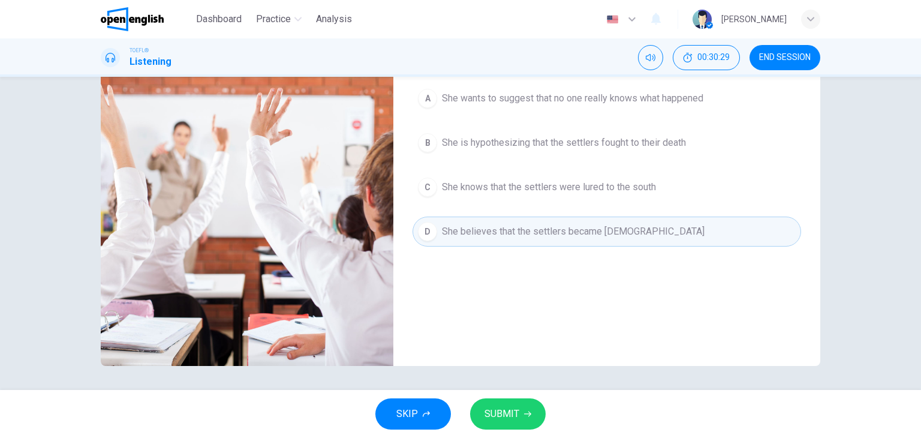
click at [482, 418] on button "SUBMIT" at bounding box center [508, 413] width 76 height 31
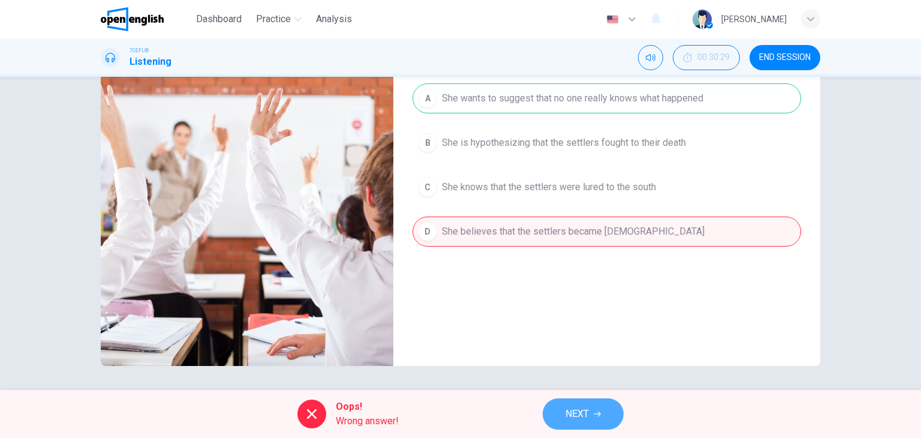
click at [605, 401] on button "NEXT" at bounding box center [583, 413] width 81 height 31
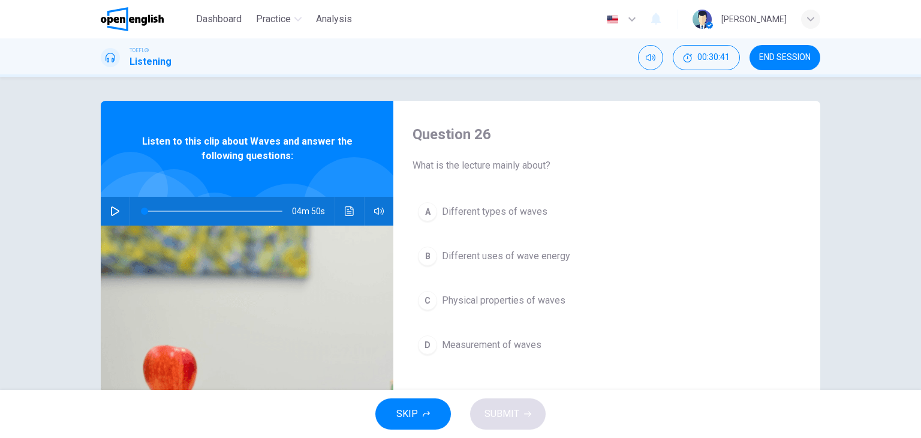
click at [101, 212] on div "04m 50s" at bounding box center [247, 211] width 293 height 29
click at [116, 211] on icon "button" at bounding box center [115, 211] width 10 height 10
click at [345, 211] on icon "Click to see the audio transcription" at bounding box center [350, 211] width 10 height 10
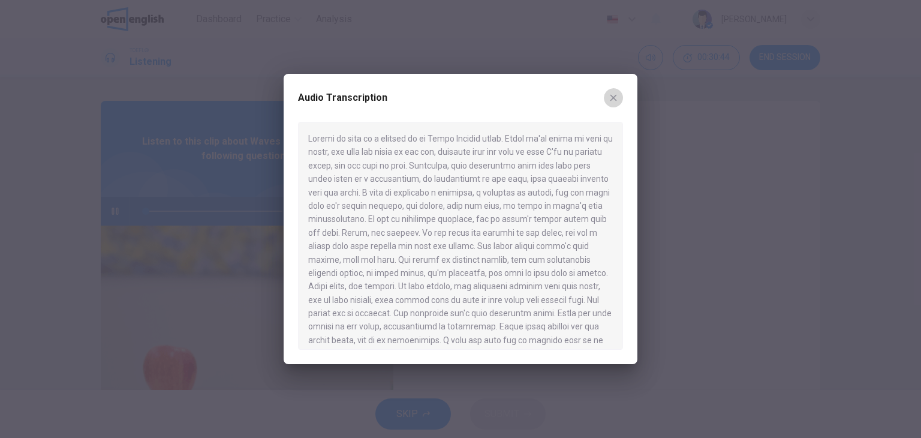
click at [614, 97] on icon "button" at bounding box center [614, 98] width 10 height 10
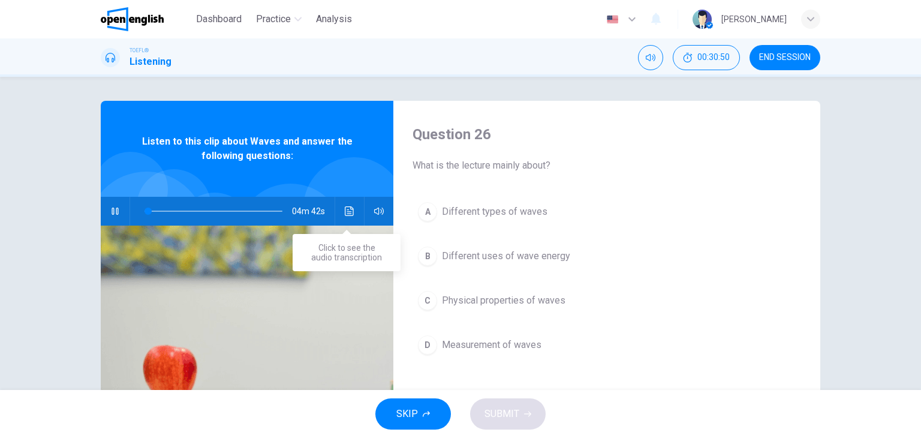
click at [345, 202] on button "Click to see the audio transcription" at bounding box center [349, 211] width 19 height 29
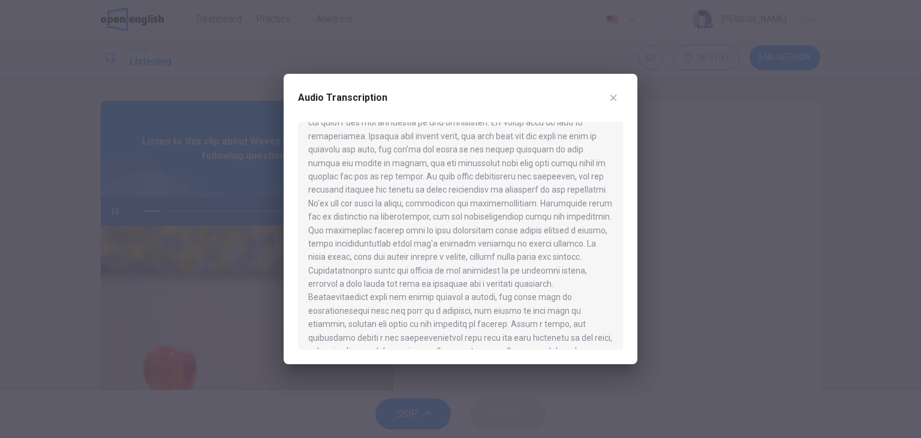
scroll to position [360, 0]
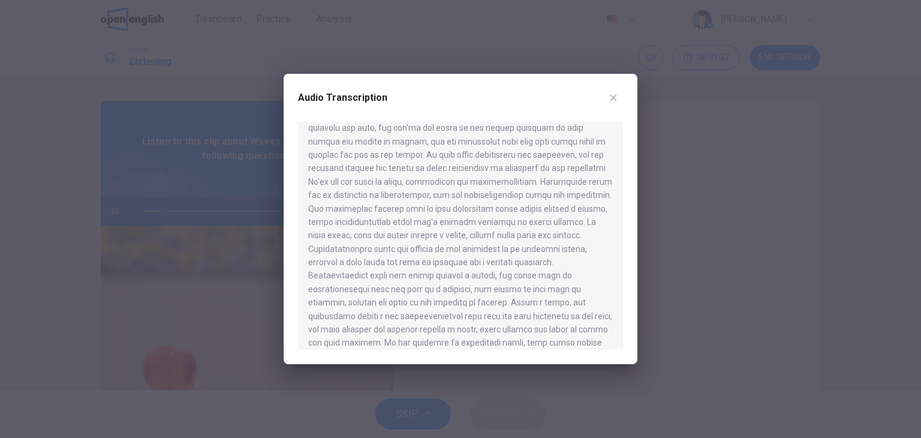
click at [620, 98] on button "button" at bounding box center [613, 97] width 19 height 19
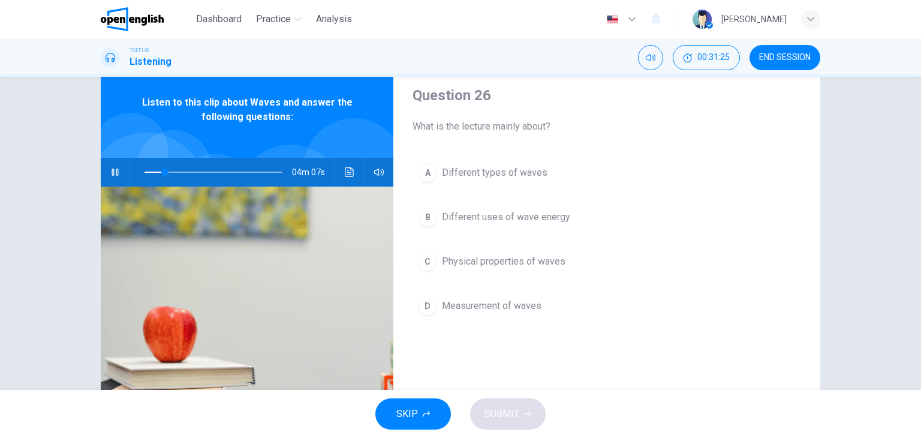
scroll to position [60, 0]
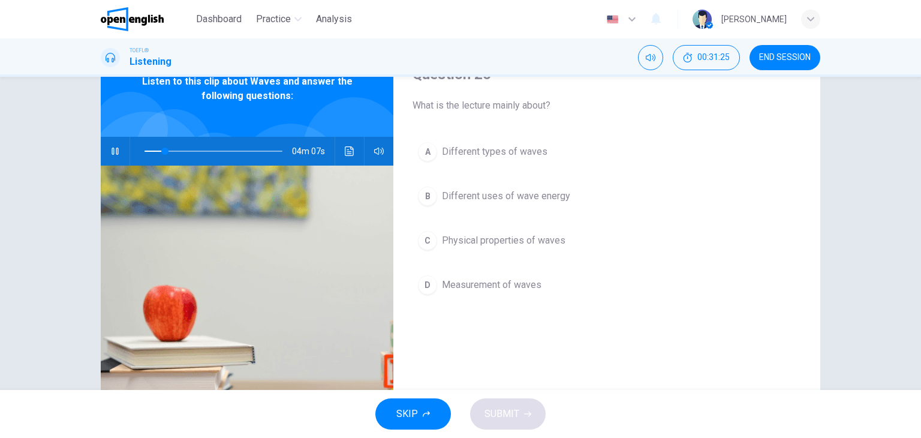
click at [549, 159] on button "A Different types of waves" at bounding box center [607, 152] width 389 height 30
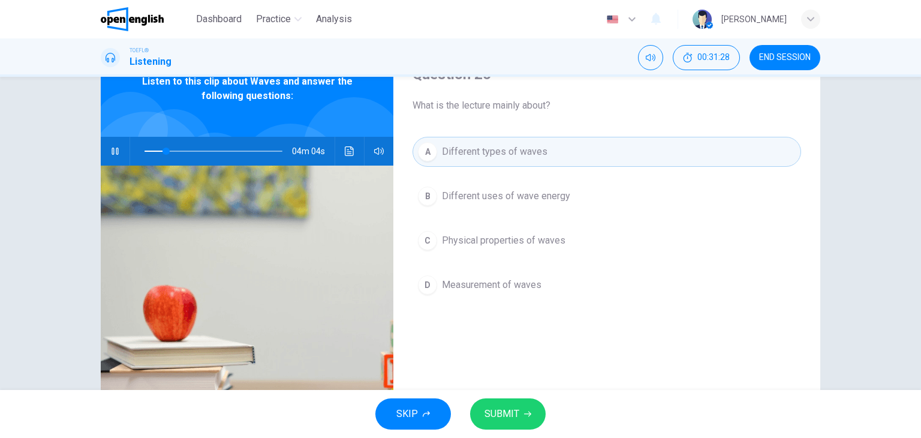
click at [517, 418] on span "SUBMIT" at bounding box center [502, 413] width 35 height 17
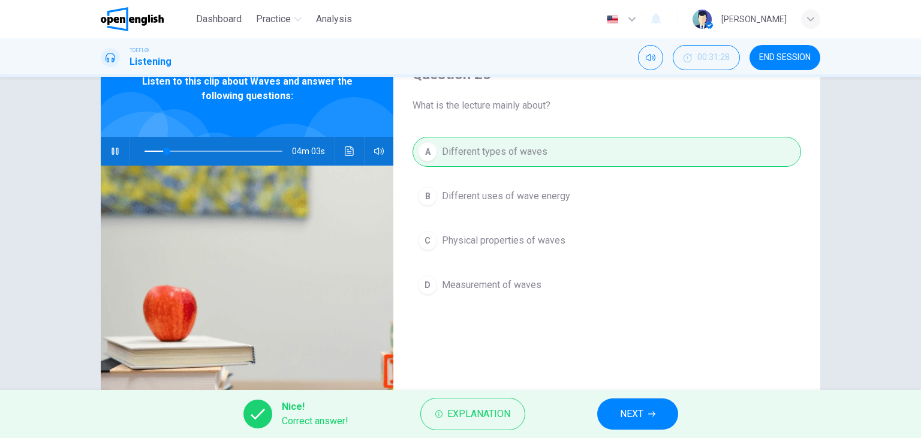
click at [618, 405] on button "NEXT" at bounding box center [637, 413] width 81 height 31
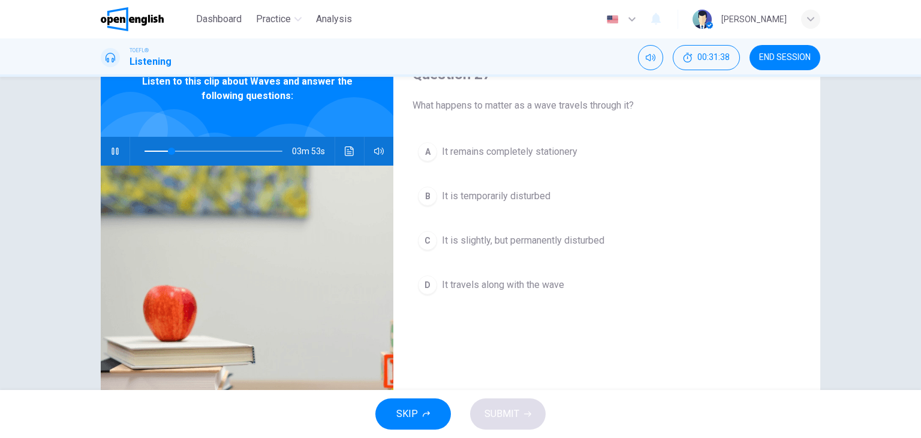
click at [345, 153] on icon "Click to see the audio transcription" at bounding box center [349, 151] width 9 height 10
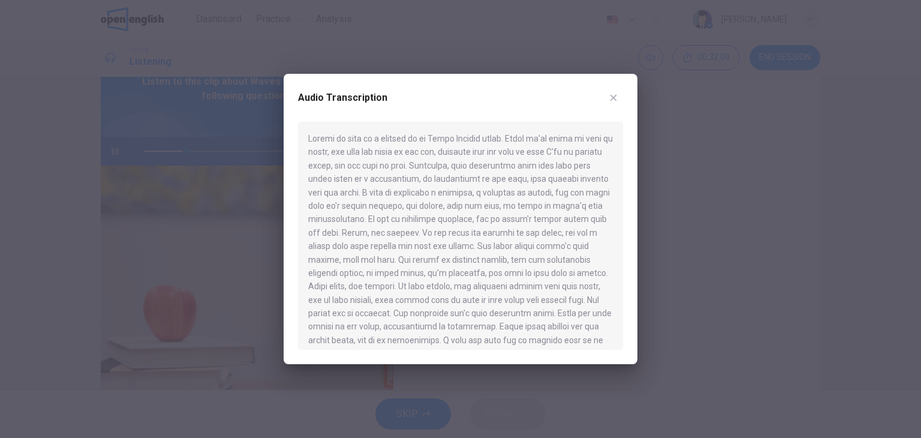
click at [607, 97] on button "button" at bounding box center [613, 97] width 19 height 19
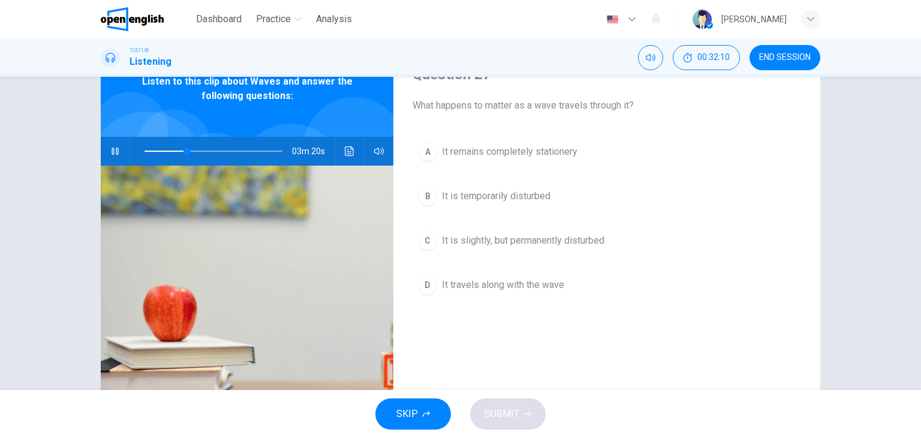
click at [521, 231] on button "C It is slightly, but permanently disturbed" at bounding box center [607, 240] width 389 height 30
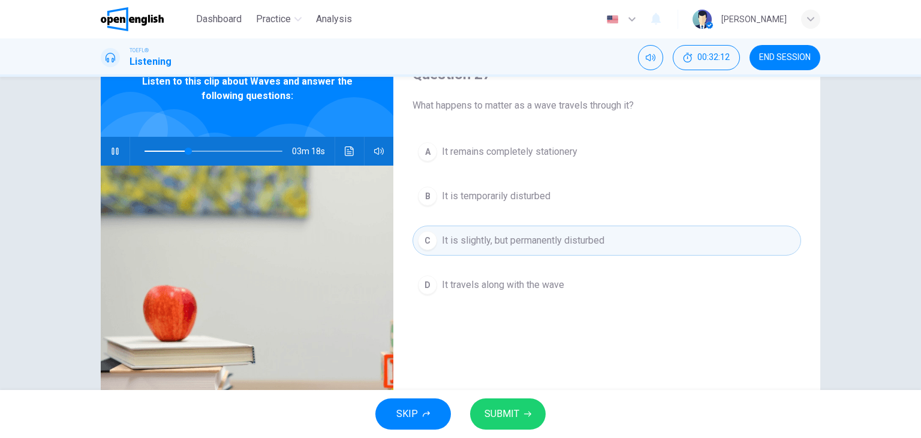
click at [518, 401] on button "SUBMIT" at bounding box center [508, 413] width 76 height 31
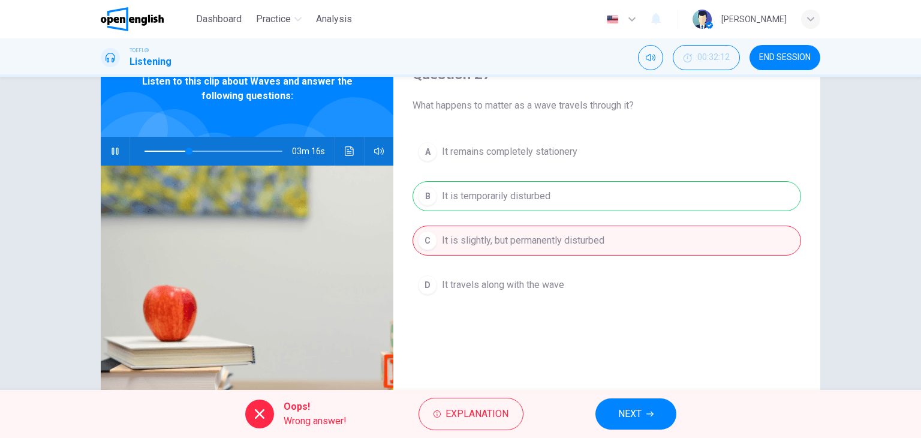
click at [619, 399] on button "NEXT" at bounding box center [636, 413] width 81 height 31
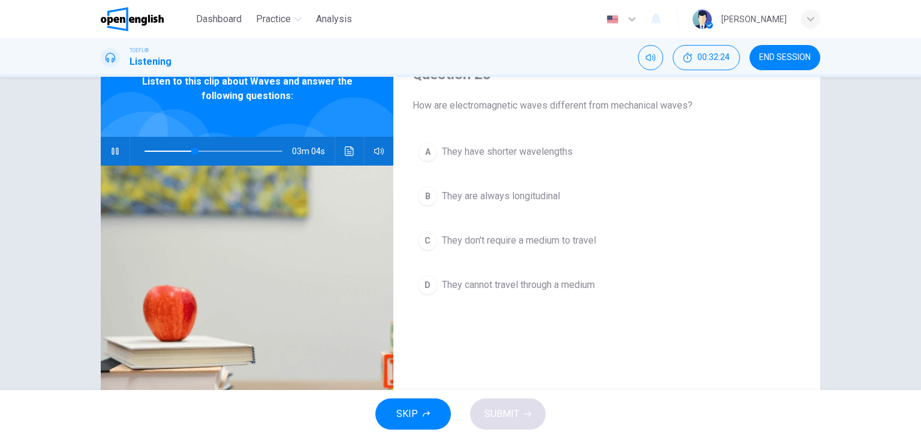
click at [581, 159] on button "A They have shorter wavelengths" at bounding box center [607, 152] width 389 height 30
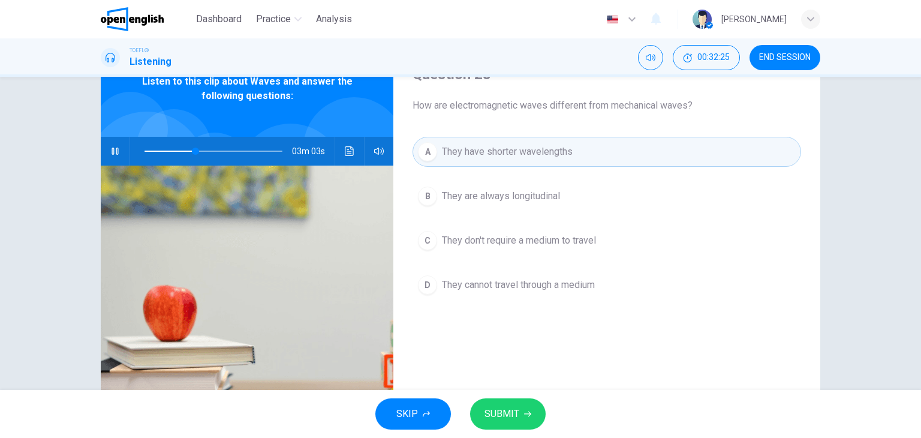
click at [512, 395] on div "SKIP SUBMIT" at bounding box center [460, 414] width 921 height 48
click at [512, 396] on div "SKIP SUBMIT" at bounding box center [460, 414] width 921 height 48
click at [512, 399] on button "SUBMIT" at bounding box center [508, 413] width 76 height 31
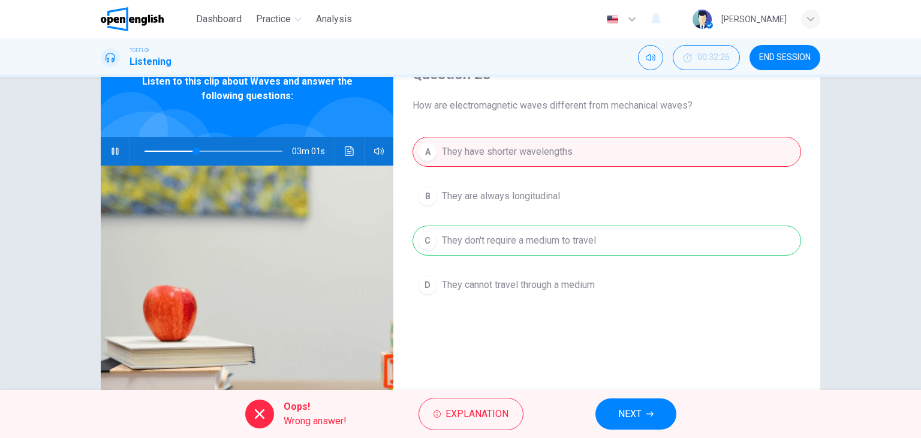
click at [635, 408] on span "NEXT" at bounding box center [629, 413] width 23 height 17
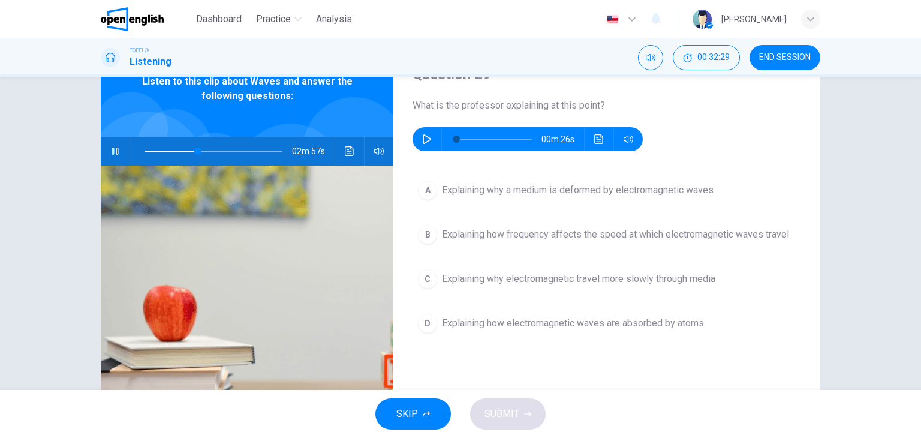
click at [118, 149] on button "button" at bounding box center [115, 151] width 19 height 29
type input "**"
click at [431, 133] on button "button" at bounding box center [426, 139] width 19 height 24
click at [594, 140] on icon "Click to see the audio transcription" at bounding box center [598, 139] width 9 height 10
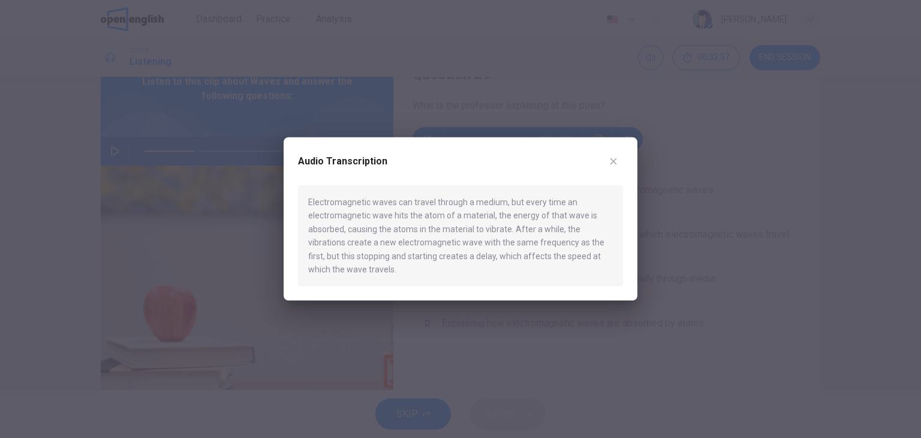
type input "*"
click at [615, 161] on icon "button" at bounding box center [614, 162] width 10 height 10
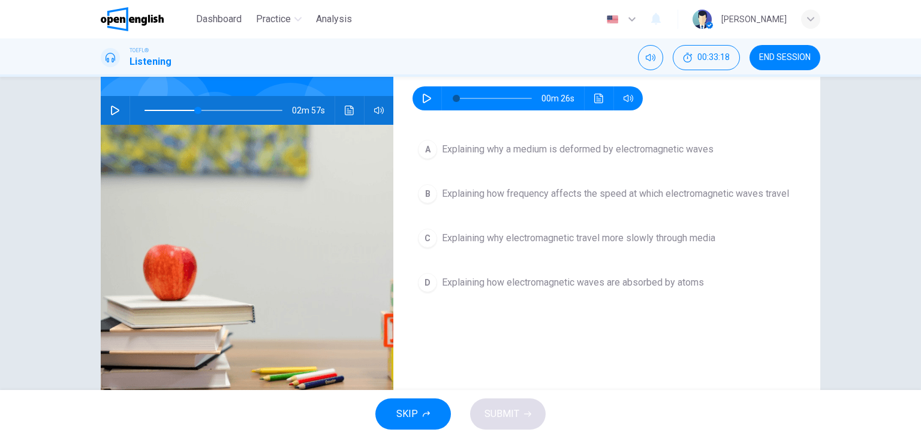
scroll to position [120, 0]
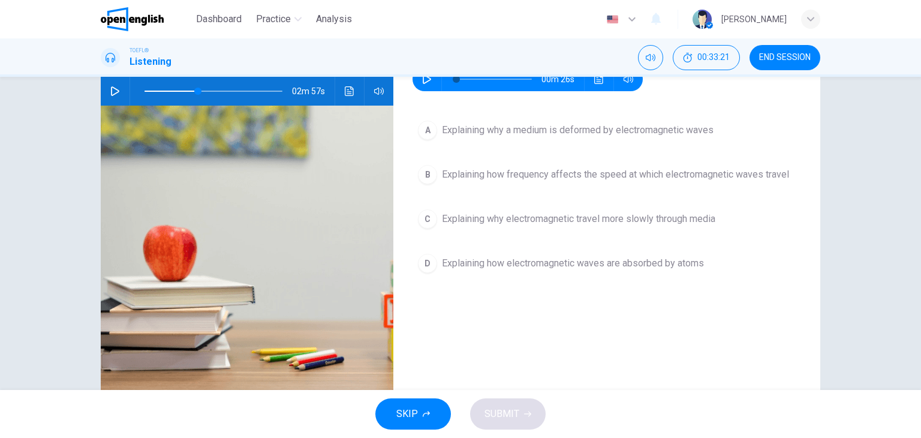
click at [626, 176] on span "Explaining how frequency affects the speed at which electromagnetic waves travel" at bounding box center [615, 174] width 347 height 14
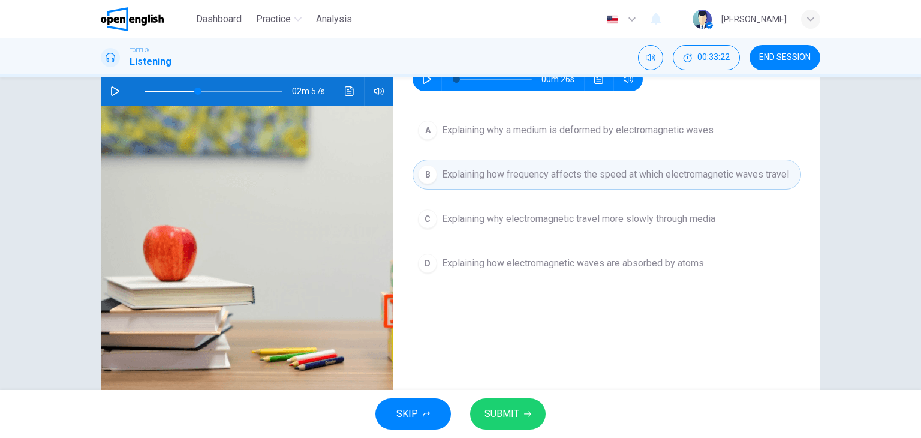
click at [506, 406] on span "SUBMIT" at bounding box center [502, 413] width 35 height 17
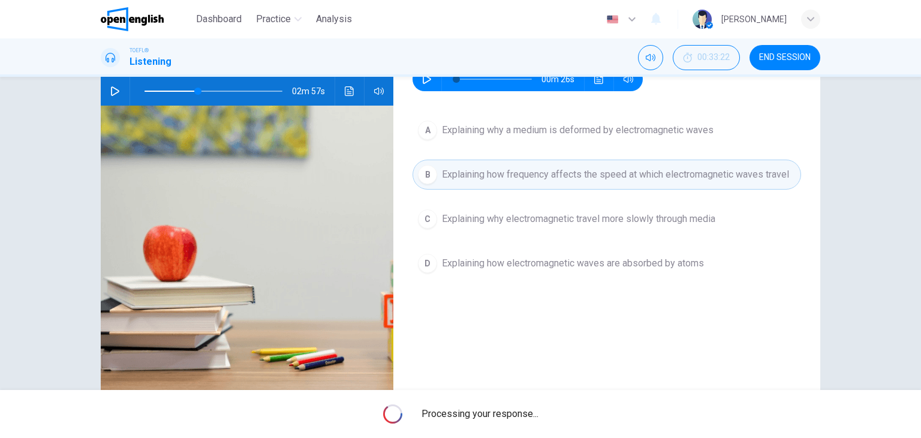
type input "**"
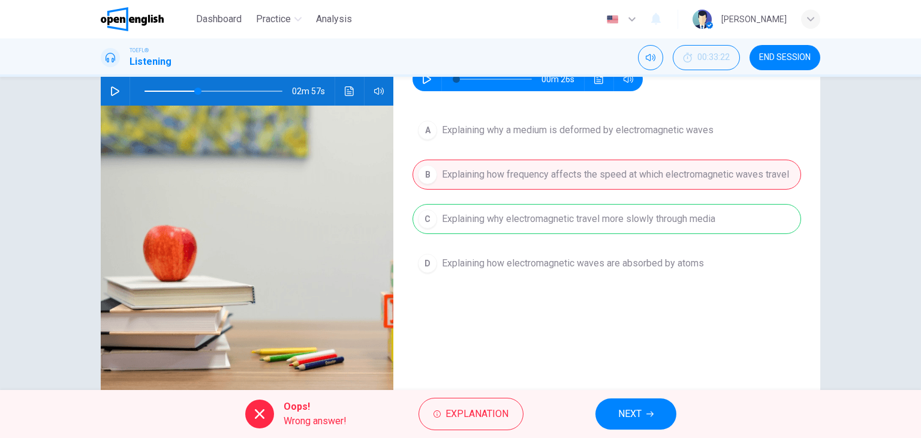
drag, startPoint x: 641, startPoint y: 372, endPoint x: 640, endPoint y: 366, distance: 6.0
click at [641, 371] on div "Question 29 What is the professor explaining at this point? 00m 26s A Explainin…" at bounding box center [606, 189] width 427 height 417
click at [636, 407] on span "NEXT" at bounding box center [629, 413] width 23 height 17
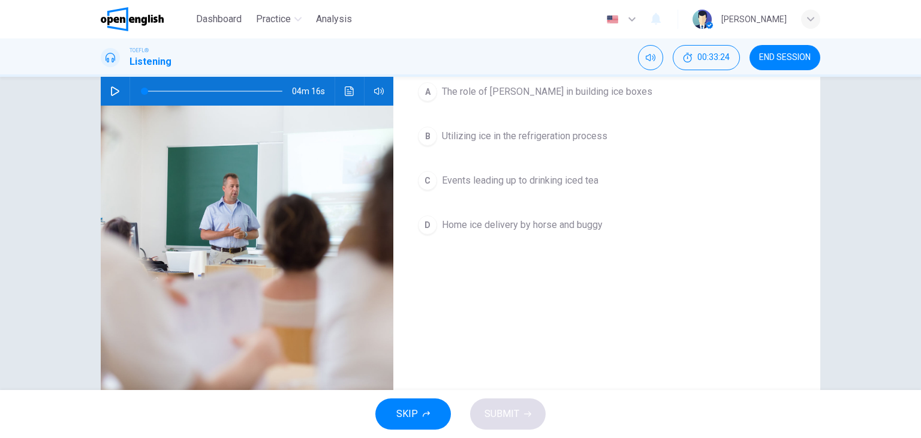
click at [113, 97] on button "button" at bounding box center [115, 91] width 19 height 29
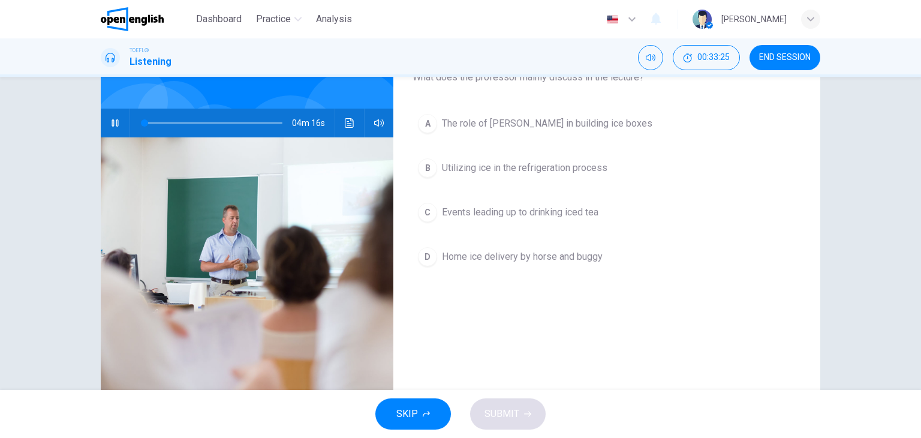
scroll to position [60, 0]
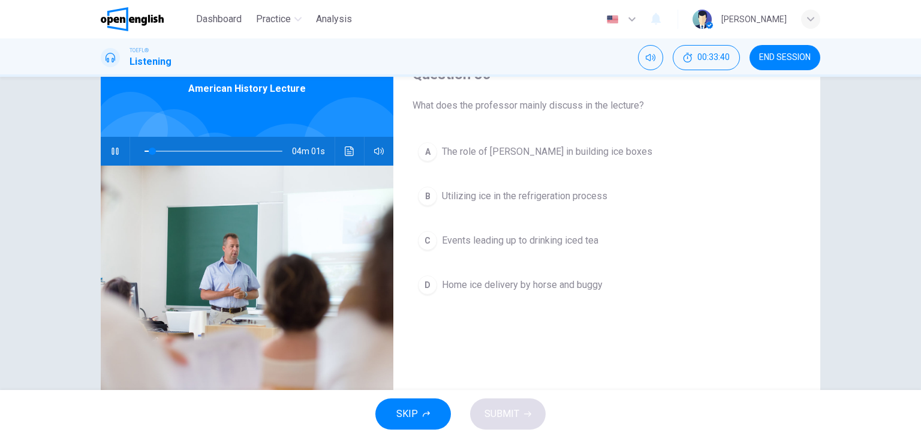
click at [348, 146] on icon "Click to see the audio transcription" at bounding box center [350, 151] width 10 height 10
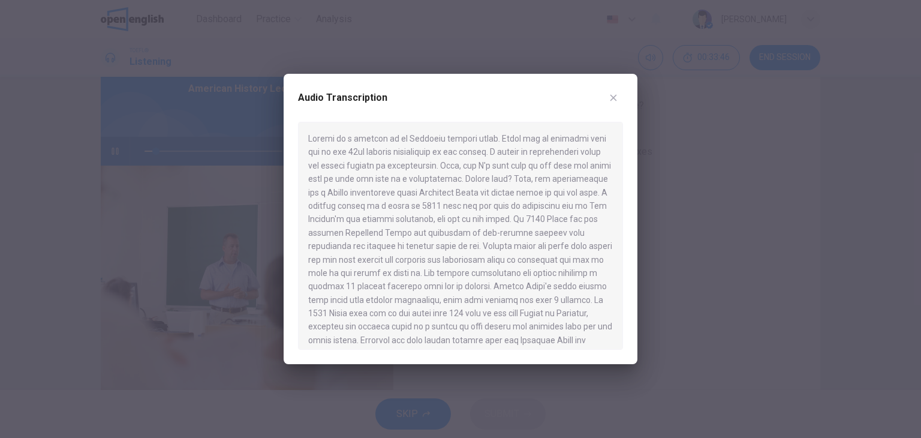
click at [614, 92] on button "button" at bounding box center [613, 97] width 19 height 19
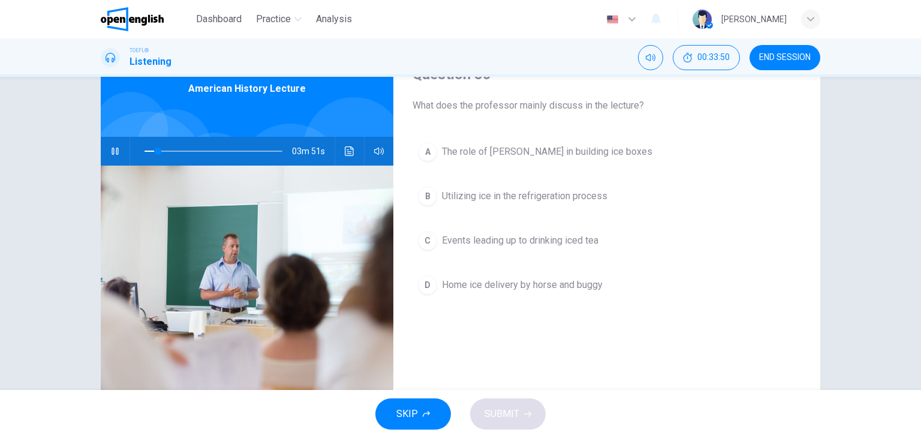
click at [545, 148] on span "The role of [PERSON_NAME] in building ice boxes" at bounding box center [547, 152] width 211 height 14
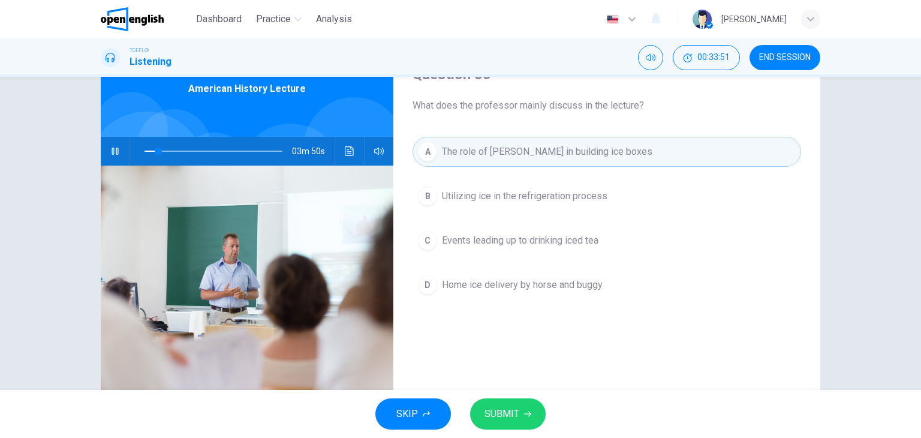
click at [515, 414] on span "SUBMIT" at bounding box center [502, 413] width 35 height 17
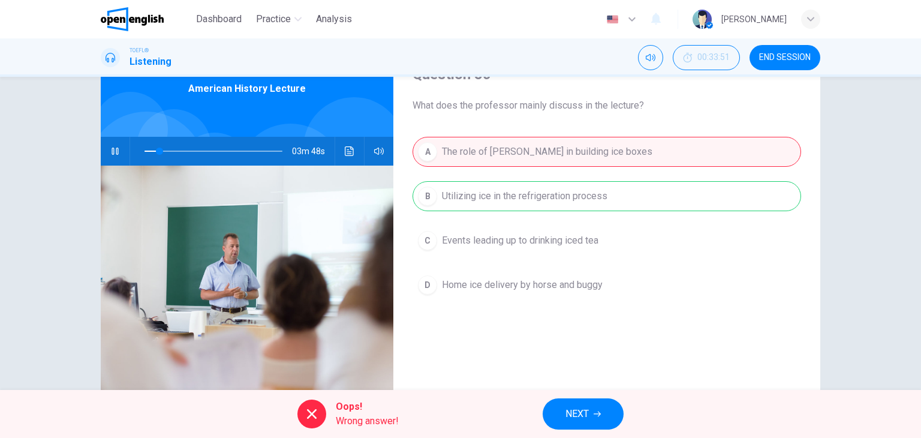
click at [578, 409] on span "NEXT" at bounding box center [577, 413] width 23 height 17
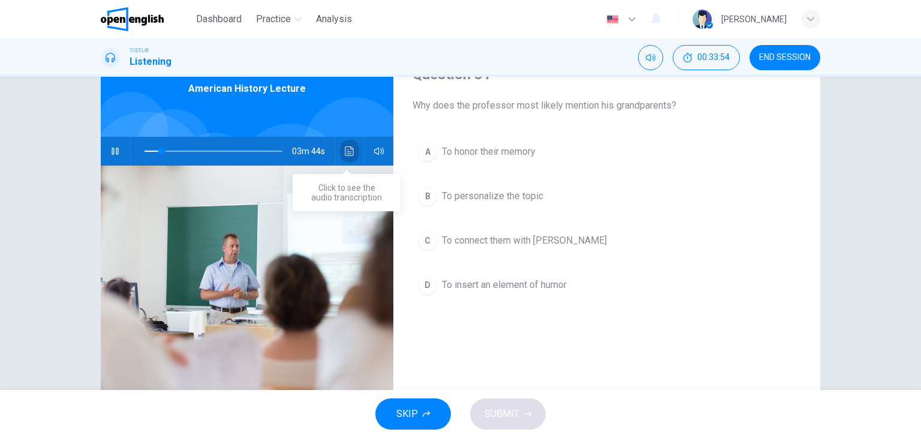
click at [350, 152] on icon "Click to see the audio transcription" at bounding box center [350, 151] width 10 height 10
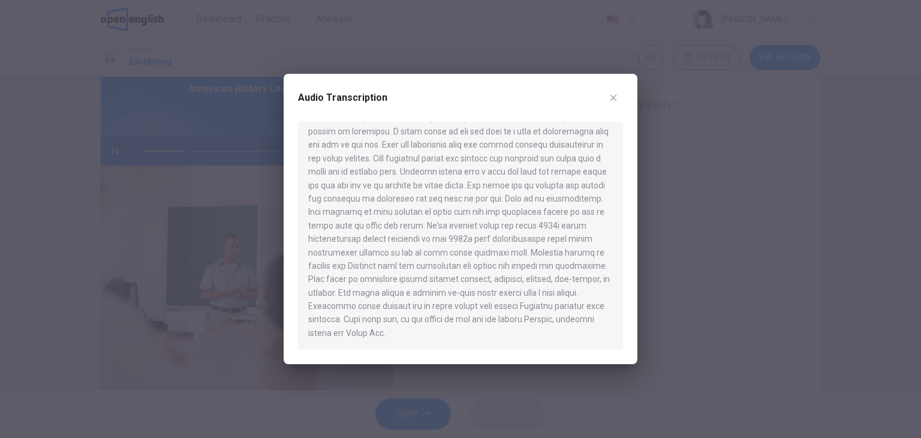
scroll to position [329, 0]
click at [620, 100] on button "button" at bounding box center [613, 97] width 19 height 19
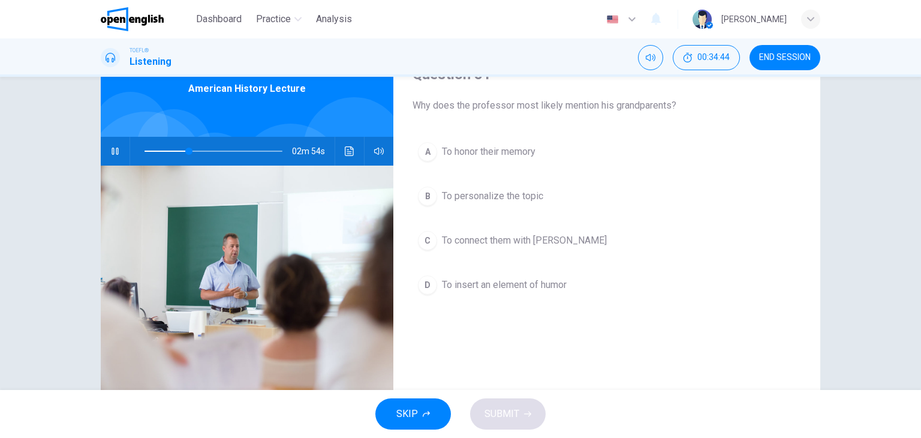
click at [566, 250] on button "C To connect them with [PERSON_NAME]" at bounding box center [607, 240] width 389 height 30
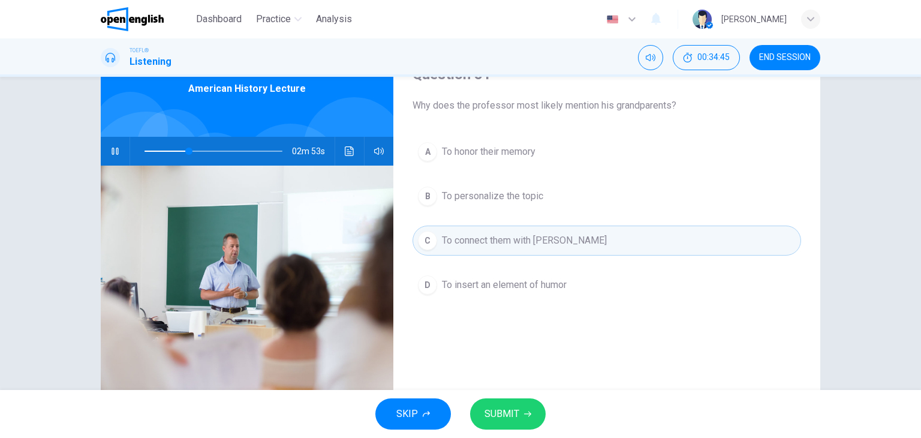
click at [527, 413] on icon "button" at bounding box center [527, 413] width 7 height 5
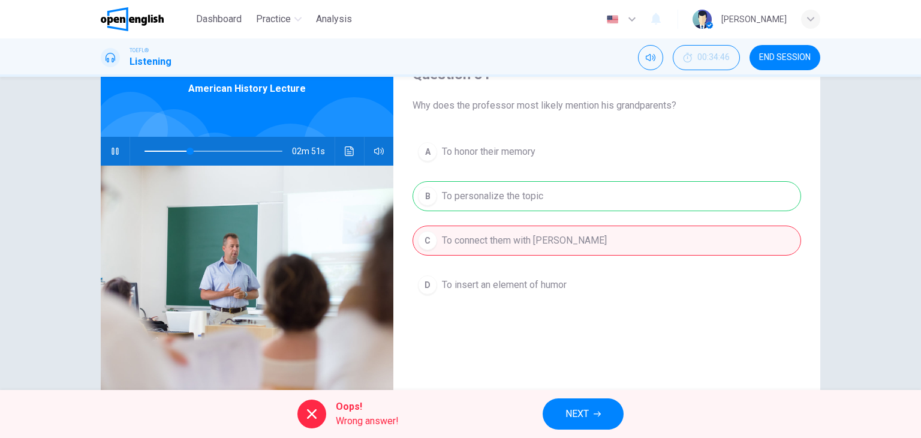
click at [574, 394] on div "Oops! Wrong answer! NEXT" at bounding box center [460, 414] width 921 height 48
click at [573, 400] on button "NEXT" at bounding box center [583, 413] width 81 height 31
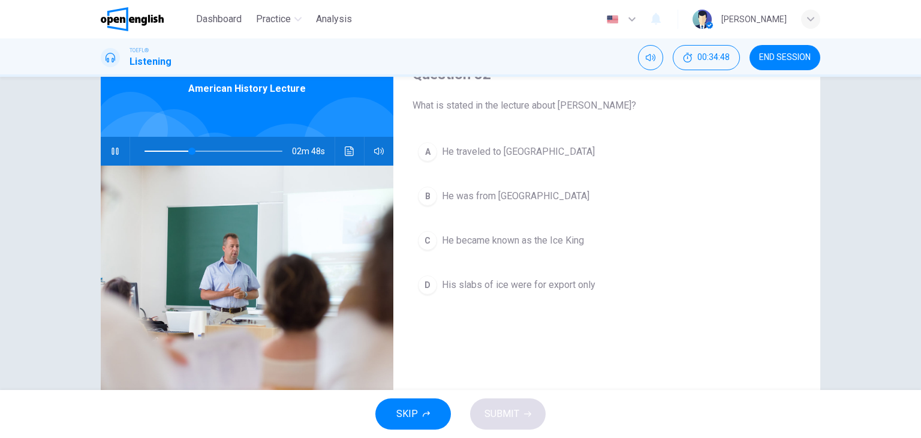
click at [565, 193] on button "B He was from [GEOGRAPHIC_DATA]" at bounding box center [607, 196] width 389 height 30
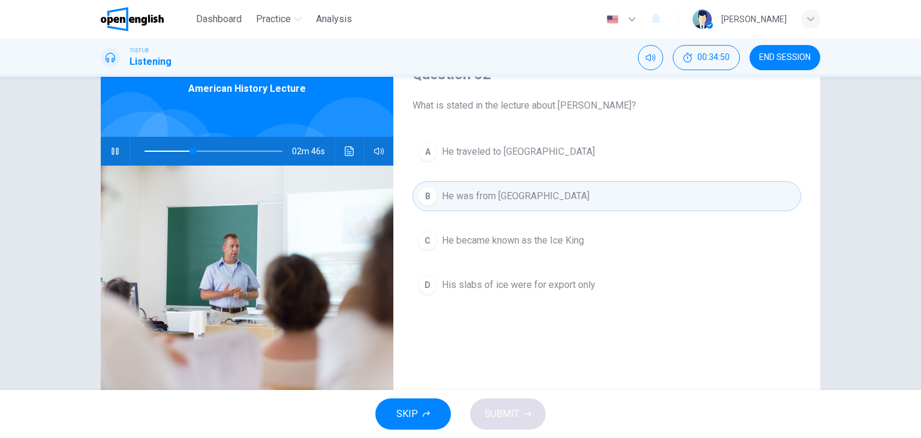
click at [540, 293] on button "D His slabs of ice were for export only" at bounding box center [607, 285] width 389 height 30
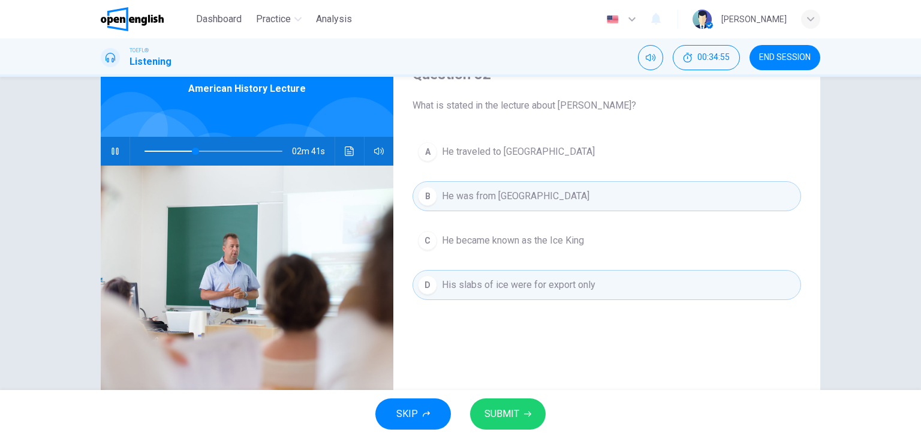
click at [524, 414] on icon "button" at bounding box center [527, 413] width 7 height 7
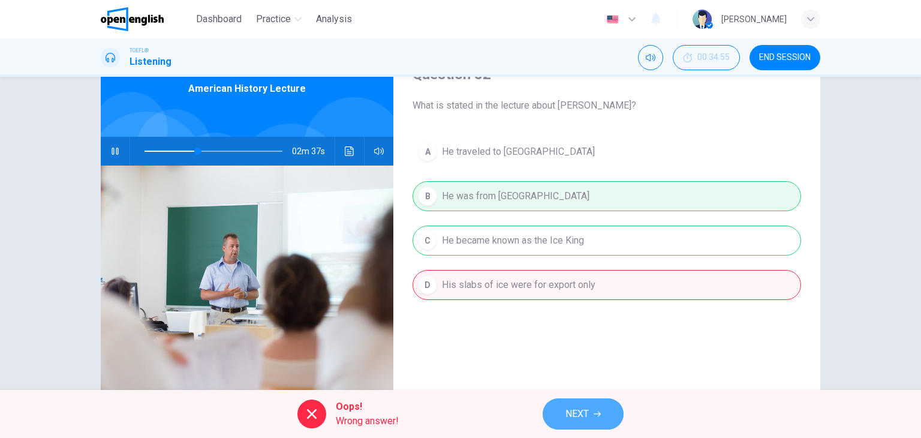
click at [578, 421] on button "NEXT" at bounding box center [583, 413] width 81 height 31
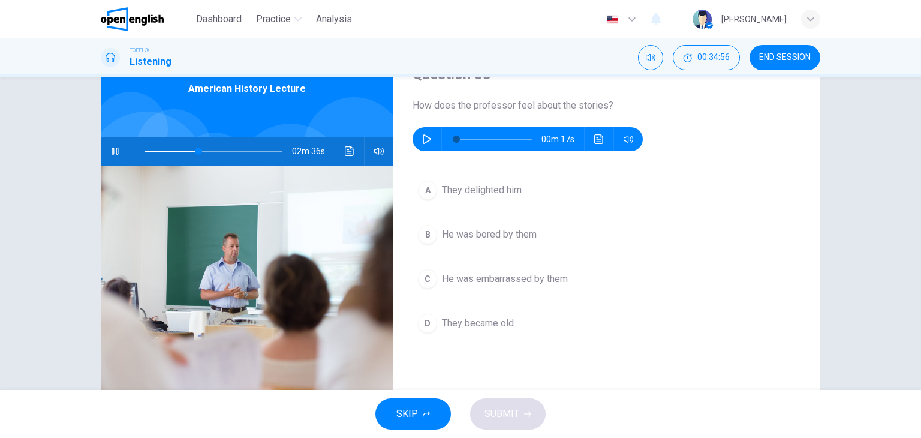
type input "**"
click at [425, 137] on icon "button" at bounding box center [427, 139] width 8 height 10
type input "*"
type input "**"
type input "*"
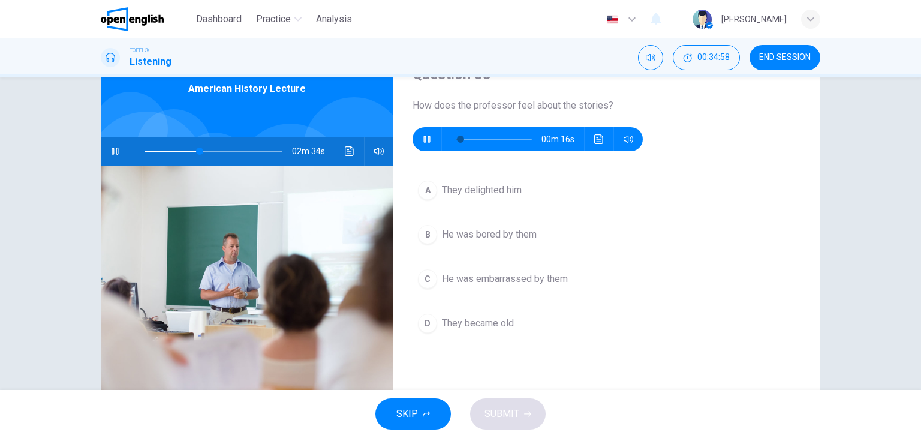
click at [113, 149] on icon "button" at bounding box center [115, 151] width 7 height 7
type input "**"
click at [590, 131] on button "Click to see the audio transcription" at bounding box center [599, 139] width 19 height 24
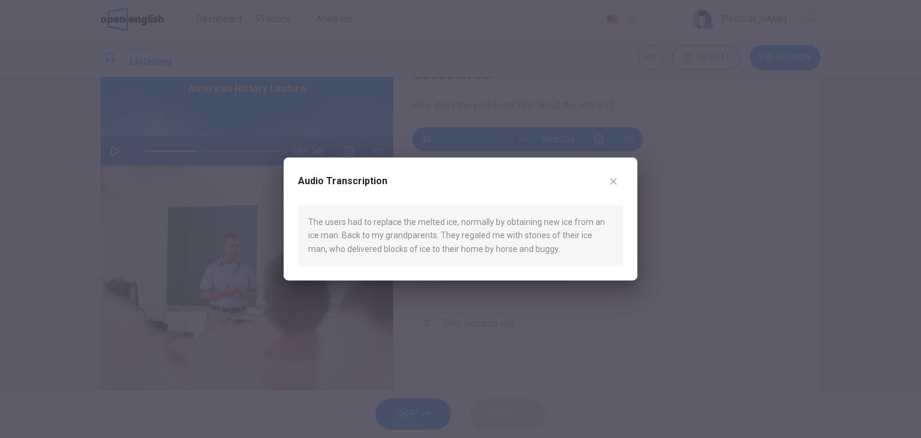
click at [623, 172] on div "Audio Transcription The users had to replace the melted ice, normally by obtain…" at bounding box center [461, 218] width 354 height 123
click at [620, 176] on button "button" at bounding box center [613, 181] width 19 height 19
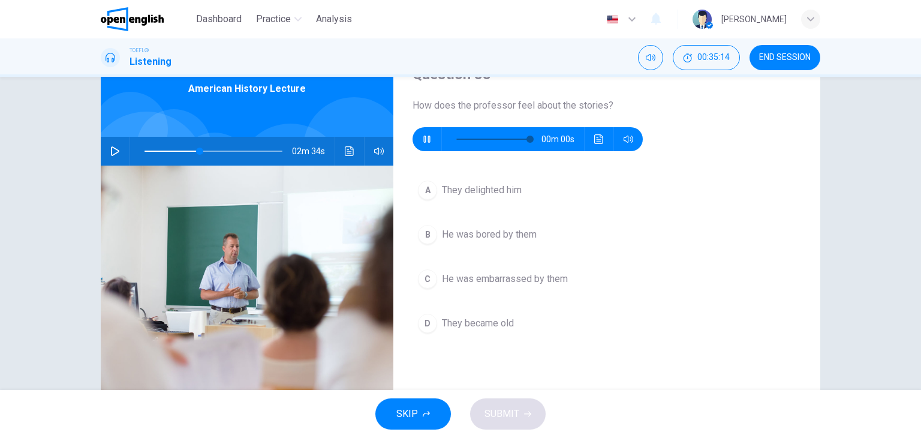
type input "*"
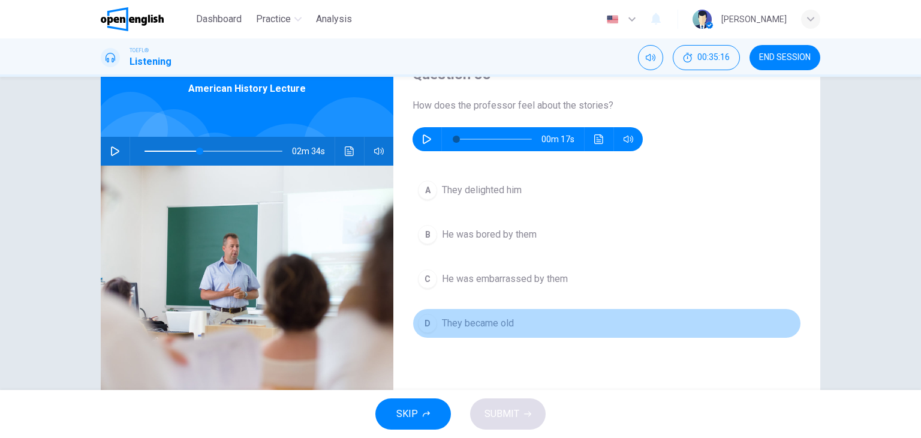
click at [512, 328] on button "D They became old" at bounding box center [607, 323] width 389 height 30
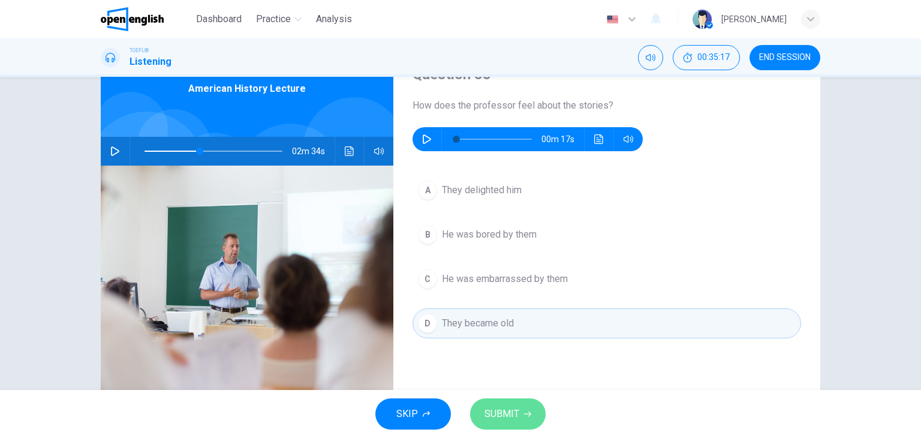
click at [506, 411] on span "SUBMIT" at bounding box center [502, 413] width 35 height 17
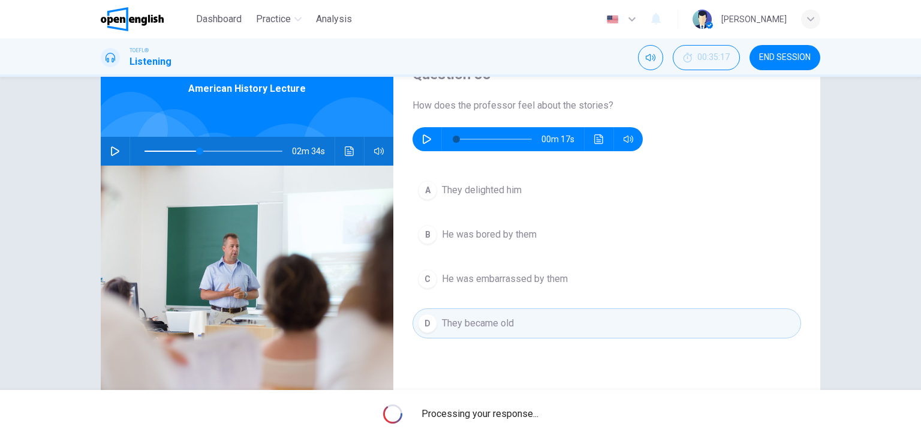
type input "**"
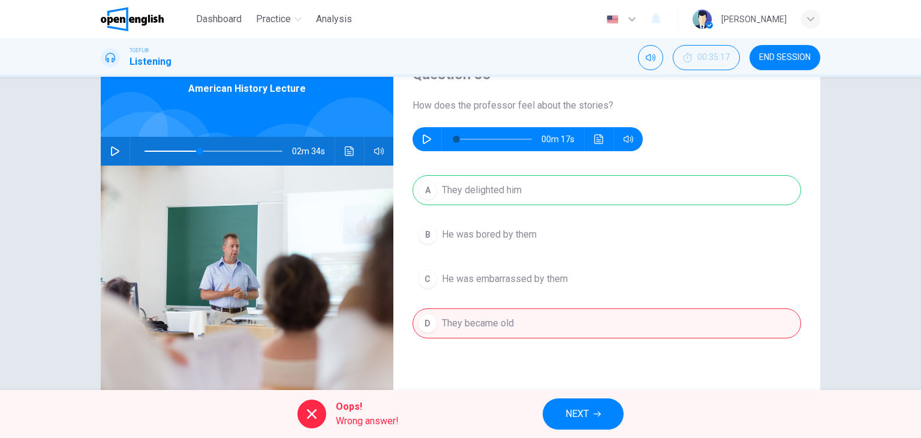
click at [607, 396] on div "Oops! Wrong answer! NEXT" at bounding box center [460, 414] width 921 height 48
click at [597, 411] on icon "button" at bounding box center [597, 413] width 7 height 7
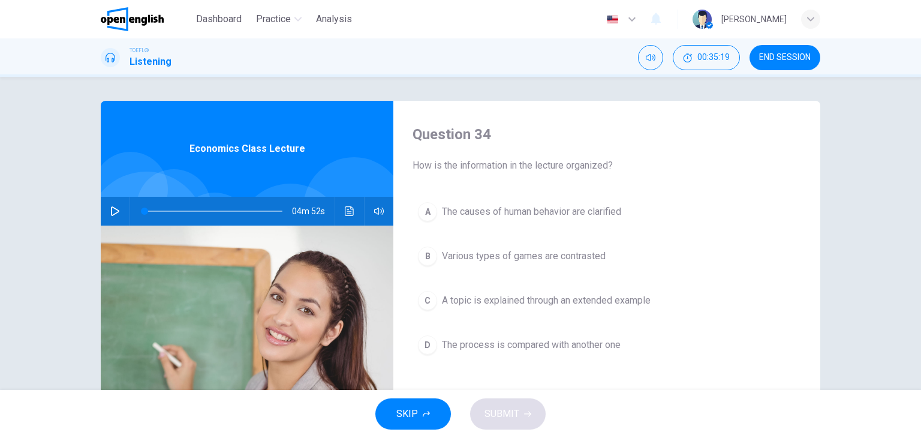
click at [792, 56] on span "END SESSION" at bounding box center [785, 58] width 52 height 10
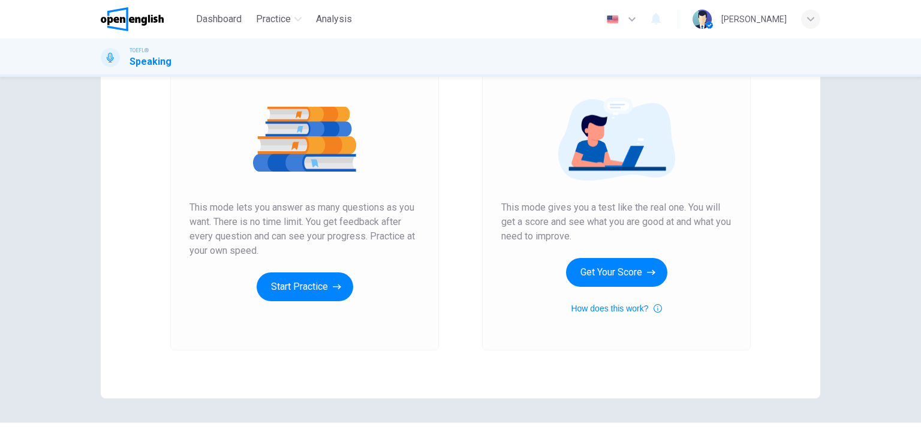
scroll to position [120, 0]
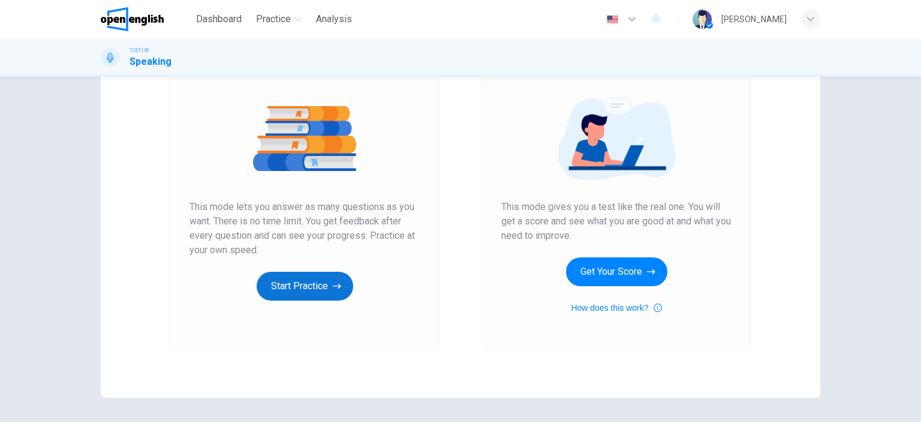
click at [321, 279] on button "Start Practice" at bounding box center [305, 286] width 97 height 29
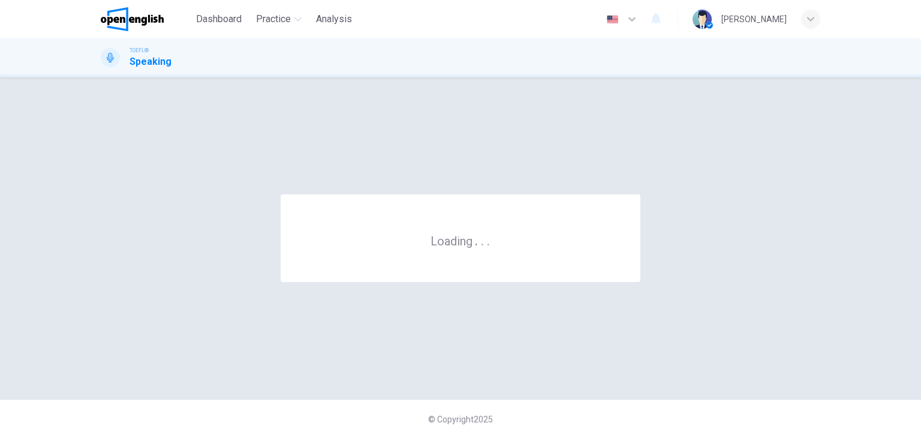
scroll to position [0, 0]
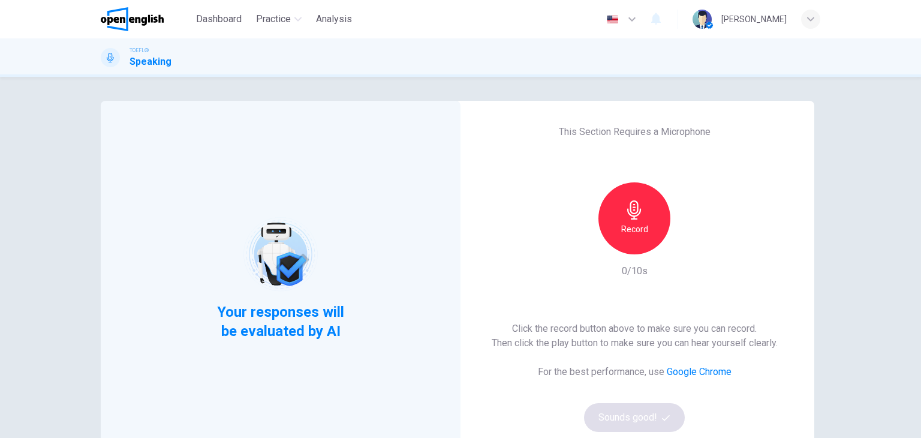
click at [617, 221] on div "Record" at bounding box center [635, 218] width 72 height 72
click at [615, 221] on div "Stop" at bounding box center [635, 218] width 72 height 72
click at [689, 240] on icon "button" at bounding box center [690, 245] width 12 height 12
click at [684, 249] on icon "button" at bounding box center [690, 245] width 12 height 12
click at [657, 231] on div "Record" at bounding box center [635, 218] width 72 height 72
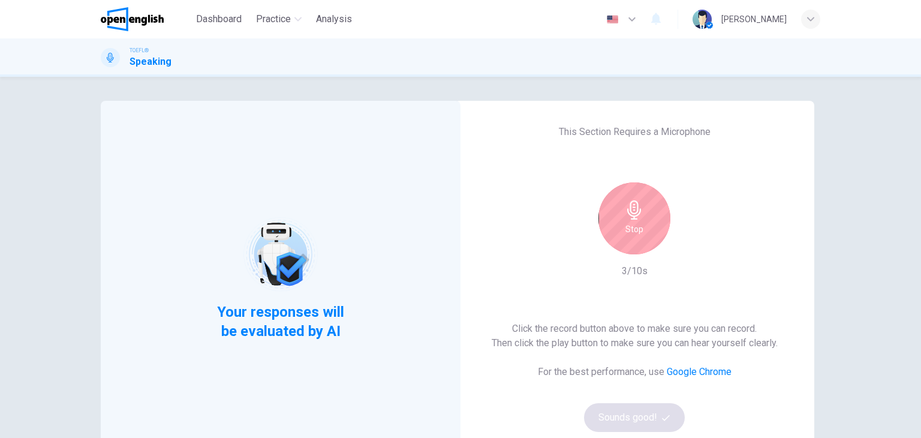
click at [656, 232] on div "Stop" at bounding box center [635, 218] width 72 height 72
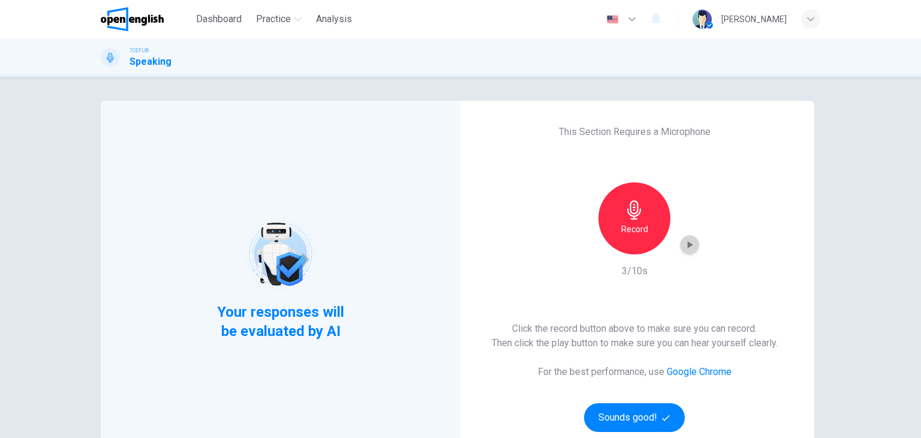
click at [684, 247] on icon "button" at bounding box center [690, 245] width 12 height 12
click at [688, 242] on icon "button" at bounding box center [690, 245] width 12 height 12
click at [626, 418] on button "Sounds good!" at bounding box center [634, 417] width 101 height 29
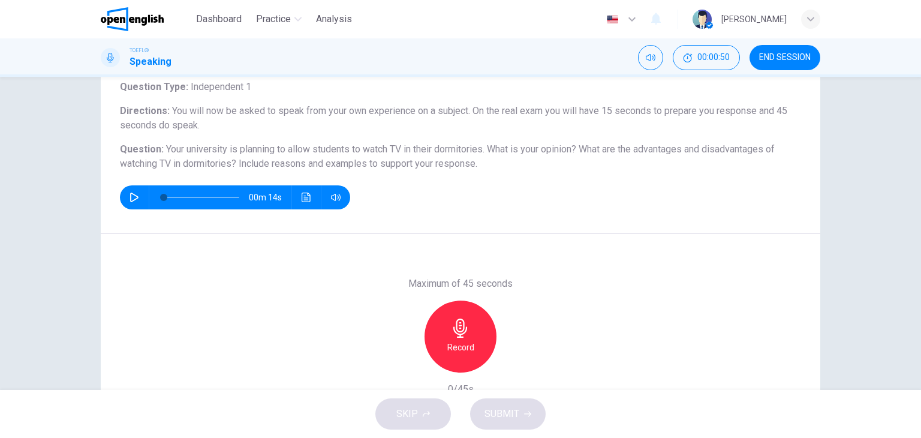
scroll to position [120, 0]
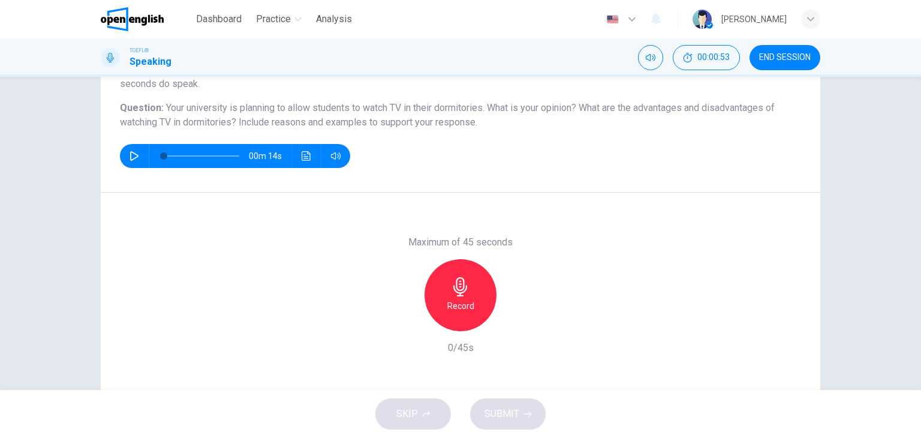
click at [136, 157] on button "button" at bounding box center [134, 156] width 19 height 24
click at [302, 151] on icon "Click to see the audio transcription" at bounding box center [307, 156] width 10 height 10
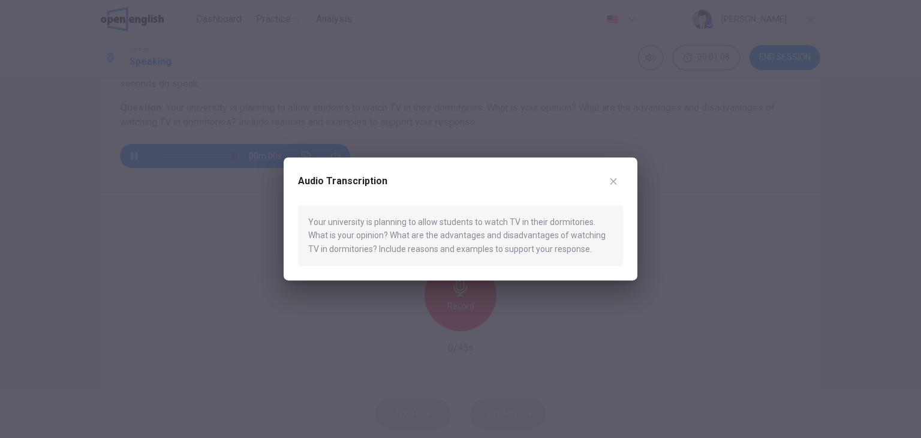
type input "*"
click at [612, 181] on icon "button" at bounding box center [614, 181] width 10 height 10
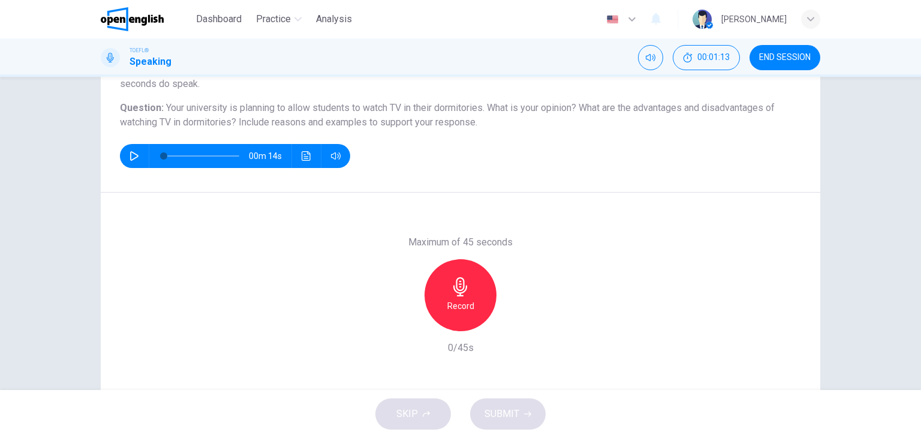
click at [475, 311] on div "Record" at bounding box center [461, 295] width 72 height 72
click at [468, 295] on div "Stop" at bounding box center [461, 295] width 72 height 72
click at [503, 408] on span "SUBMIT" at bounding box center [502, 413] width 35 height 17
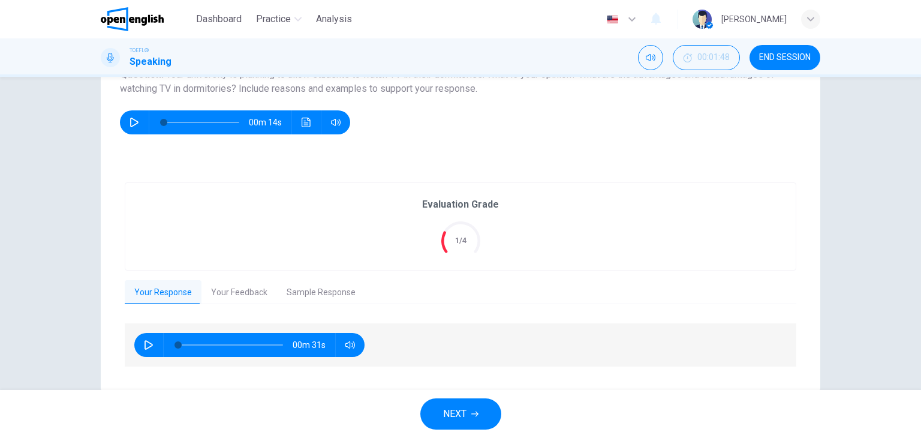
scroll to position [179, 0]
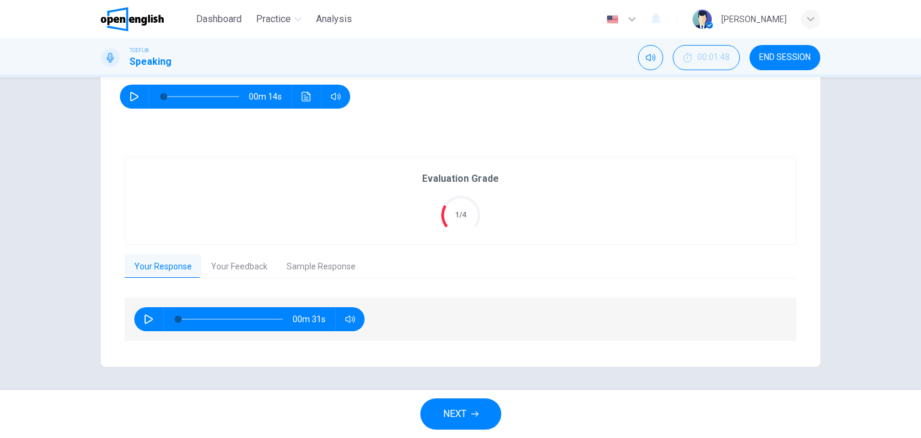
click at [260, 267] on button "Your Feedback" at bounding box center [240, 266] width 76 height 25
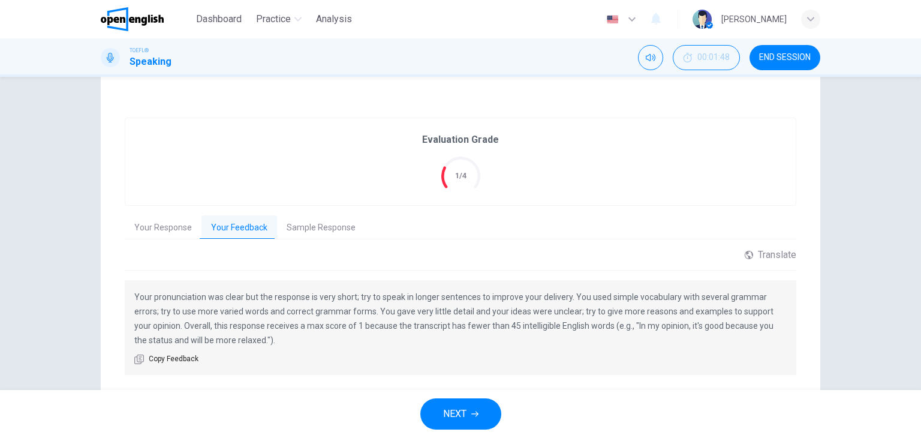
scroll to position [239, 0]
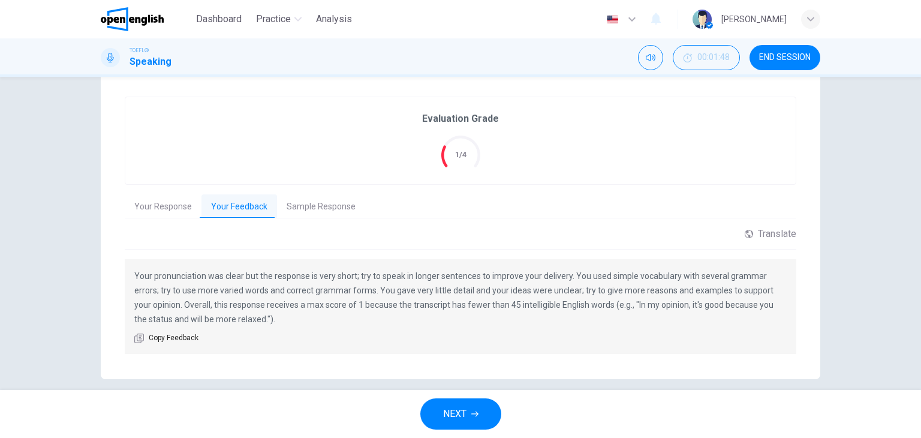
click at [309, 202] on button "Sample Response" at bounding box center [321, 206] width 88 height 25
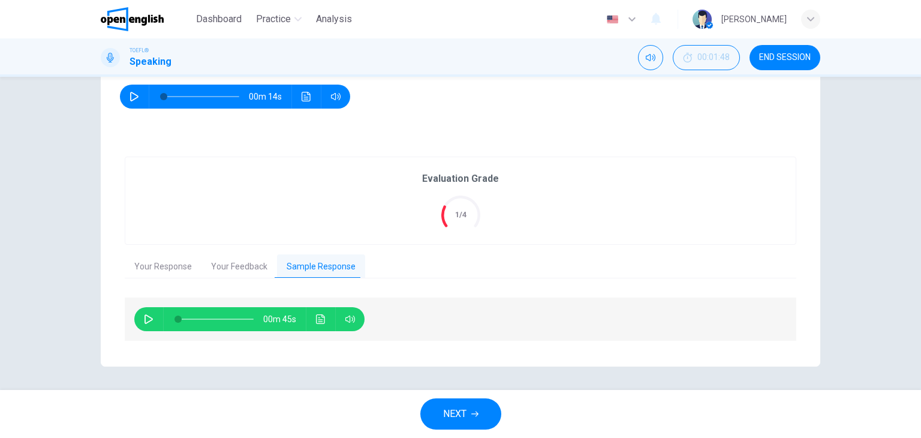
click at [151, 320] on button "button" at bounding box center [148, 319] width 19 height 24
click at [145, 318] on icon "button" at bounding box center [148, 318] width 7 height 7
type input "**"
click at [798, 66] on button "END SESSION" at bounding box center [785, 57] width 71 height 25
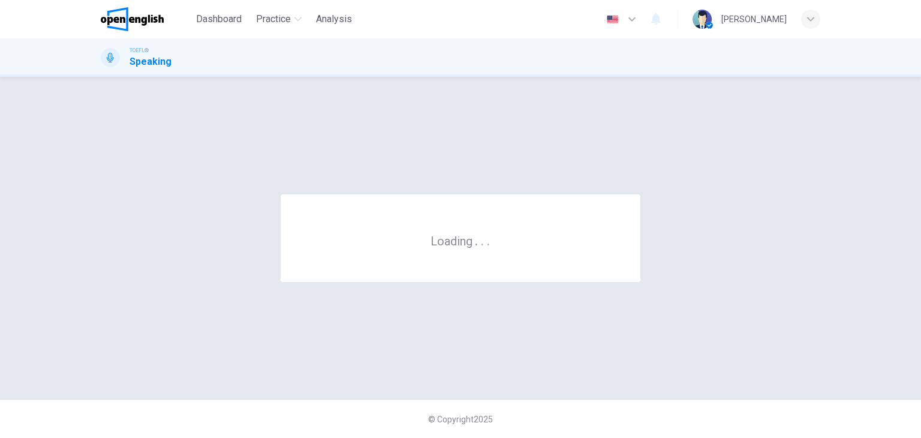
scroll to position [0, 0]
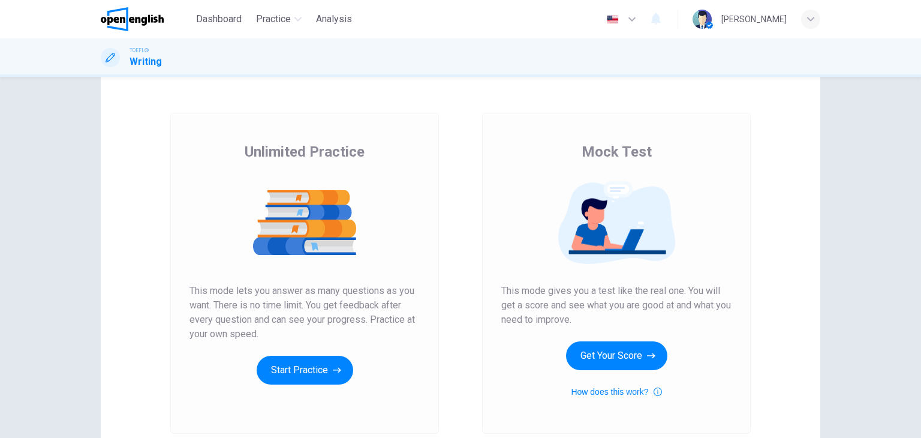
scroll to position [120, 0]
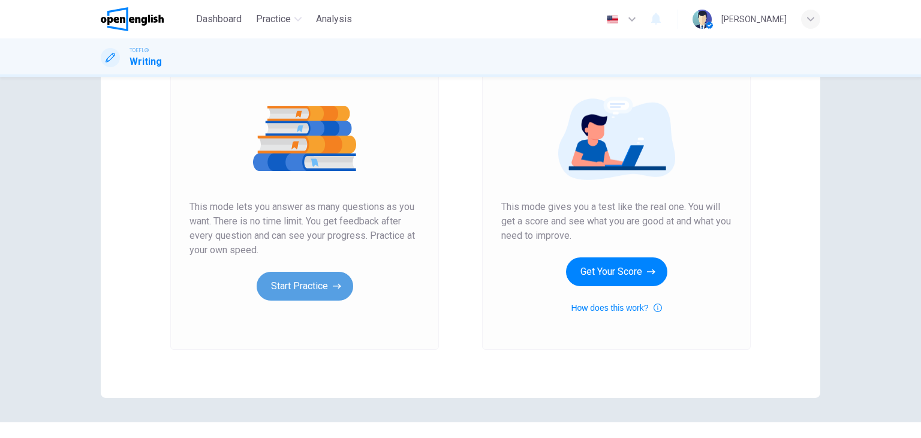
click at [309, 282] on button "Start Practice" at bounding box center [305, 286] width 97 height 29
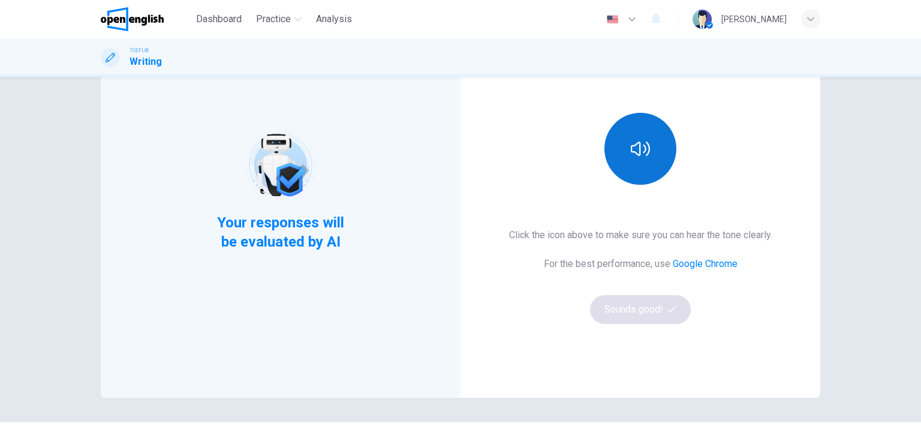
click at [653, 174] on button "button" at bounding box center [641, 149] width 72 height 72
click at [653, 161] on button "button" at bounding box center [641, 149] width 72 height 72
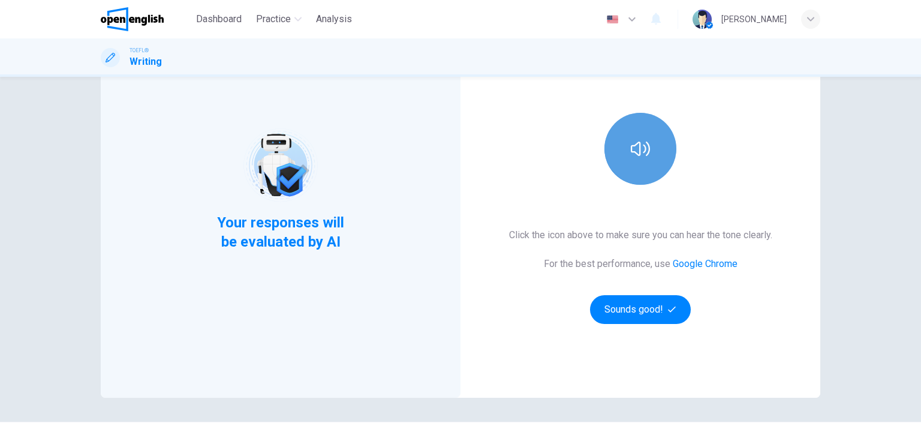
click at [653, 161] on button "button" at bounding box center [641, 149] width 72 height 72
click at [651, 161] on button "button" at bounding box center [641, 149] width 72 height 72
click at [642, 142] on icon "button" at bounding box center [640, 148] width 19 height 19
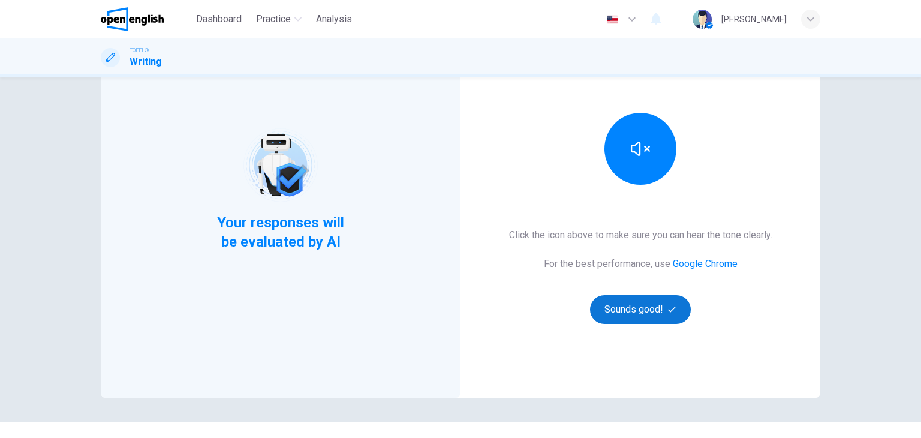
click at [620, 300] on button "Sounds good!" at bounding box center [640, 309] width 101 height 29
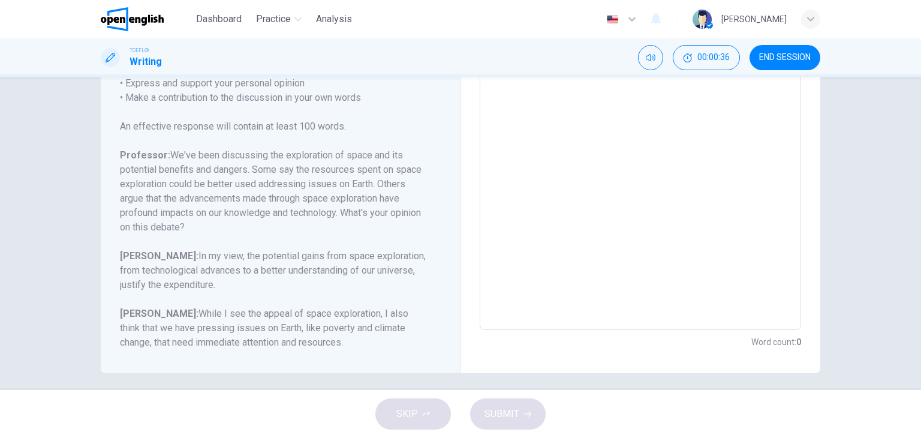
scroll to position [221, 0]
